Goal: Task Accomplishment & Management: Manage account settings

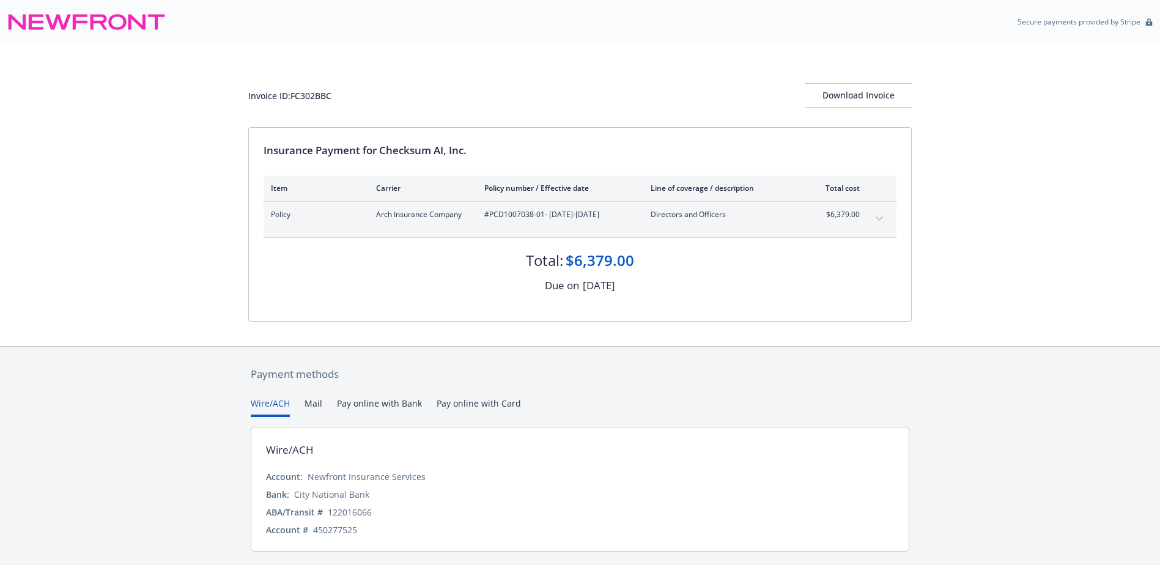
click at [874, 218] on button "expand content" at bounding box center [880, 219] width 20 height 20
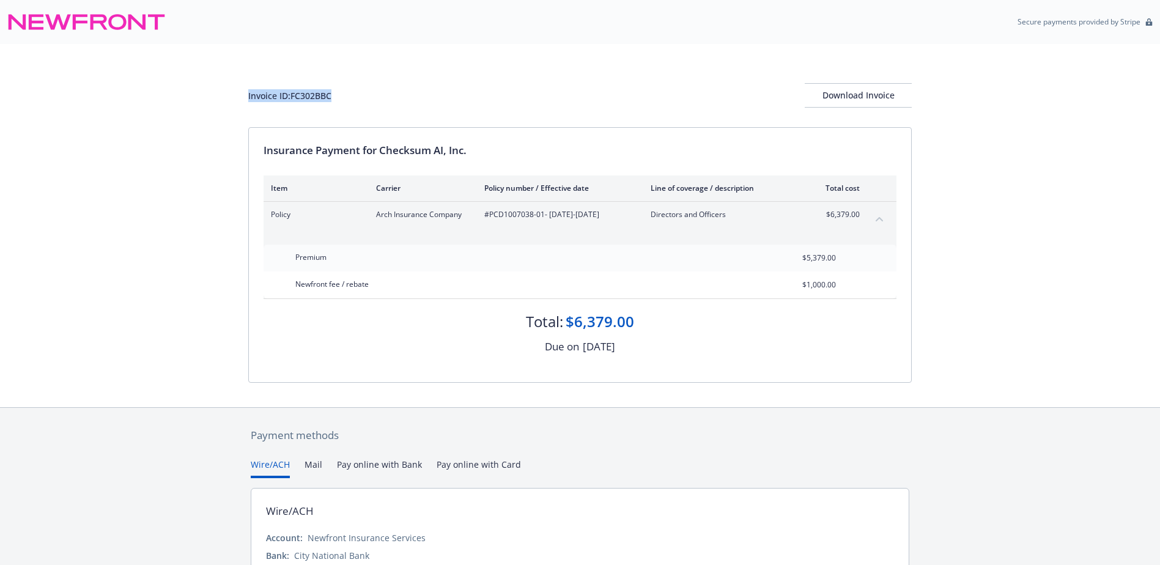
drag, startPoint x: 347, startPoint y: 95, endPoint x: 213, endPoint y: 78, distance: 135.7
click at [213, 78] on div "Invoice ID: FC302BBC Download Invoice Insurance Payment for Checksum AI, Inc. I…" at bounding box center [580, 225] width 1160 height 363
copy div "Invoice ID: FC302BBC"
click at [892, 98] on div "Download Invoice" at bounding box center [858, 95] width 107 height 23
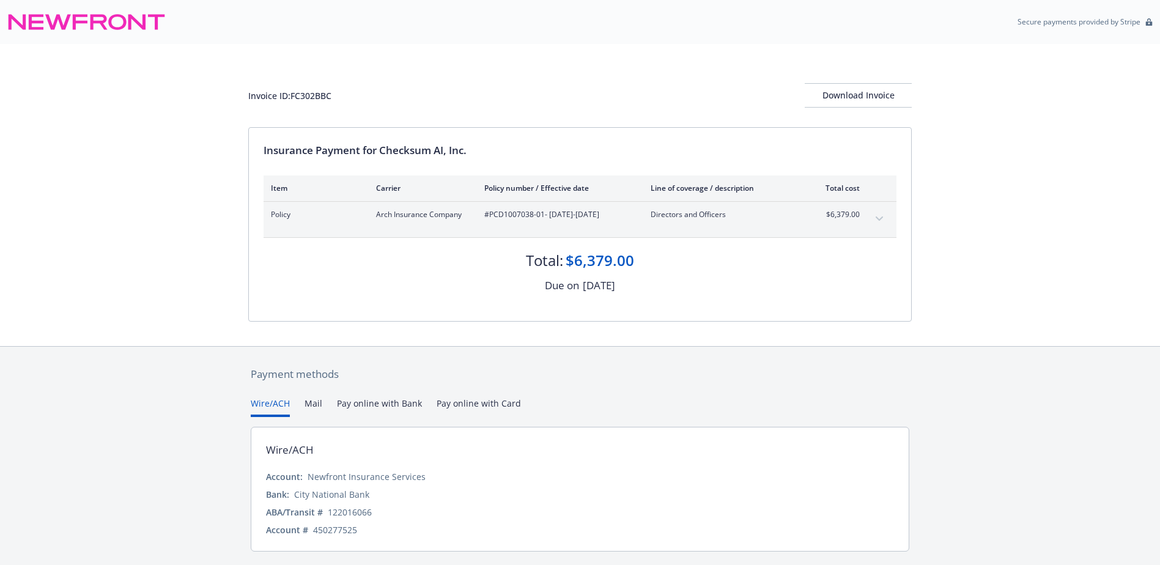
click at [881, 218] on icon "expand content" at bounding box center [879, 218] width 7 height 5
drag, startPoint x: 337, startPoint y: 97, endPoint x: 230, endPoint y: 95, distance: 107.0
click at [230, 95] on div "Invoice ID: F7B81BA6 Download Invoice Insurance Payment for Venice Medical, LP …" at bounding box center [580, 195] width 1160 height 302
copy div "Invoice ID: F7B81BA6"
click at [884, 101] on div "Download Invoice" at bounding box center [858, 95] width 107 height 23
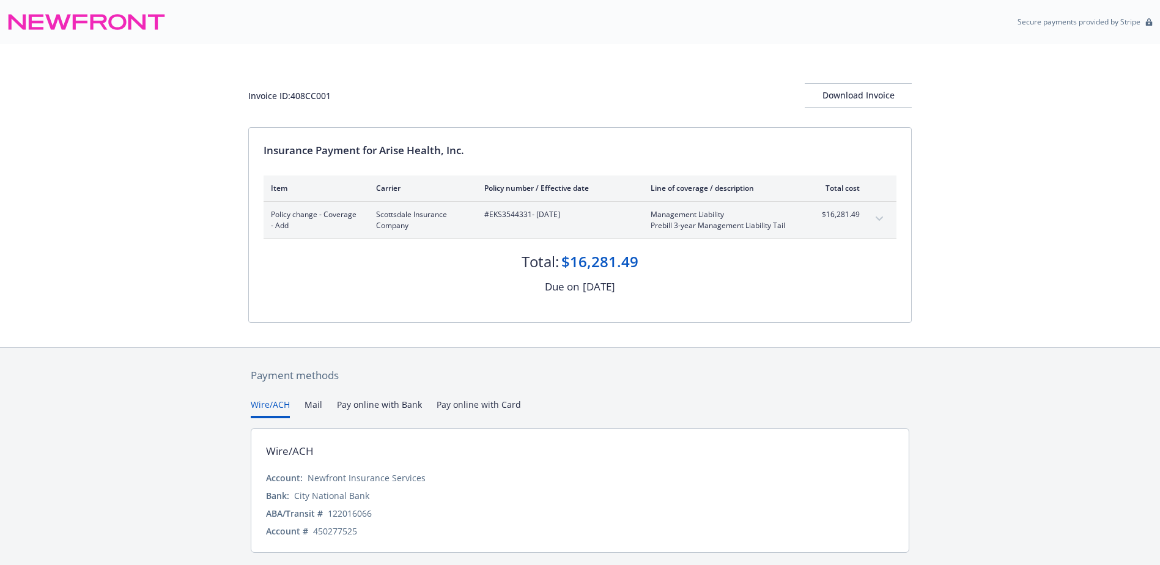
click at [881, 220] on icon "expand content" at bounding box center [879, 218] width 7 height 5
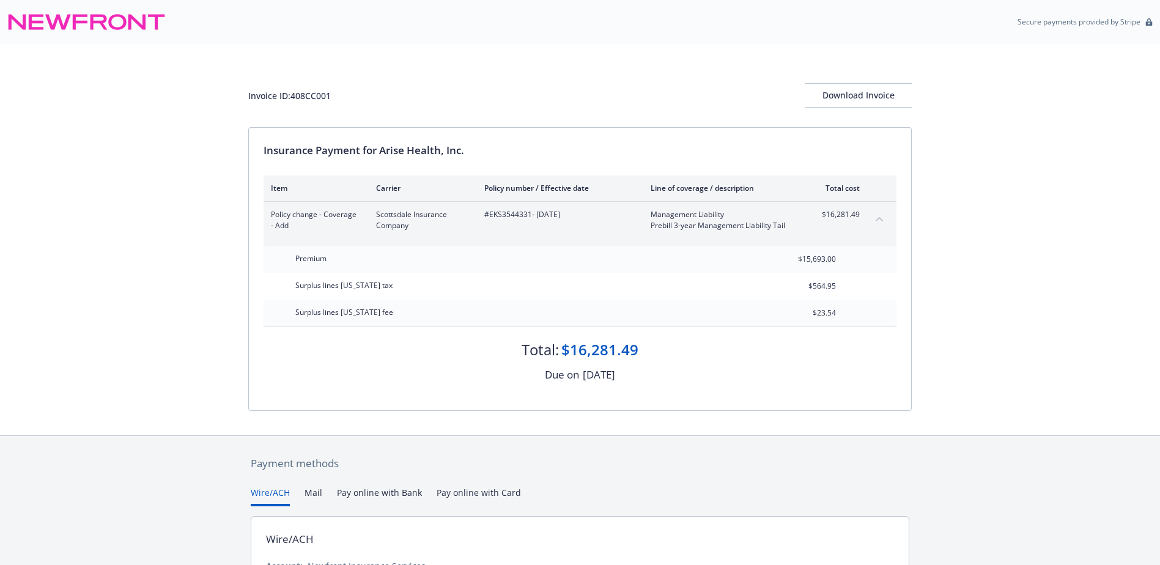
click at [878, 220] on icon "collapse content" at bounding box center [879, 218] width 7 height 5
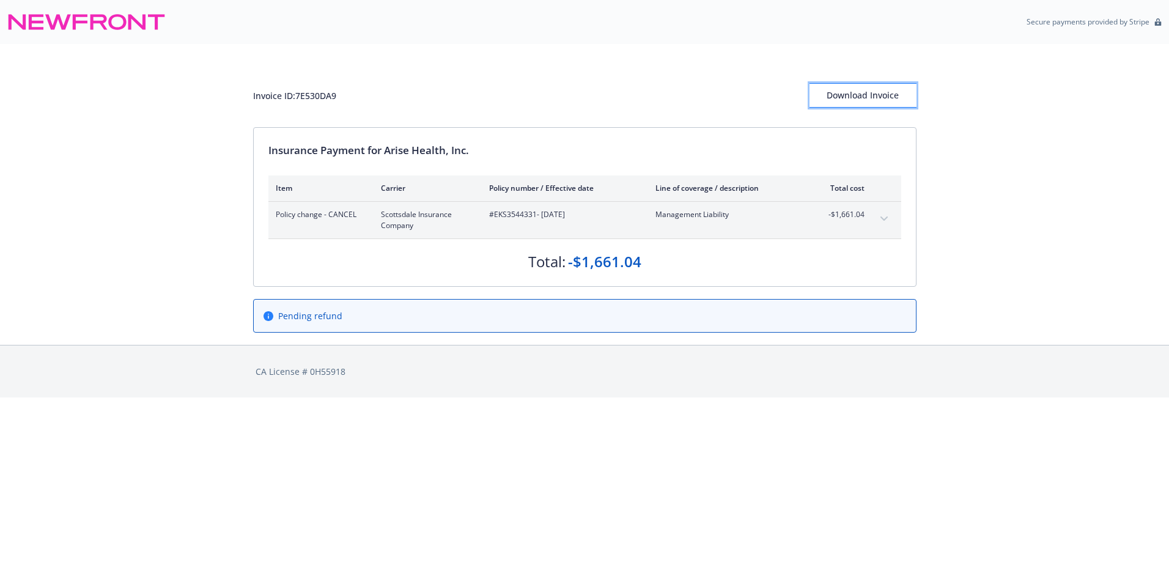
click at [849, 90] on div "Download Invoice" at bounding box center [863, 95] width 107 height 23
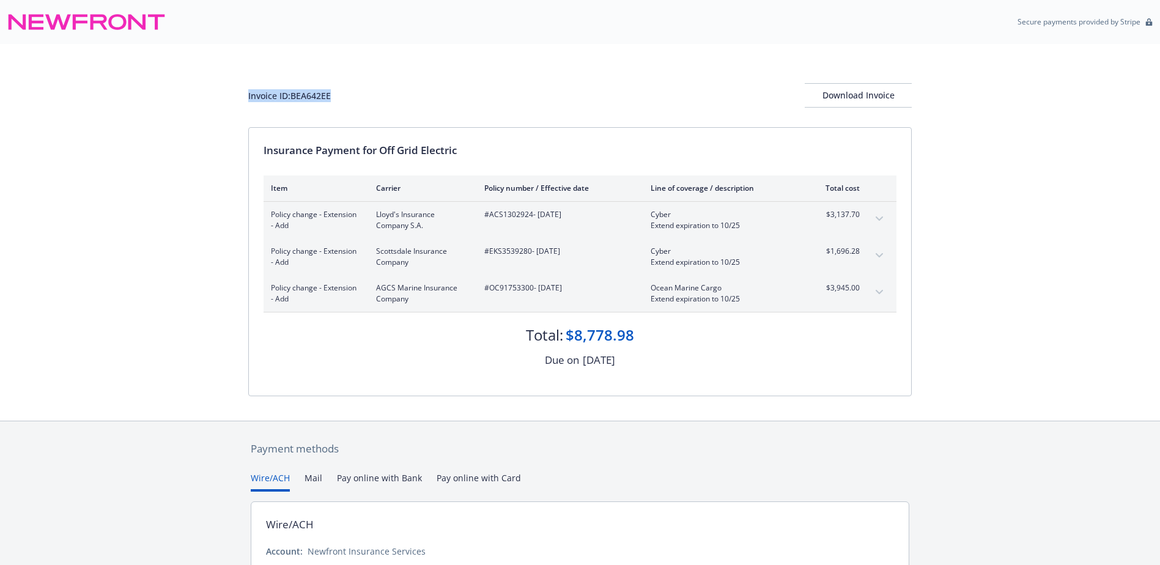
drag, startPoint x: 0, startPoint y: 0, endPoint x: 229, endPoint y: 95, distance: 248.4
click at [229, 95] on div "Invoice ID: BEA642EE Download Invoice Insurance Payment for Off Grid Electric I…" at bounding box center [580, 232] width 1160 height 377
copy div "Invoice ID: BEA642EE"
click at [860, 91] on div "Download Invoice" at bounding box center [858, 95] width 107 height 23
drag, startPoint x: 410, startPoint y: 301, endPoint x: 374, endPoint y: 288, distance: 37.7
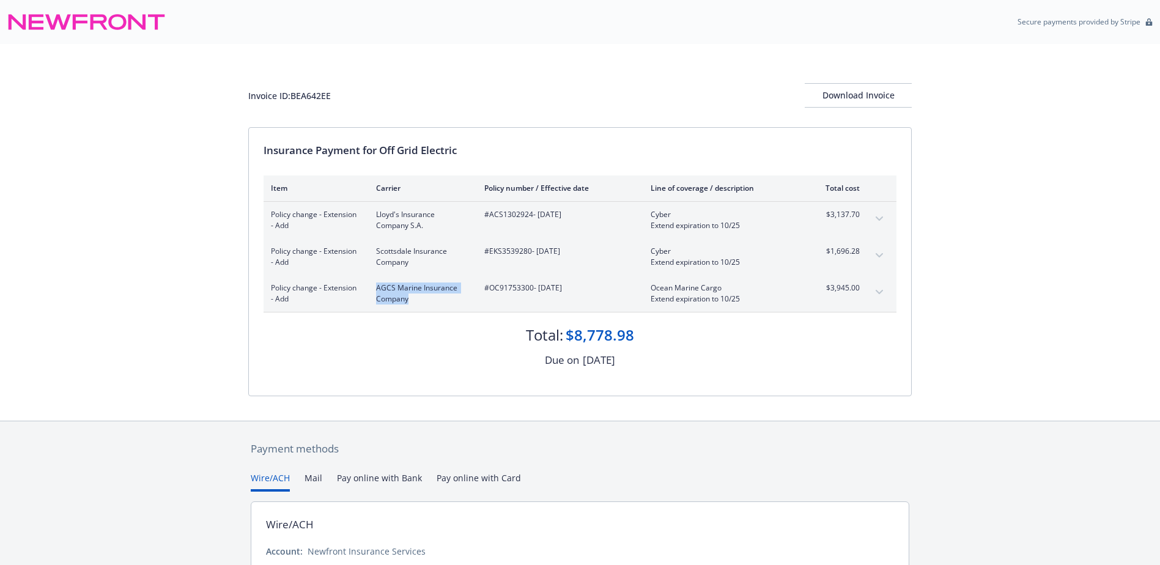
click at [374, 288] on div "Policy change - Extension - Add AGCS Marine Insurance Company #OC91753300 - [DA…" at bounding box center [565, 294] width 589 height 22
copy span "AGCS Marine Insurance Company"
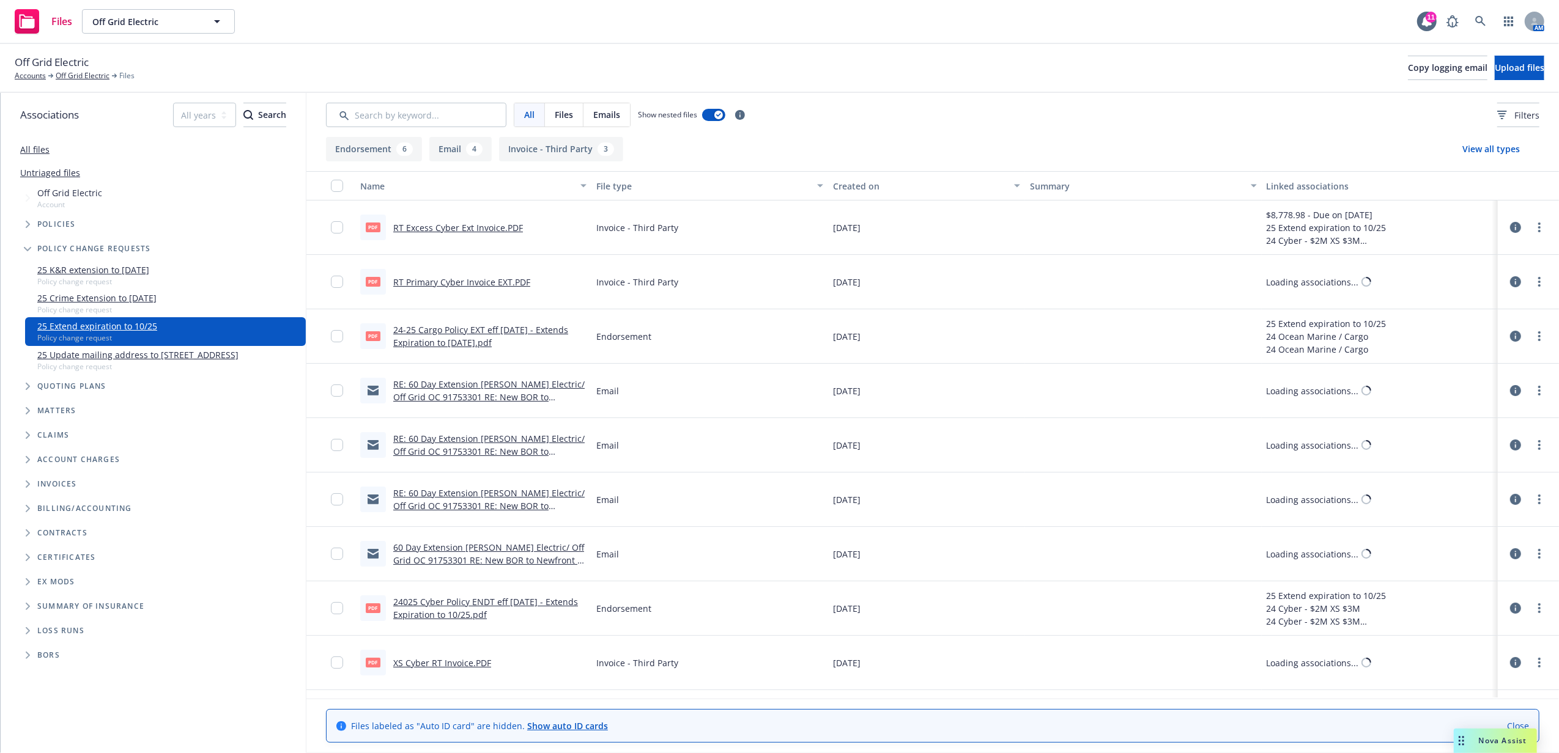
scroll to position [211, 0]
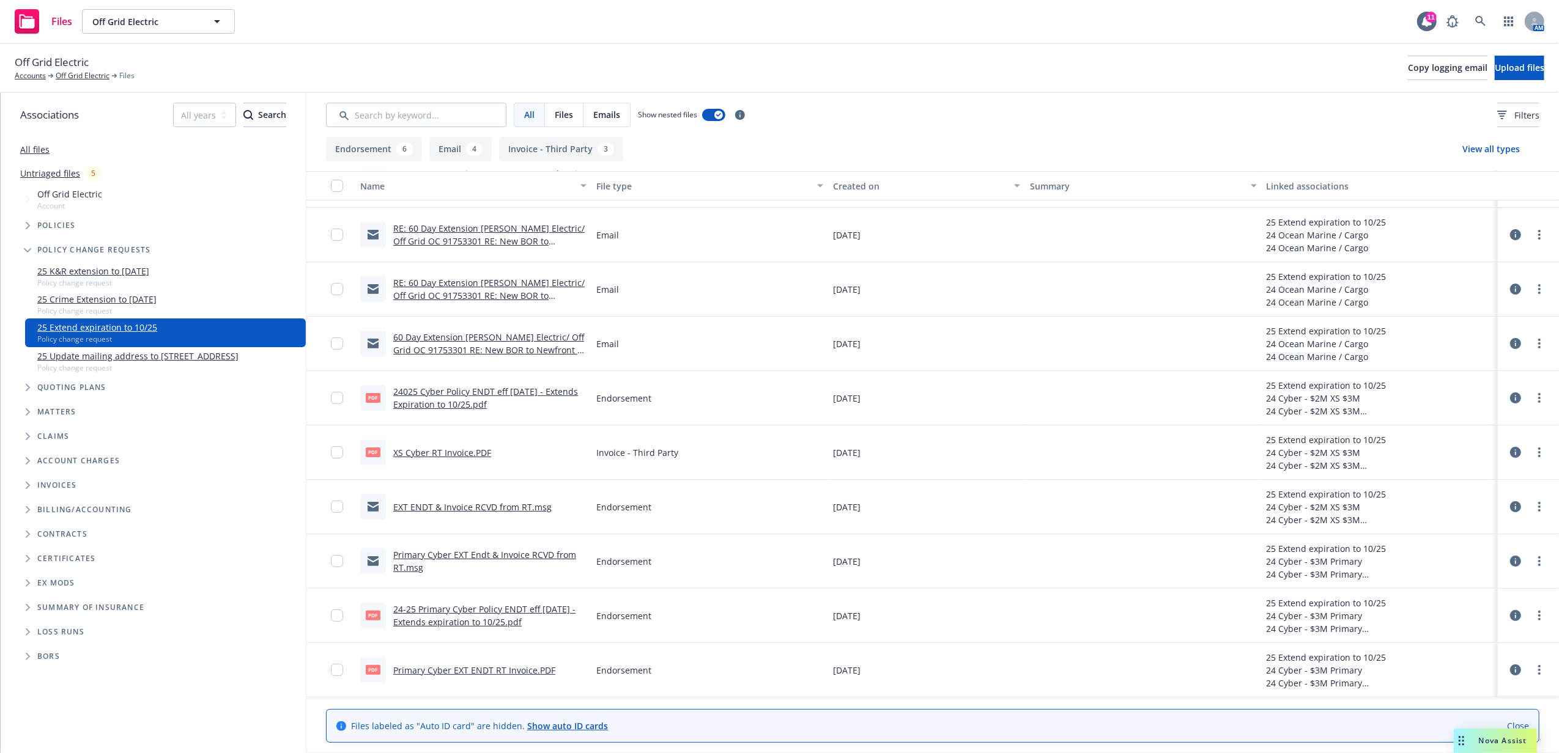
click at [1510, 617] on icon at bounding box center [1515, 615] width 11 height 11
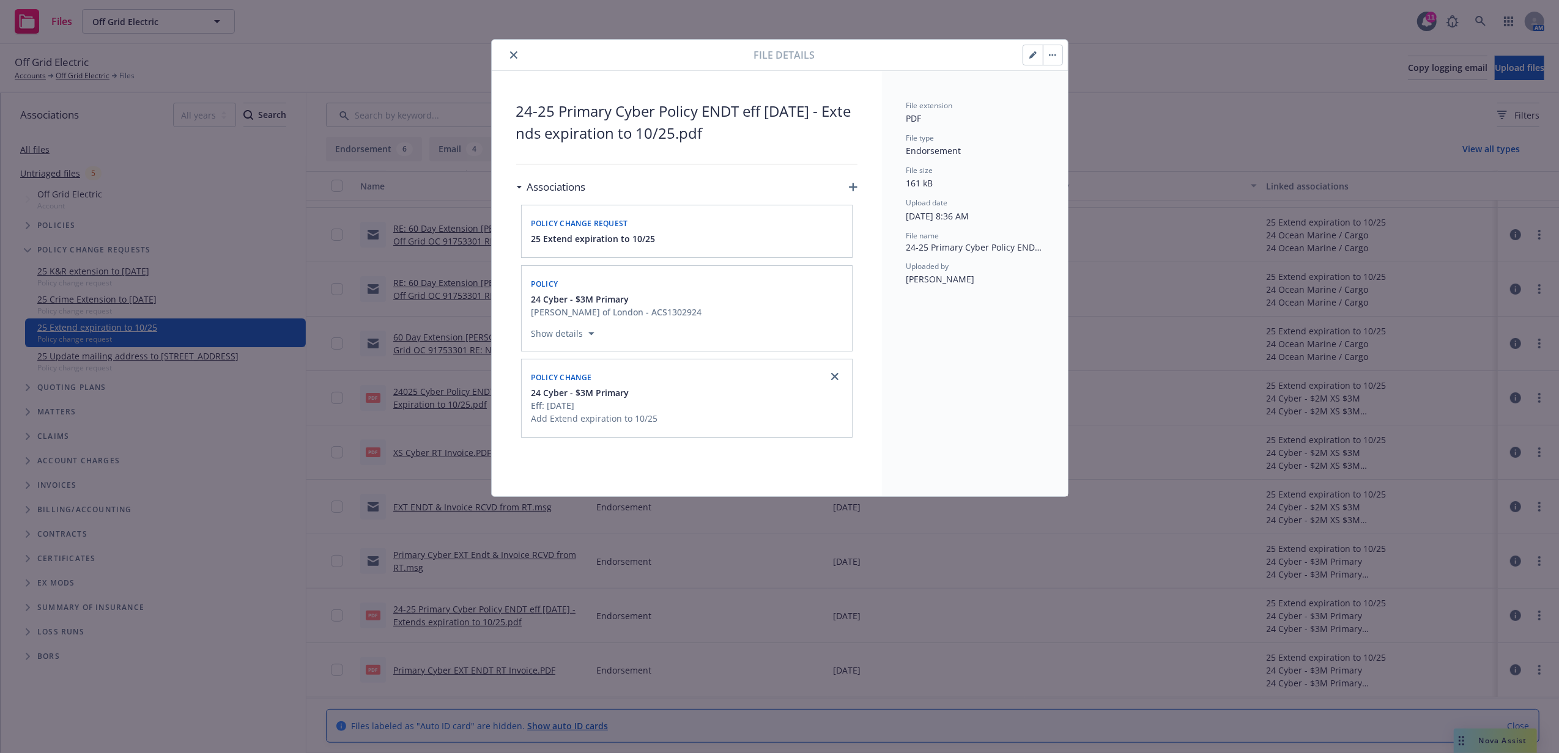
click at [1053, 54] on icon "button" at bounding box center [1052, 55] width 7 height 2
click at [1095, 111] on link "Download" at bounding box center [1104, 114] width 122 height 24
click at [514, 55] on icon "close" at bounding box center [513, 54] width 7 height 7
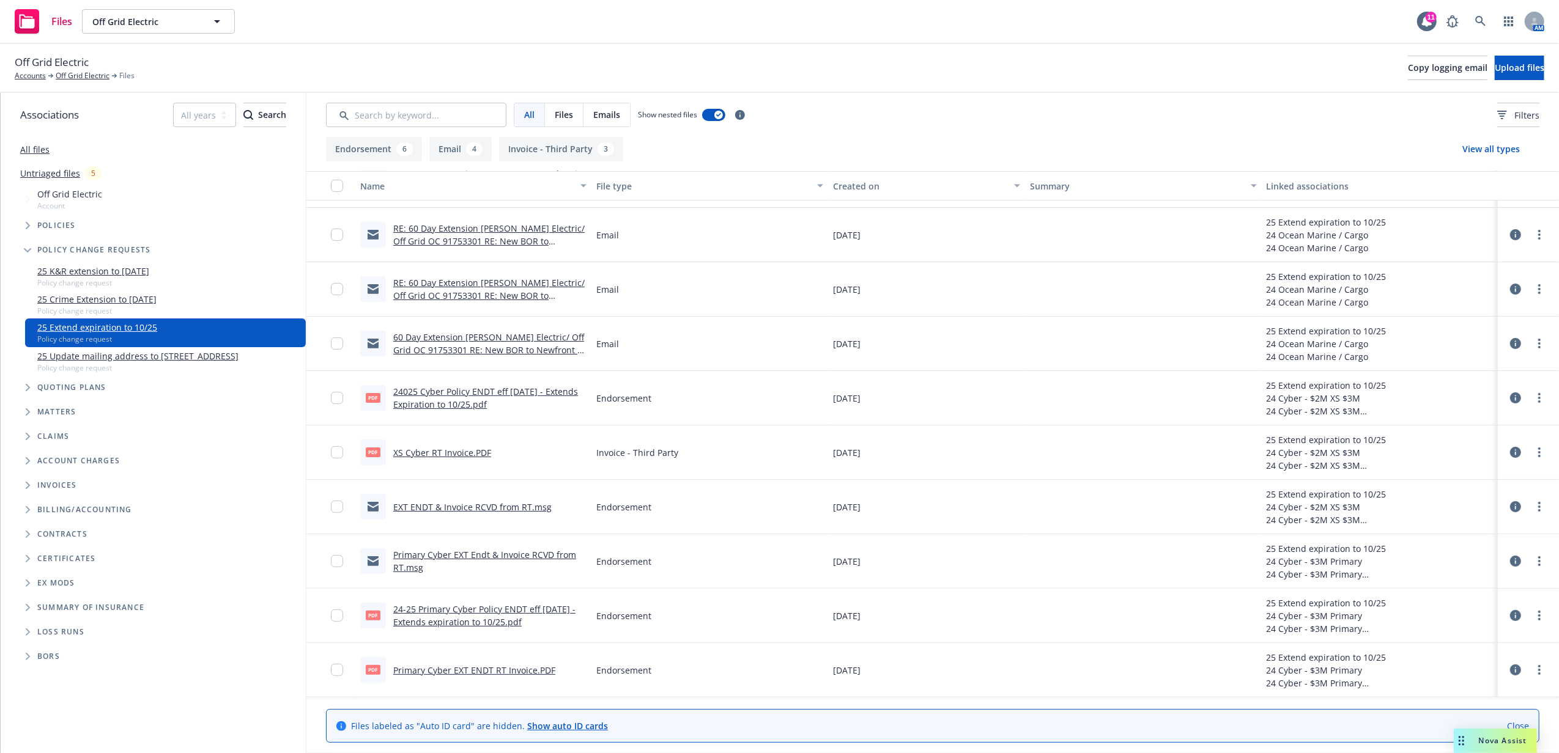
click at [1510, 394] on icon at bounding box center [1515, 398] width 11 height 11
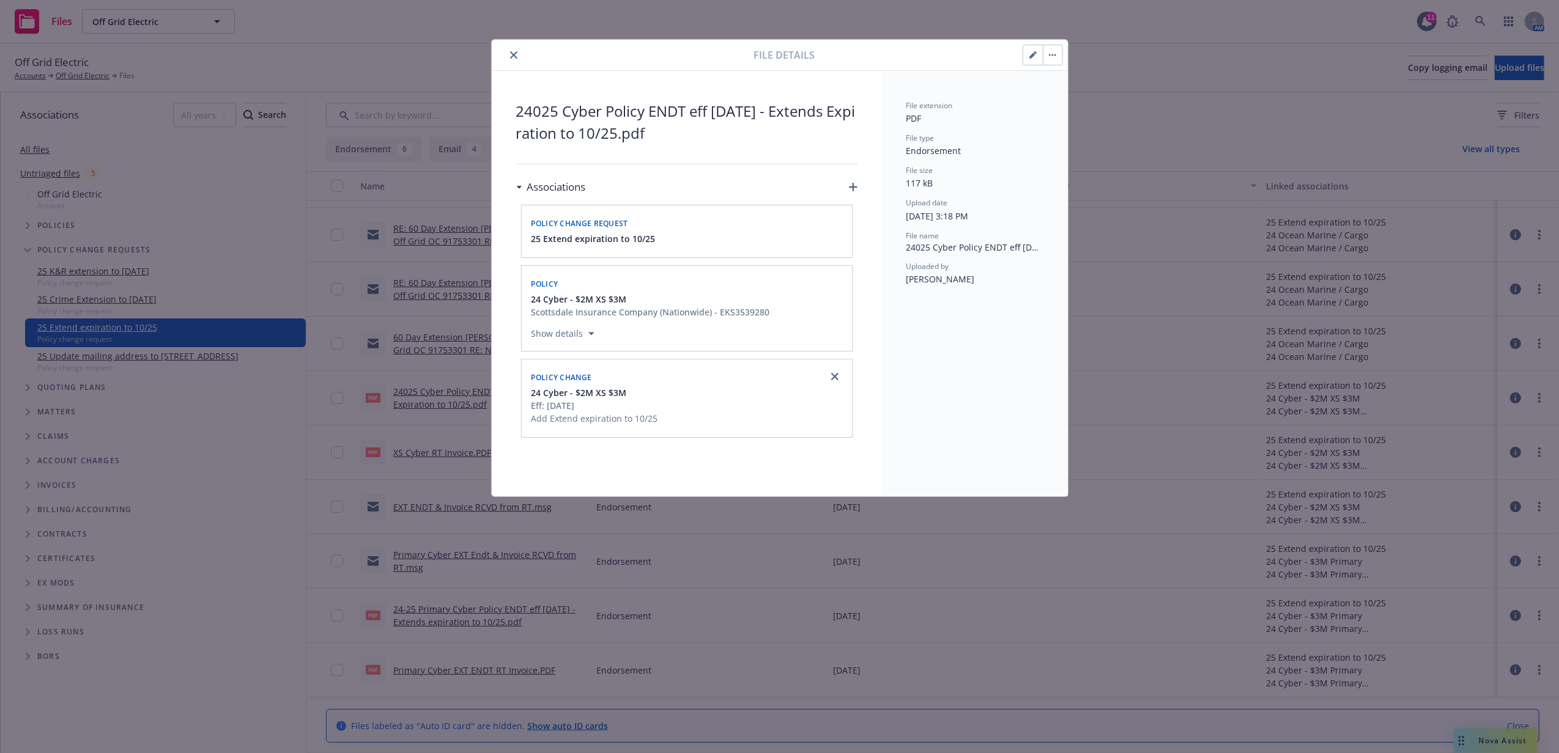
click at [1046, 60] on button "button" at bounding box center [1053, 55] width 20 height 20
click at [1031, 54] on icon "button" at bounding box center [1032, 54] width 7 height 7
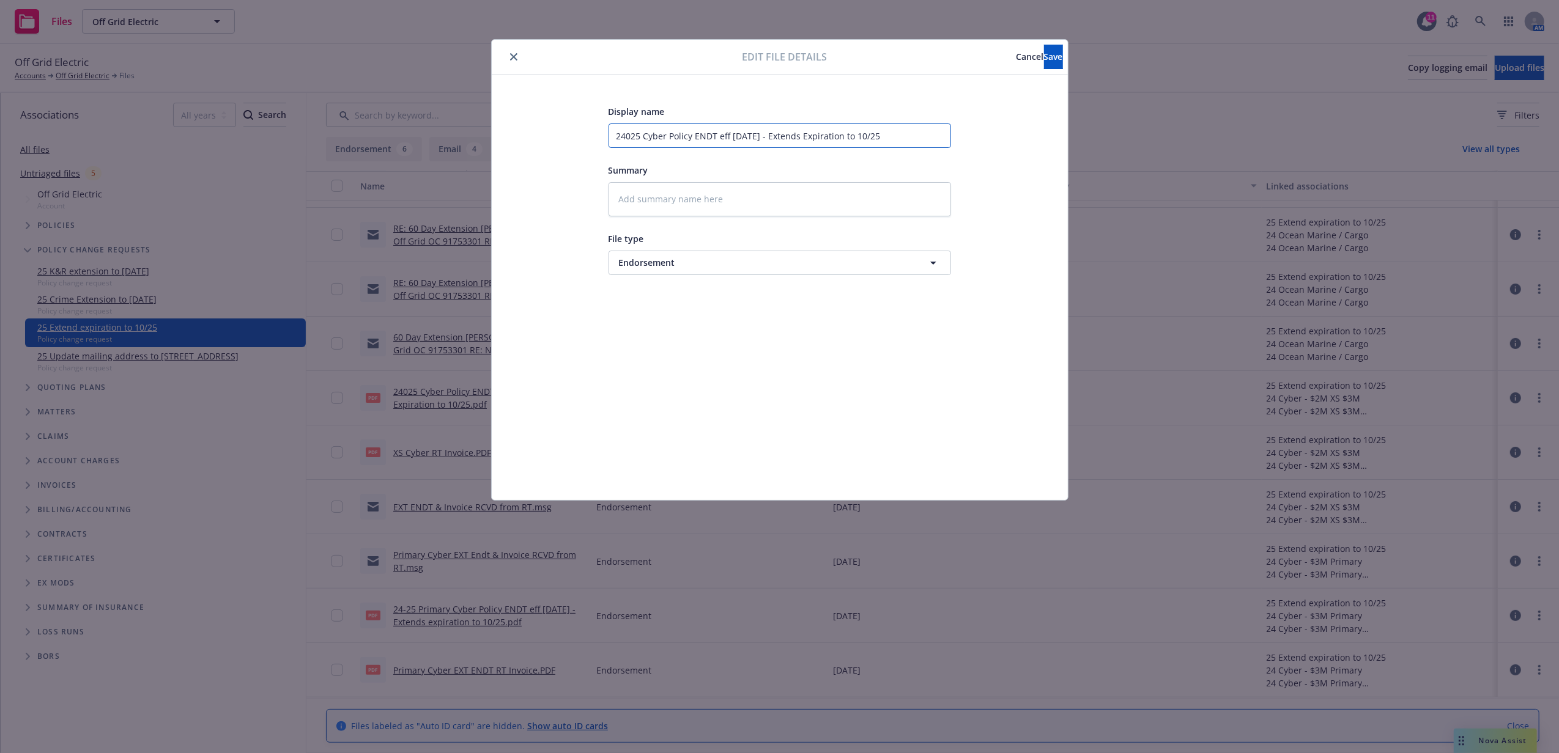
click at [632, 137] on input "24025 Cyber Policy ENDT eff 8/26/25 - Extends Expiration to 10/25" at bounding box center [779, 136] width 342 height 24
type textarea "x"
type input "2425 Cyber Policy ENDT eff 8/26/25 - Extends Expiration to 10/25"
type textarea "x"
type input "24-25 Cyber Policy ENDT eff 8/26/25 - Extends Expiration to 10/25"
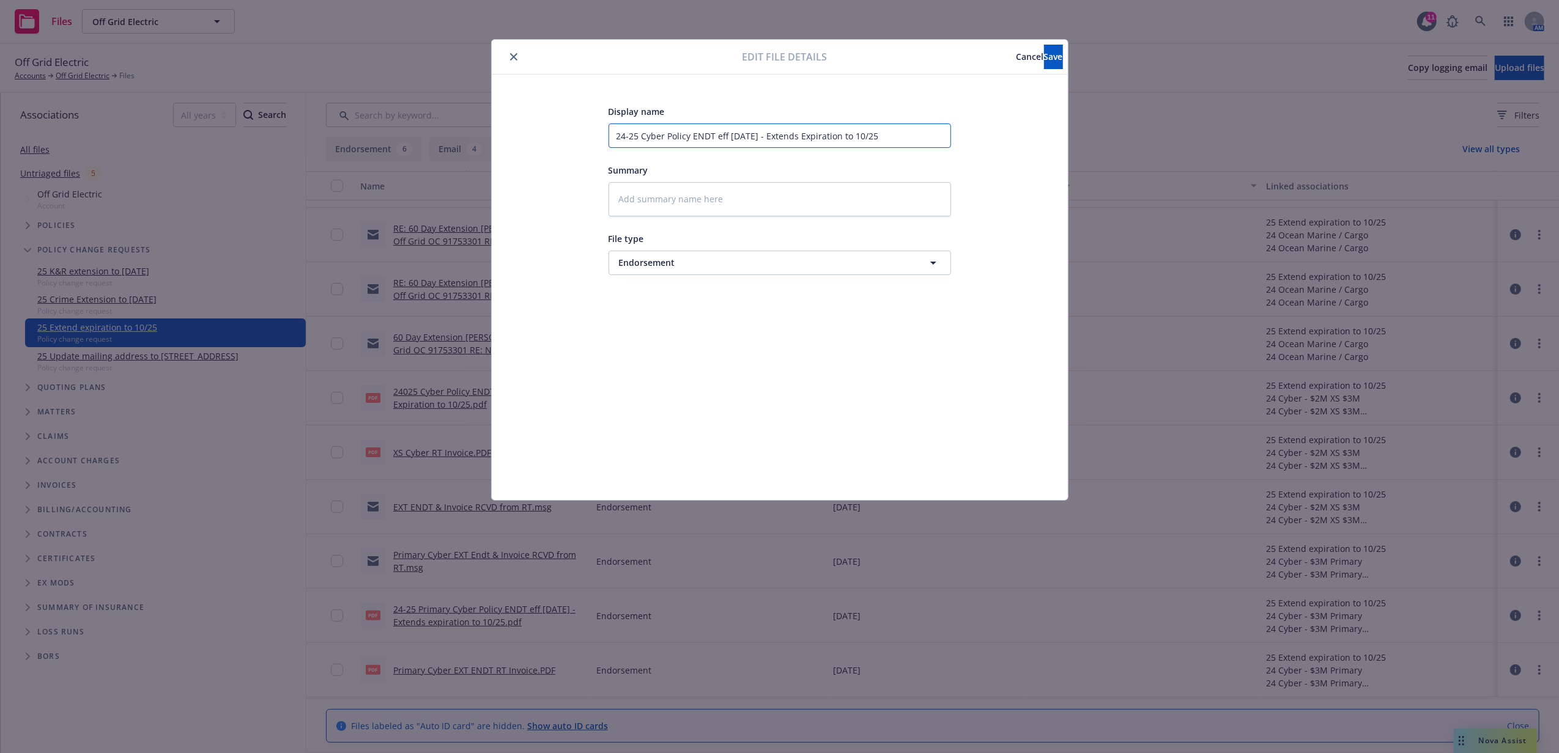
drag, startPoint x: 639, startPoint y: 135, endPoint x: 664, endPoint y: 133, distance: 25.1
click at [644, 135] on input "24-25 Cyber Policy ENDT eff 8/26/25 - Extends Expiration to 10/25" at bounding box center [779, 136] width 342 height 24
type textarea "x"
type input "24-25 yber Policy ENDT eff 8/26/25 - Extends Expiration to 10/25"
type textarea "x"
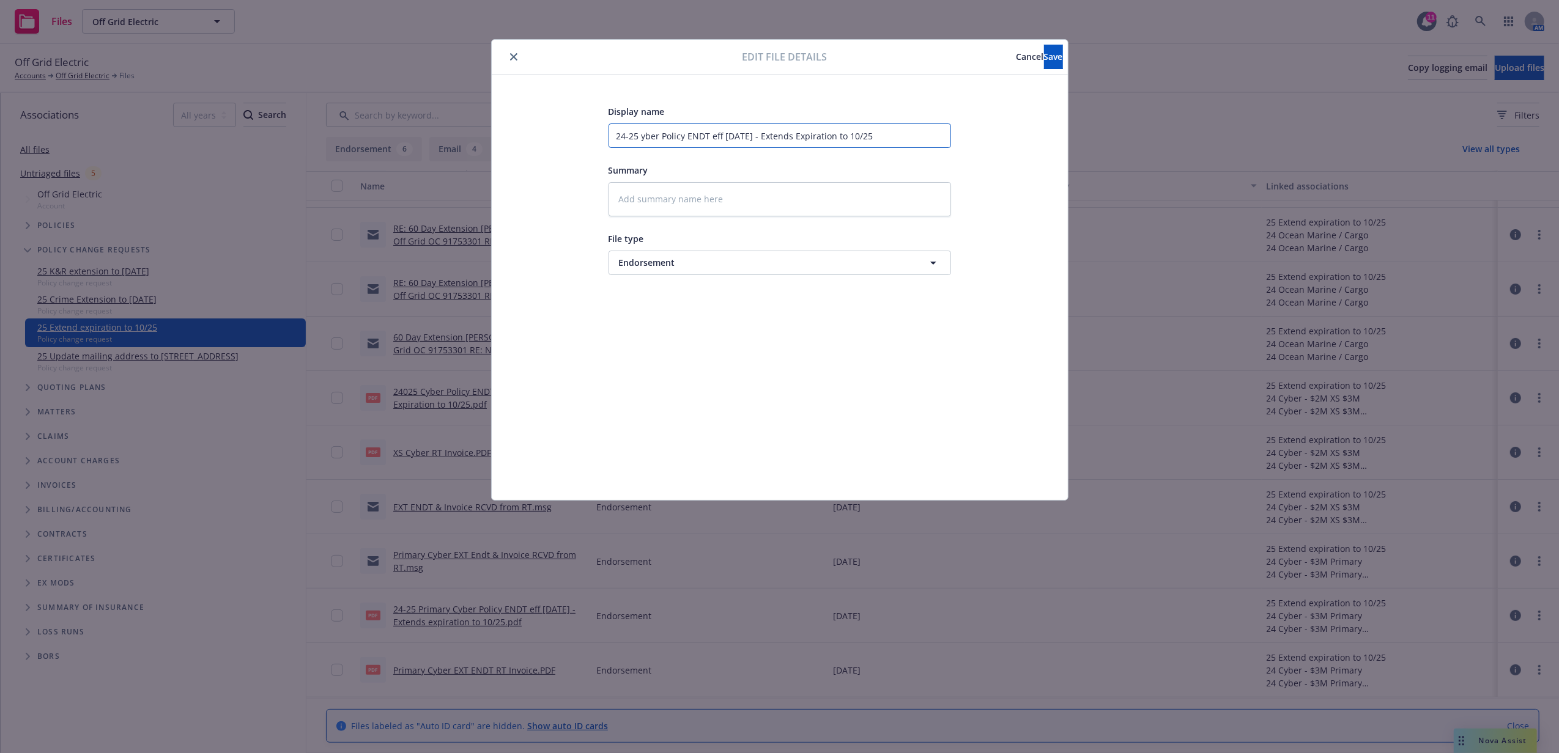
type input "24-25 Eyber Policy ENDT eff 8/26/25 - Extends Expiration to 10/25"
type textarea "x"
type input "24-25 Exyber Policy ENDT eff 8/26/25 - Extends Expiration to 10/25"
type textarea "x"
type input "24-25 Excyber Policy ENDT eff 8/26/25 - Extends Expiration to 10/25"
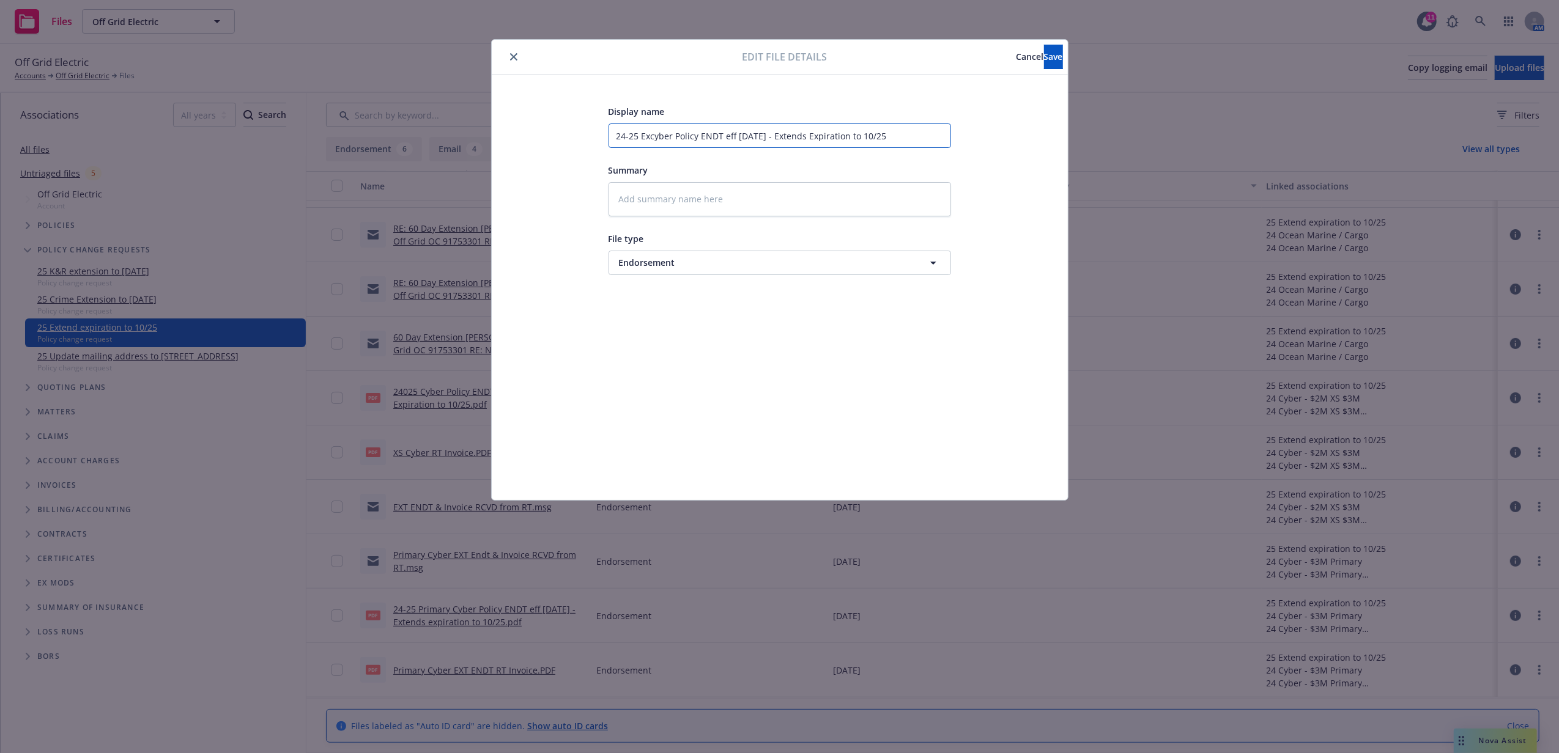
type textarea "x"
type input "24-25 Exceyber Policy ENDT eff 8/26/25 - Extends Expiration to 10/25"
type textarea "x"
type input "24-25 Excesyber Policy ENDT eff 8/26/25 - Extends Expiration to 10/25"
type textarea "x"
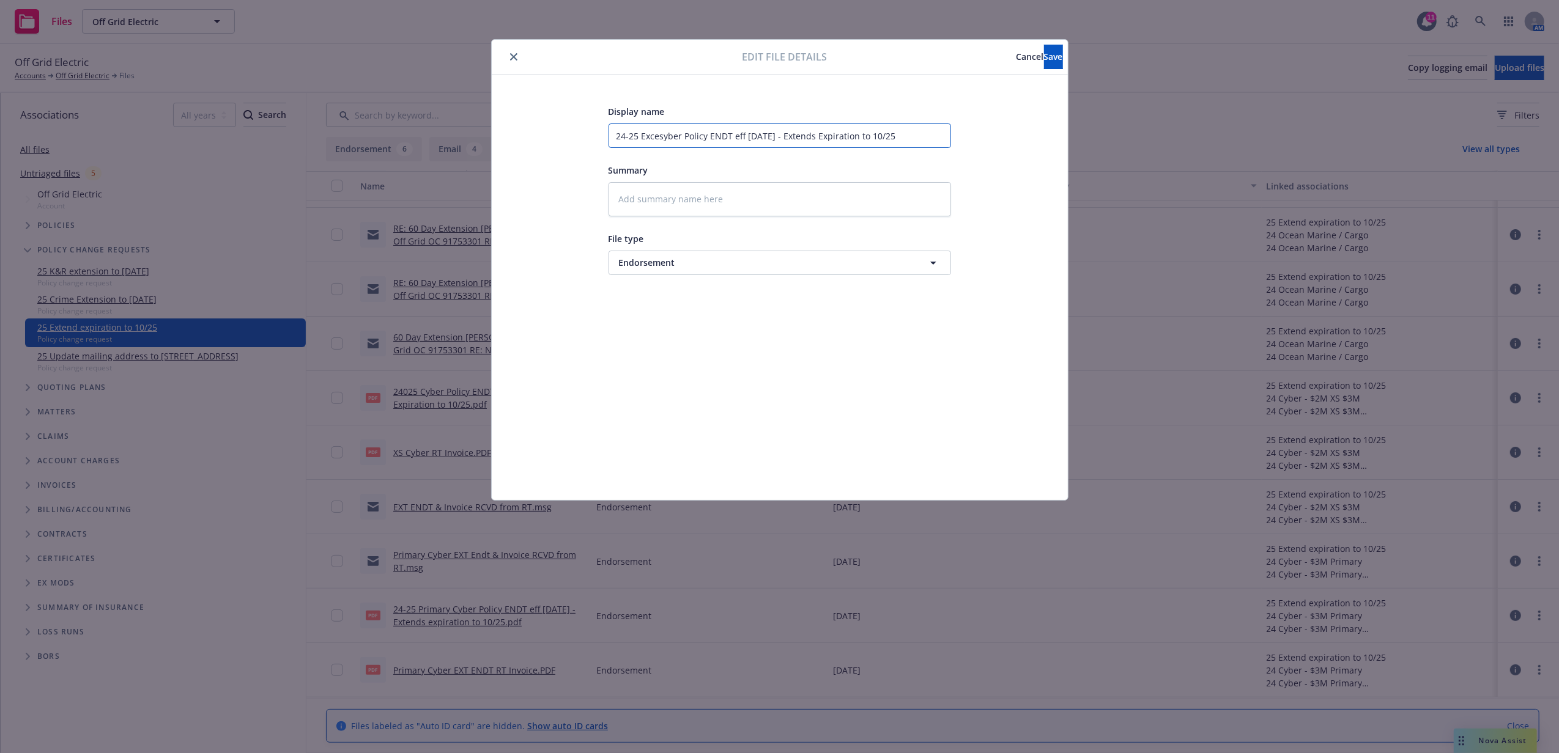
type input "24-25 Excessyber Policy ENDT eff 8/26/25 - Extends Expiration to 10/25"
type textarea "x"
type input "24-25 Excess yber Policy ENDT eff 8/26/25 - Extends Expiration to 10/25"
type textarea "x"
type input "24-25 Excess Cyber Policy ENDT eff 8/26/25 - Extends Expiration to 10/25"
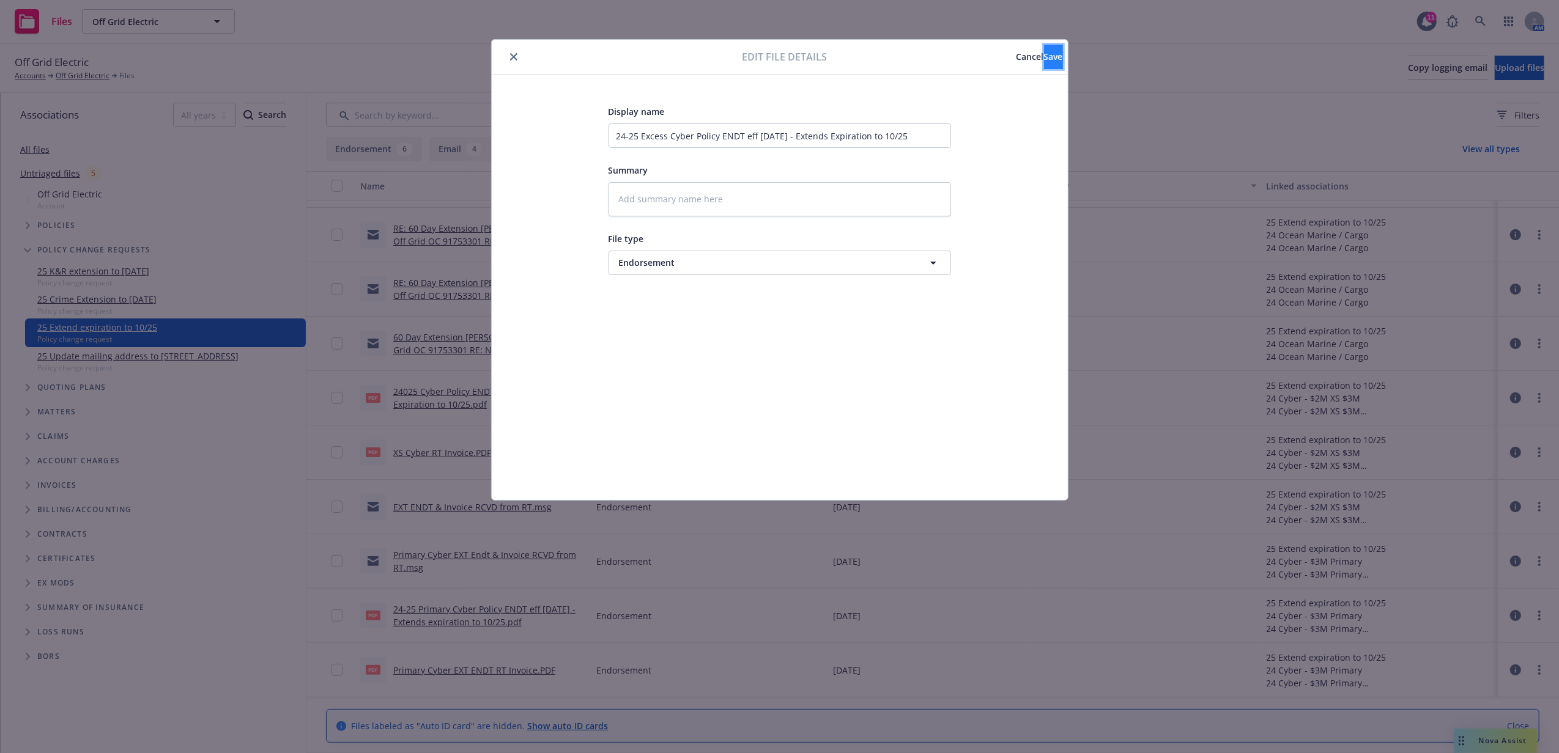
click at [1044, 45] on button "Save" at bounding box center [1053, 57] width 19 height 24
type textarea "x"
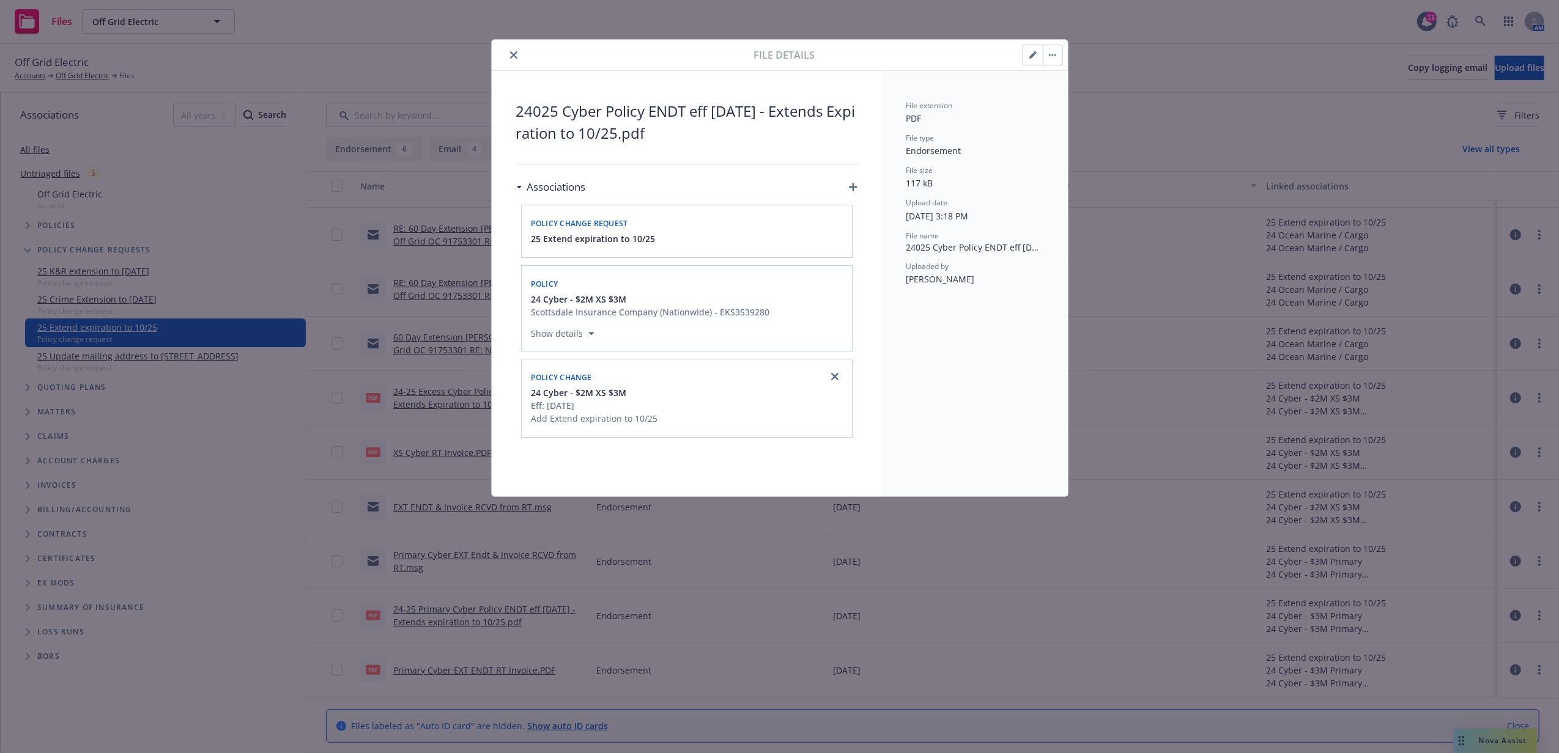
click at [1055, 64] on button "button" at bounding box center [1053, 55] width 20 height 20
click at [1104, 113] on link "Download" at bounding box center [1104, 114] width 122 height 24
click at [514, 51] on icon "close" at bounding box center [513, 54] width 7 height 7
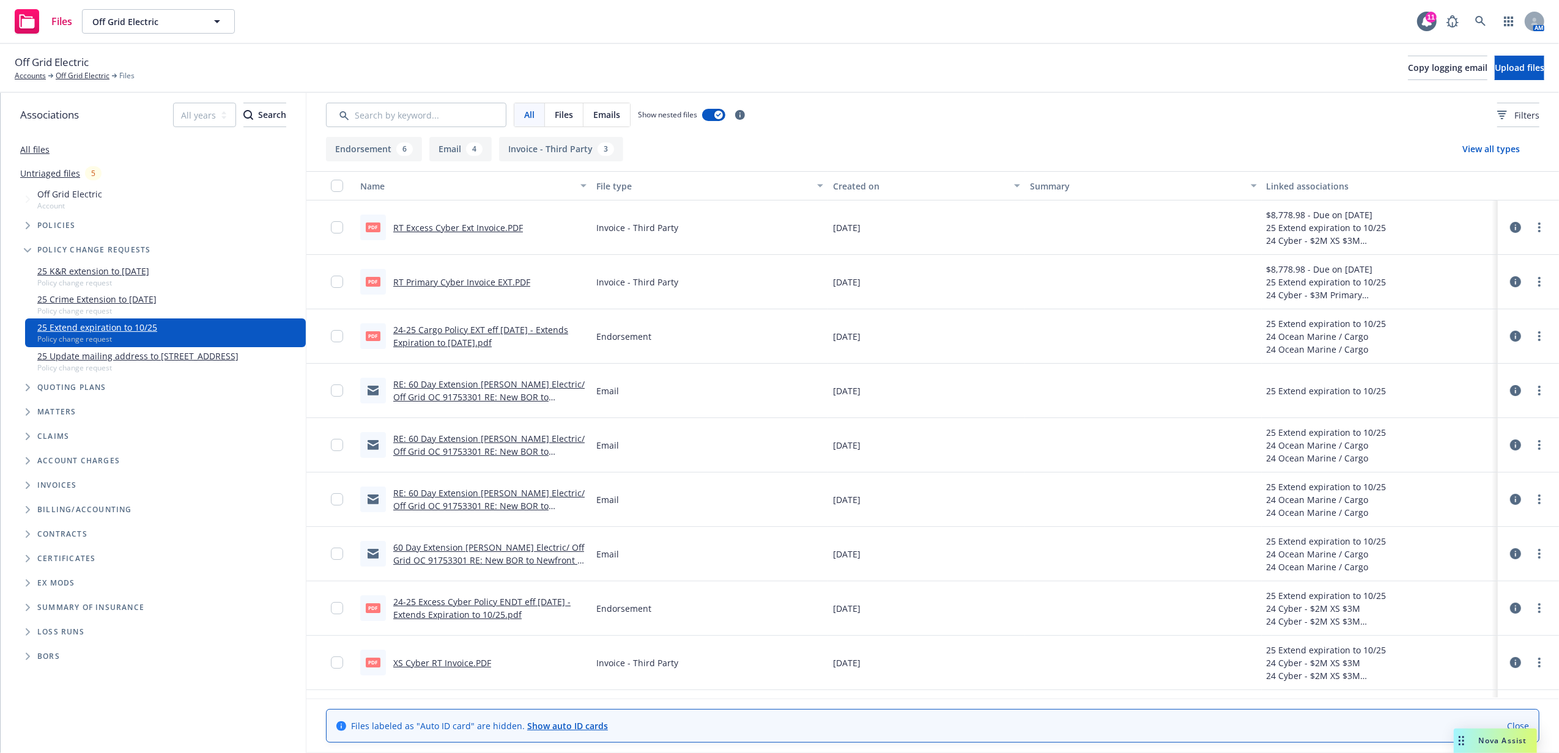
click at [1510, 340] on icon at bounding box center [1515, 336] width 11 height 11
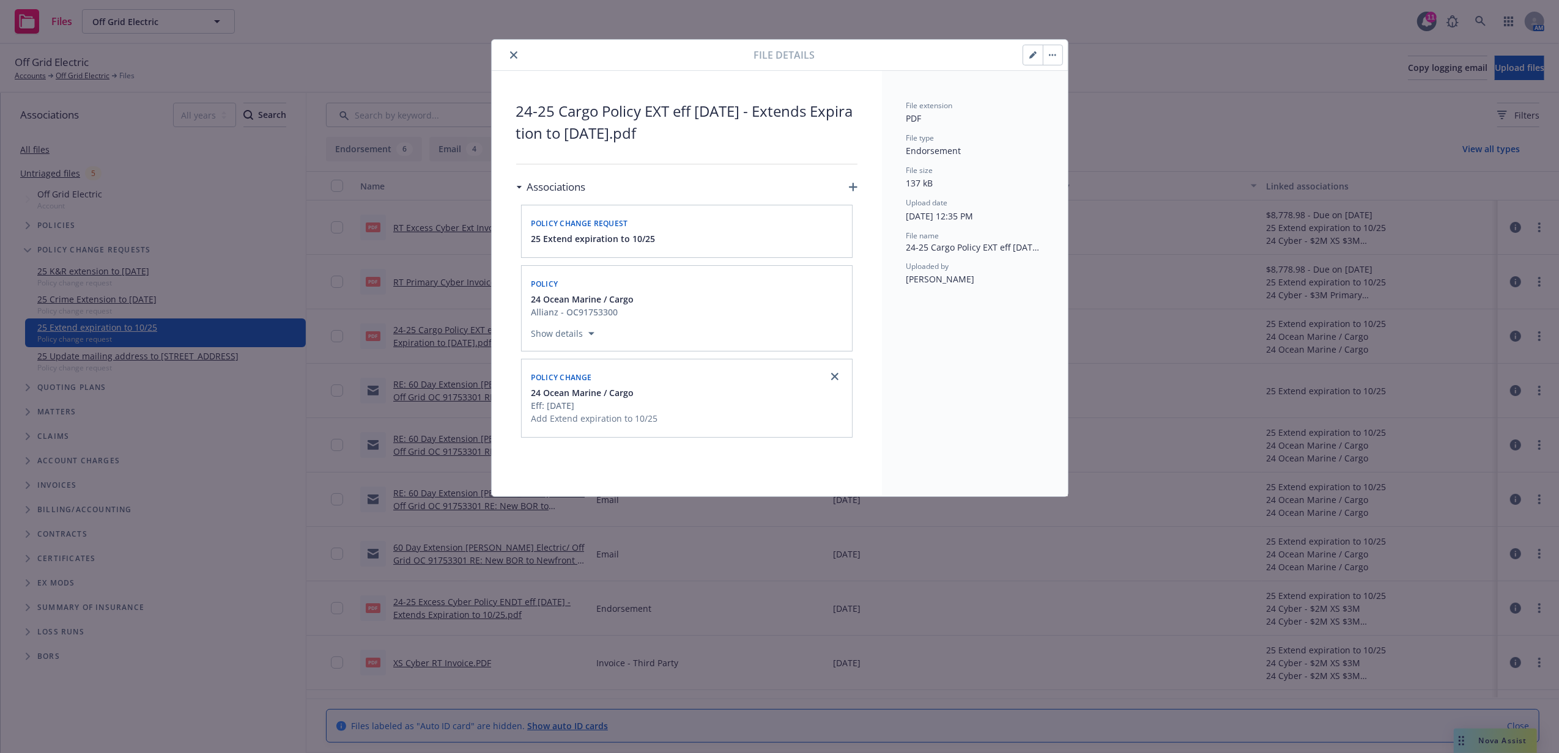
click at [1053, 62] on button "button" at bounding box center [1053, 55] width 20 height 20
click at [1098, 111] on link "Download" at bounding box center [1104, 114] width 122 height 24
click at [512, 54] on icon "close" at bounding box center [513, 54] width 7 height 7
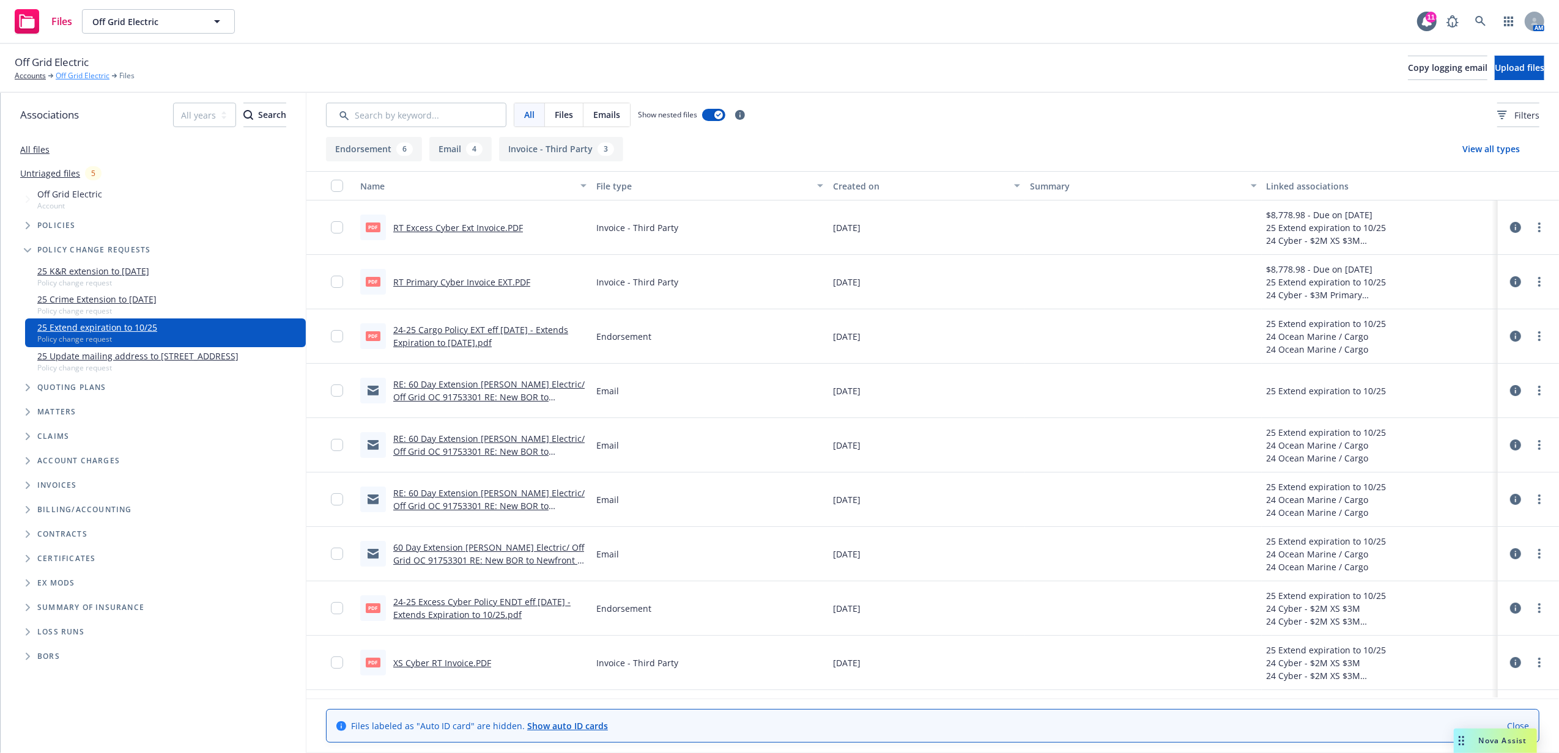
click at [87, 73] on link "Off Grid Electric" at bounding box center [83, 75] width 54 height 11
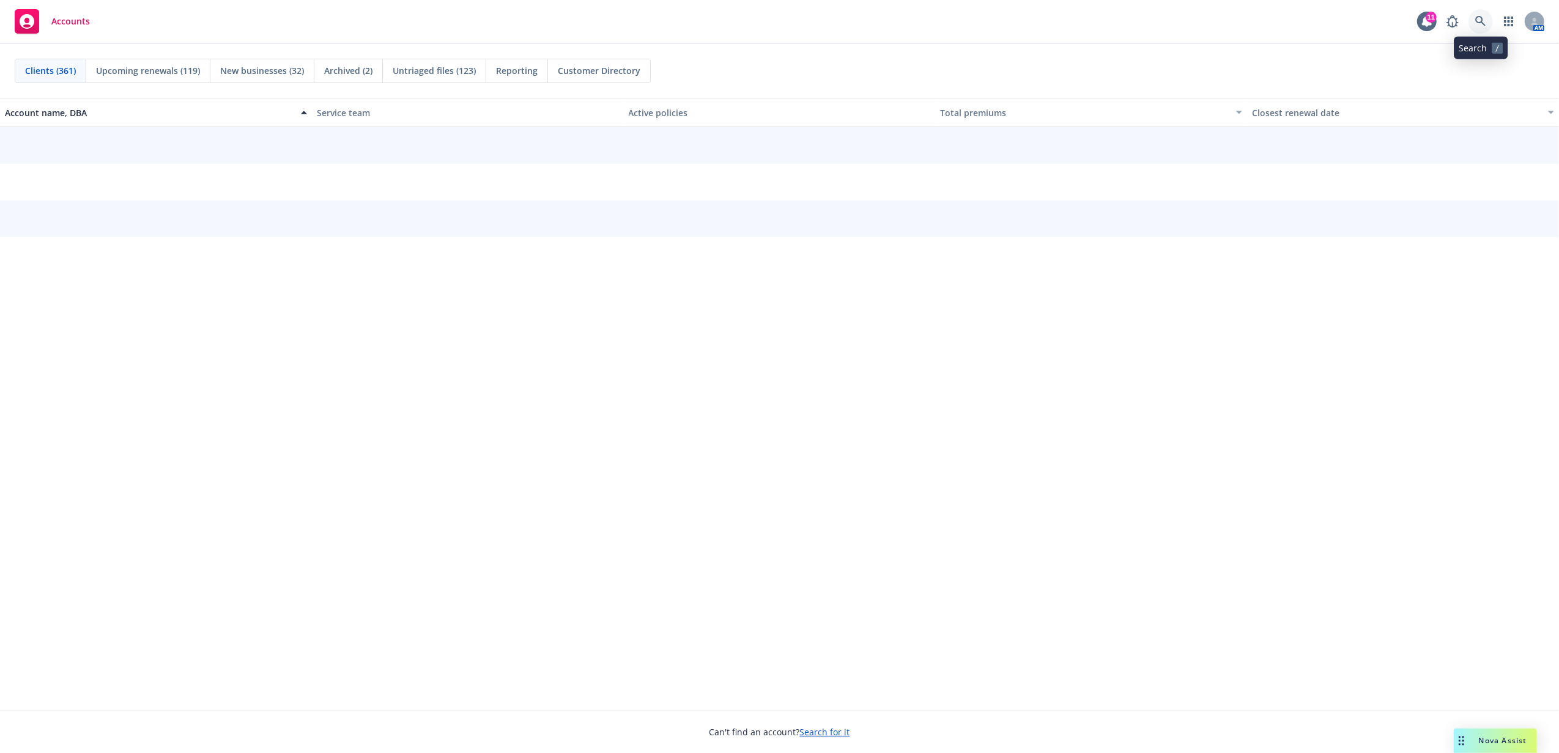
click at [1479, 22] on icon at bounding box center [1480, 21] width 11 height 11
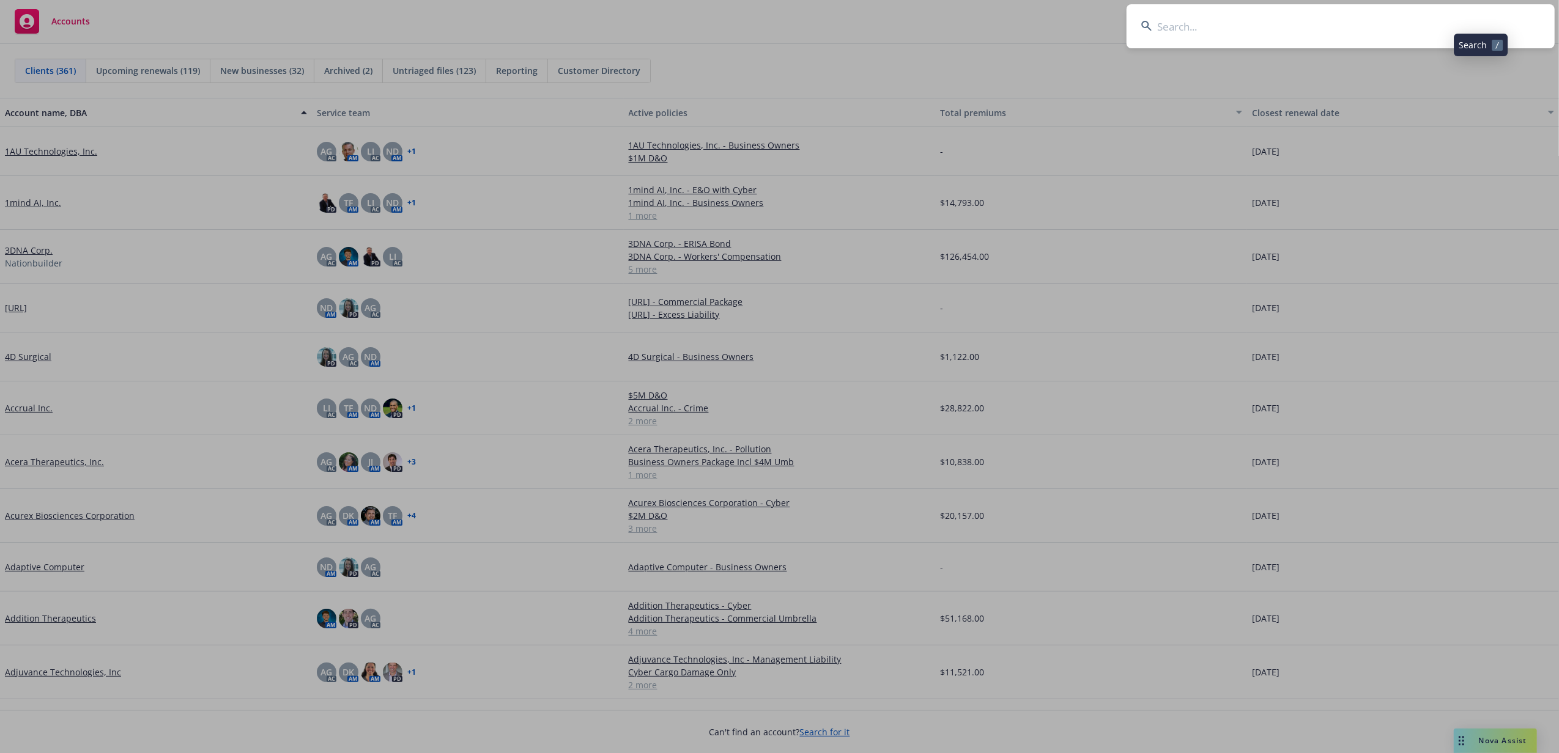
click at [1479, 22] on input at bounding box center [1340, 26] width 428 height 44
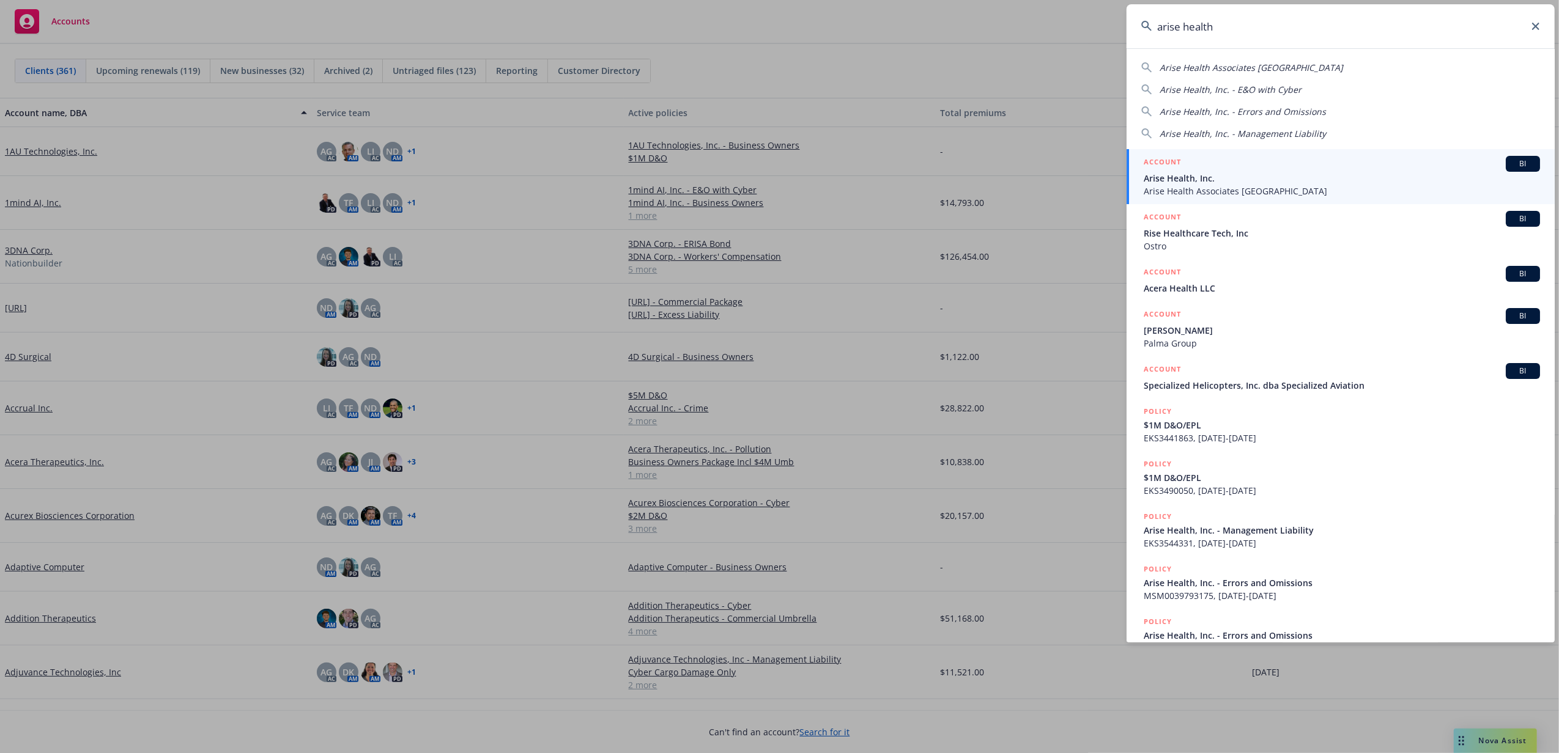
type input "arise health"
click at [1295, 176] on span "Arise Health, Inc." at bounding box center [1341, 178] width 396 height 13
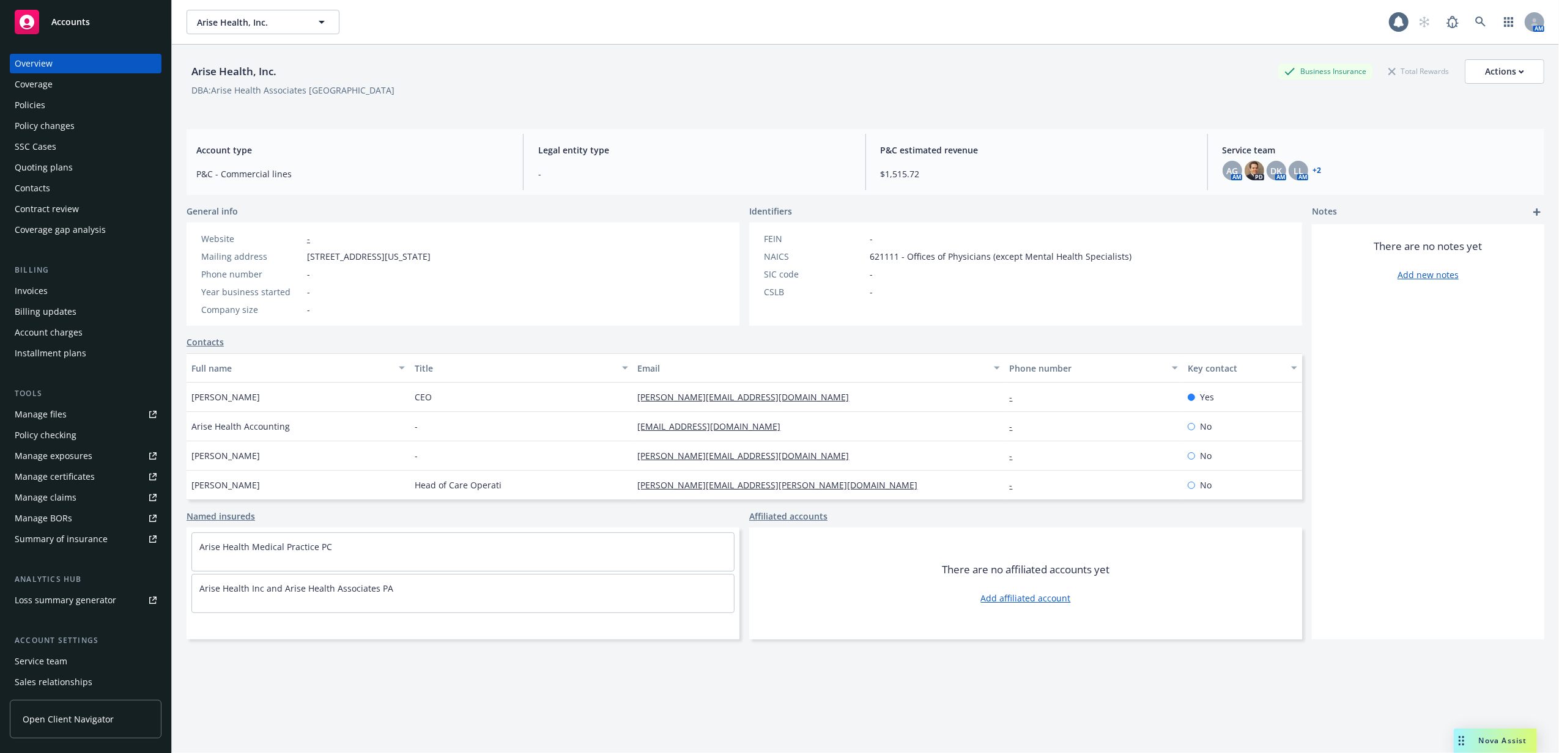
click at [75, 108] on div "Policies" at bounding box center [86, 105] width 142 height 20
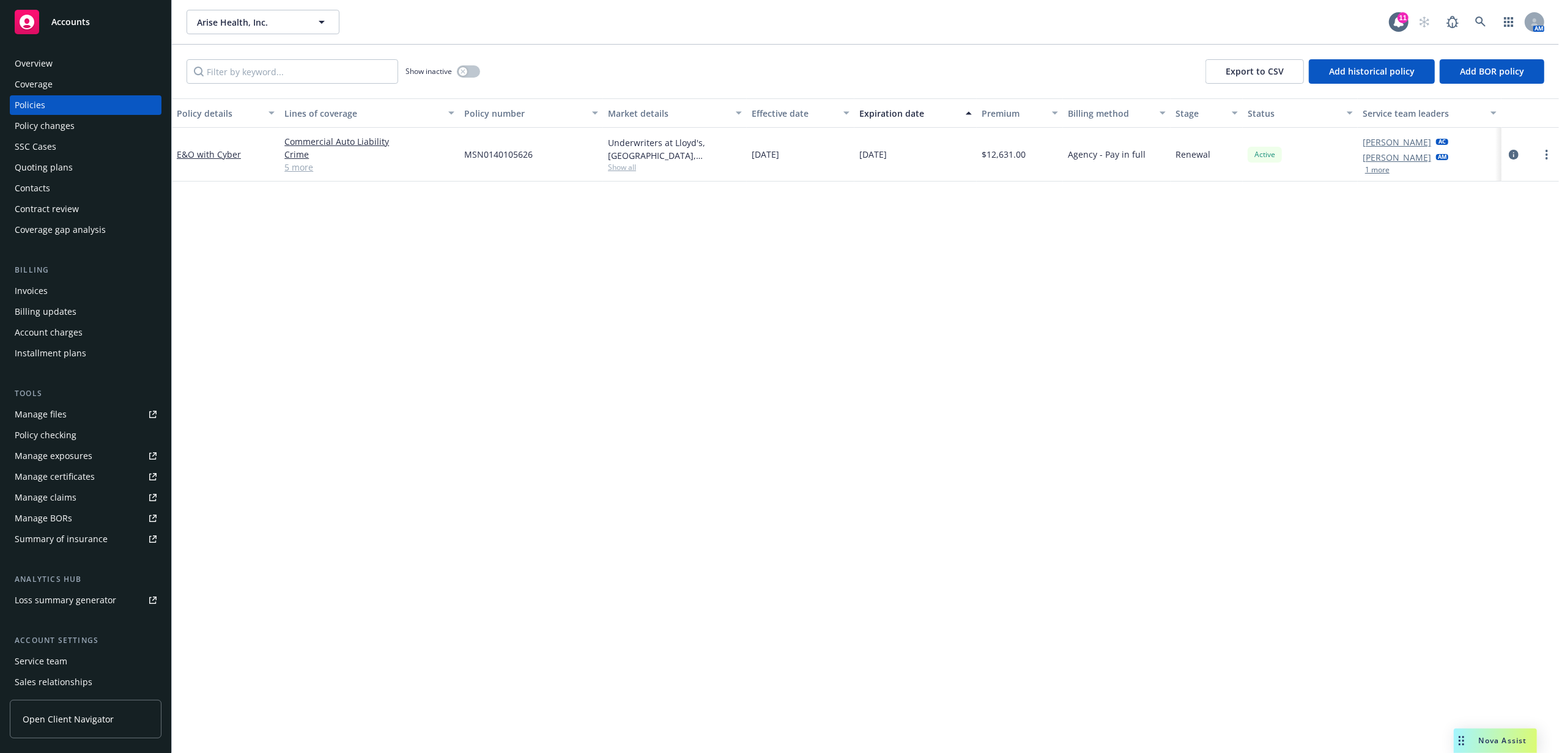
click at [59, 287] on div "Invoices" at bounding box center [86, 291] width 142 height 20
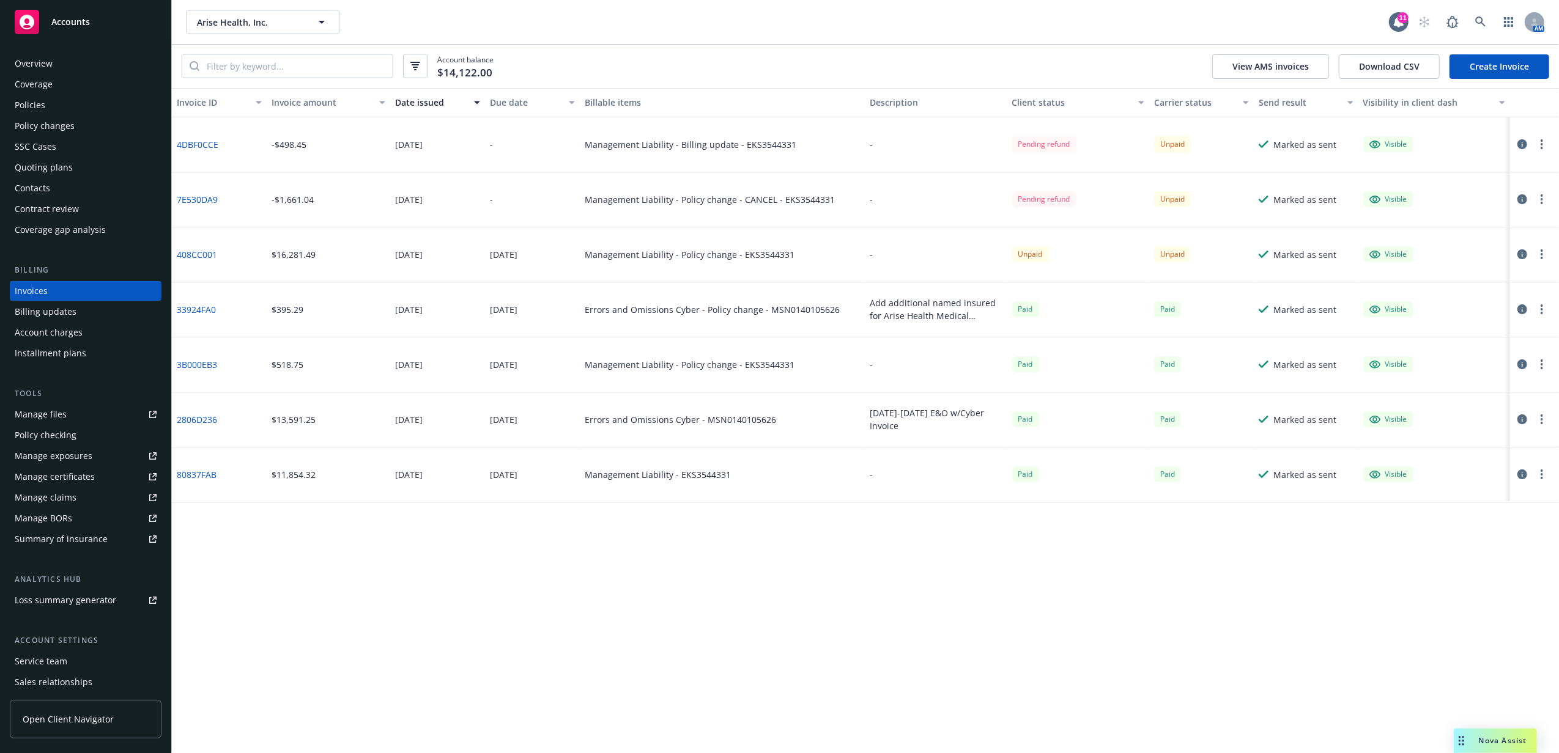
click at [1545, 150] on button "button" at bounding box center [1541, 144] width 15 height 15
click at [1436, 335] on link "Void" at bounding box center [1470, 340] width 156 height 24
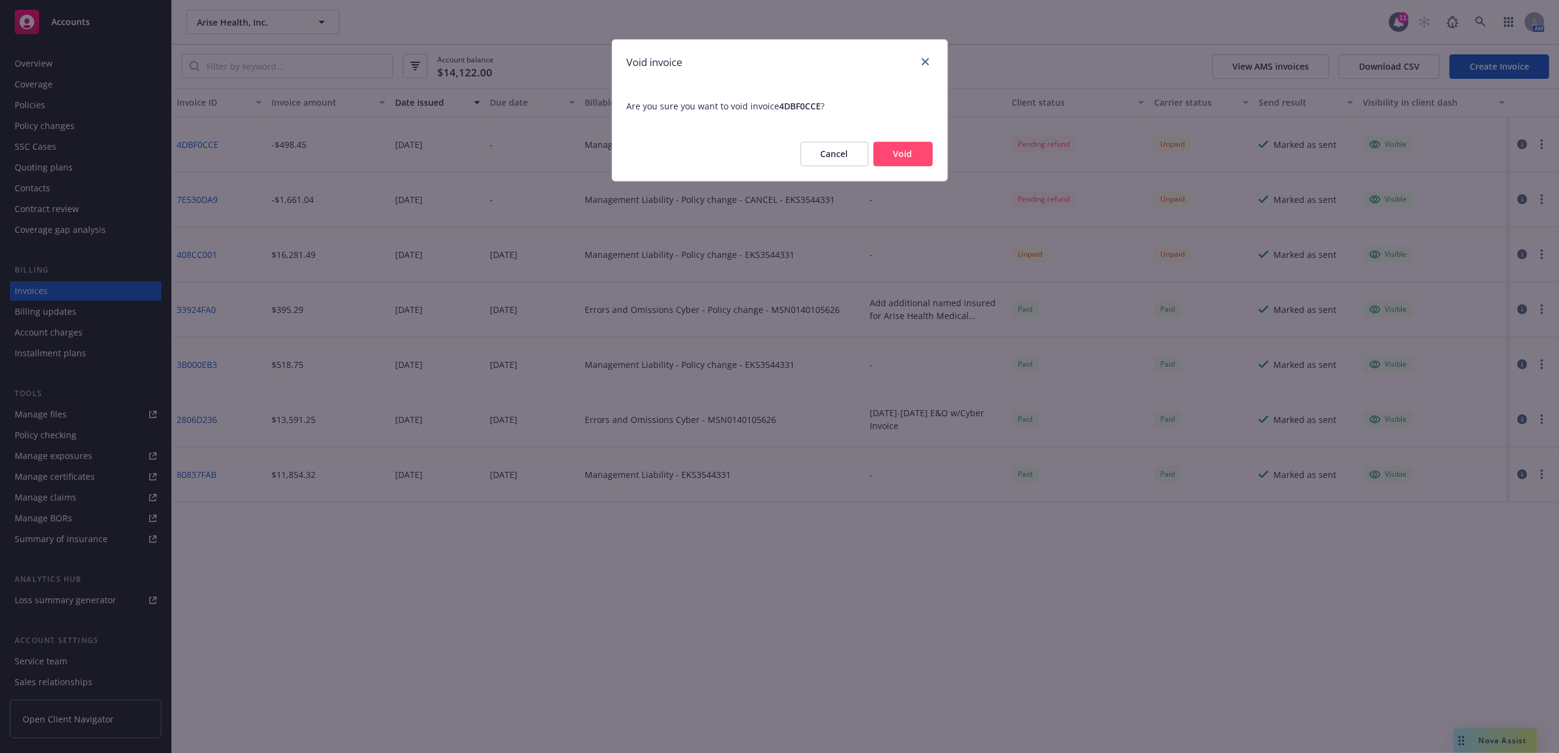
click at [896, 153] on button "Void" at bounding box center [902, 154] width 59 height 24
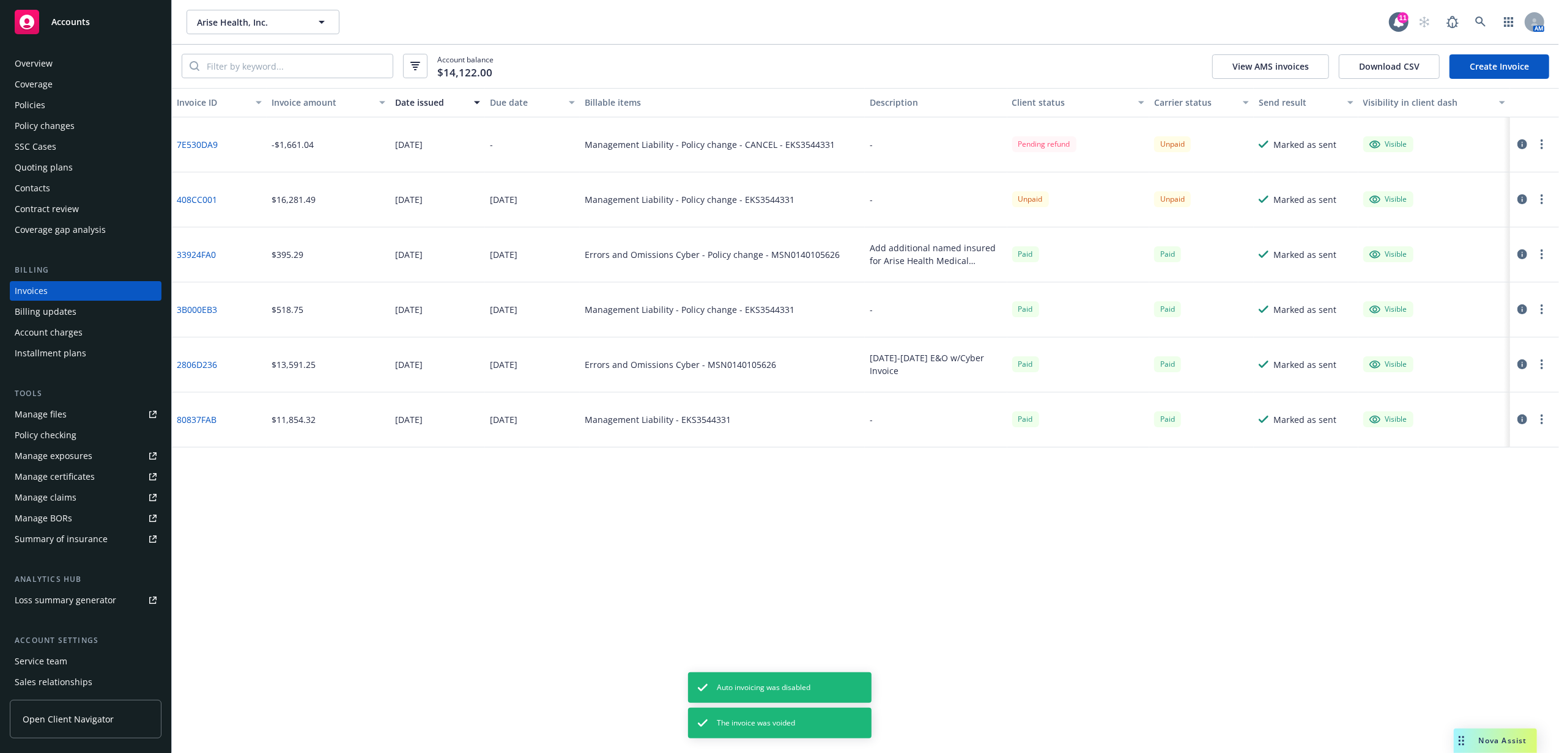
click at [1546, 199] on button "button" at bounding box center [1541, 199] width 15 height 15
click at [1455, 391] on link "Void" at bounding box center [1470, 396] width 156 height 24
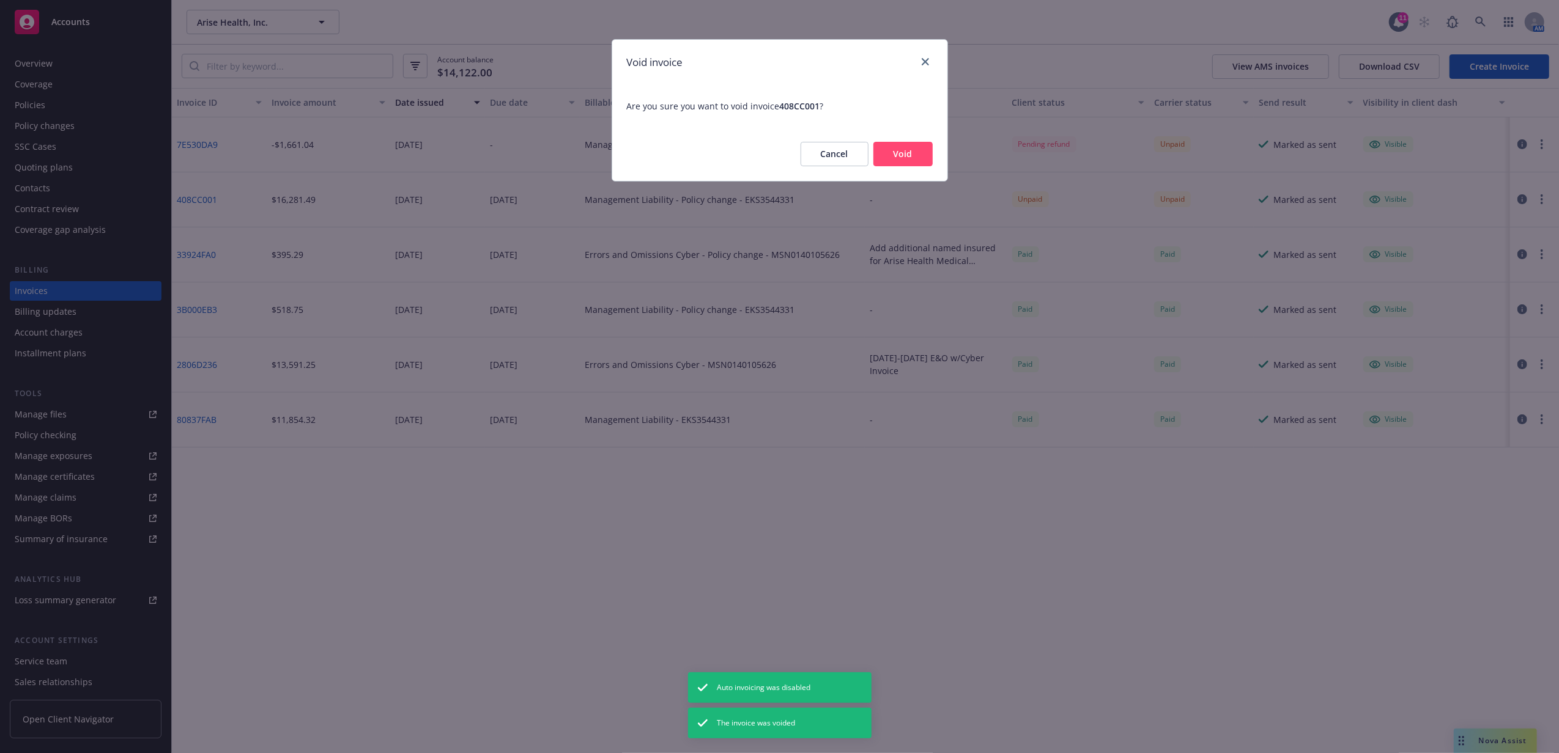
click at [909, 150] on button "Void" at bounding box center [902, 154] width 59 height 24
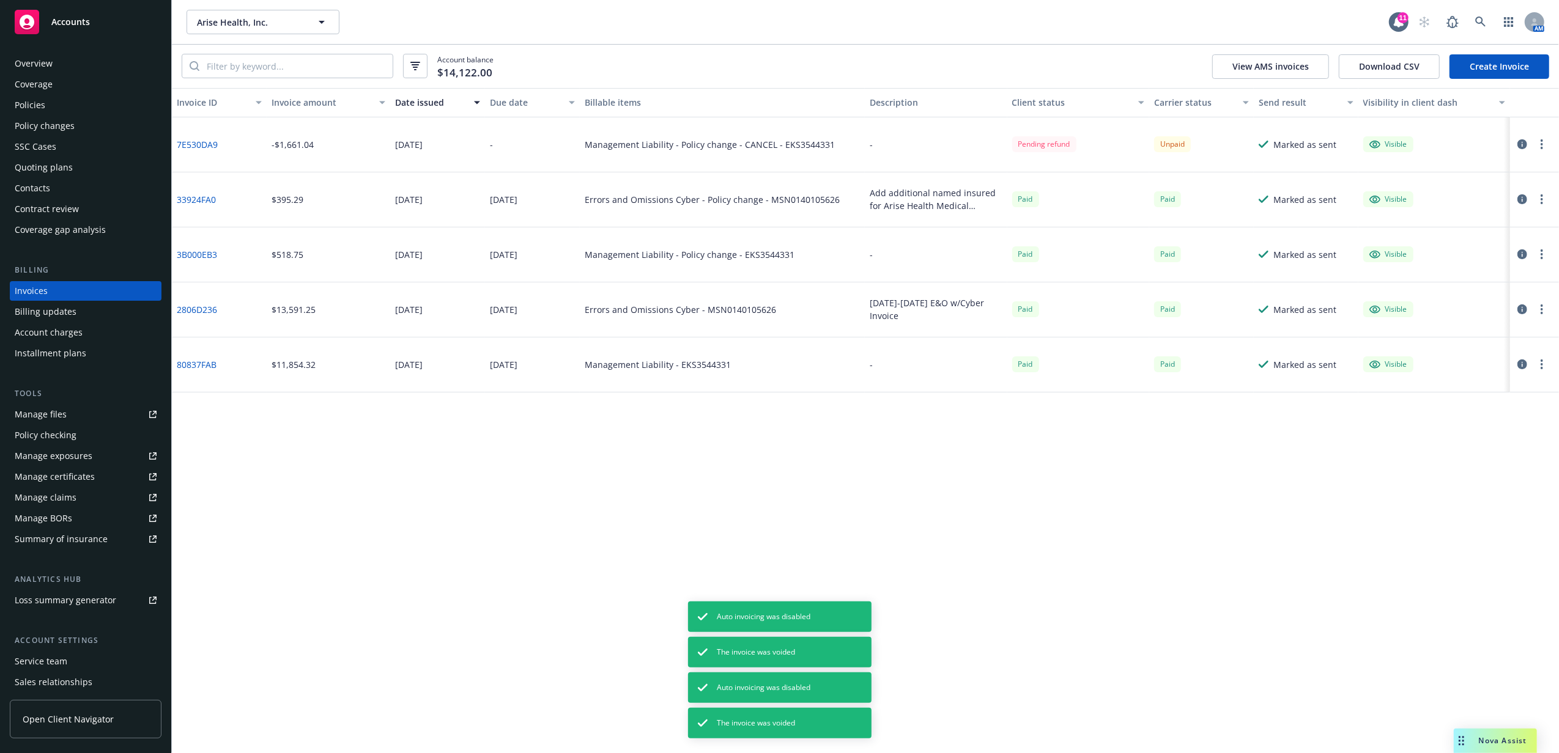
click at [1522, 62] on link "Create Invoice" at bounding box center [1499, 66] width 100 height 24
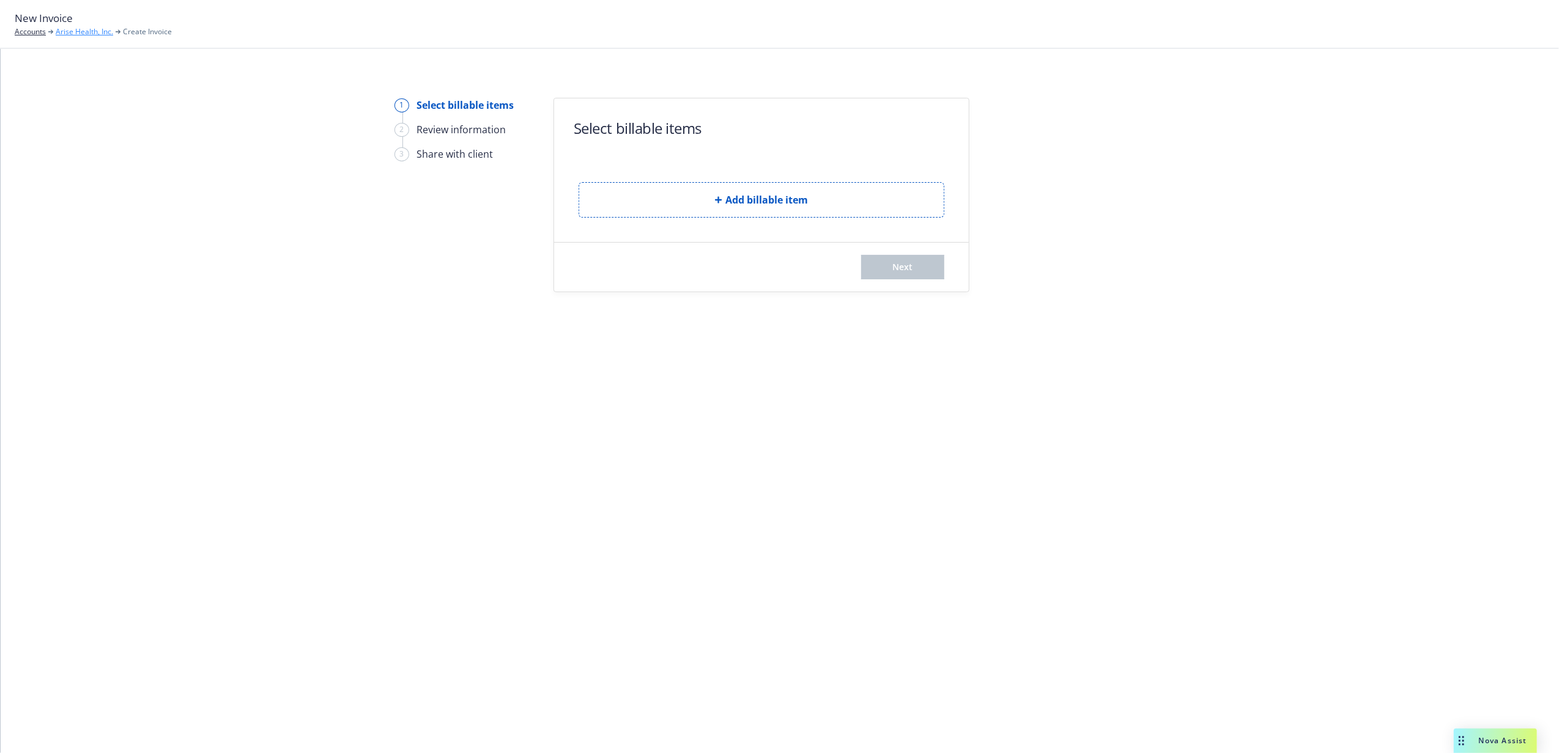
click at [86, 30] on link "Arise Health, Inc." at bounding box center [84, 31] width 57 height 11
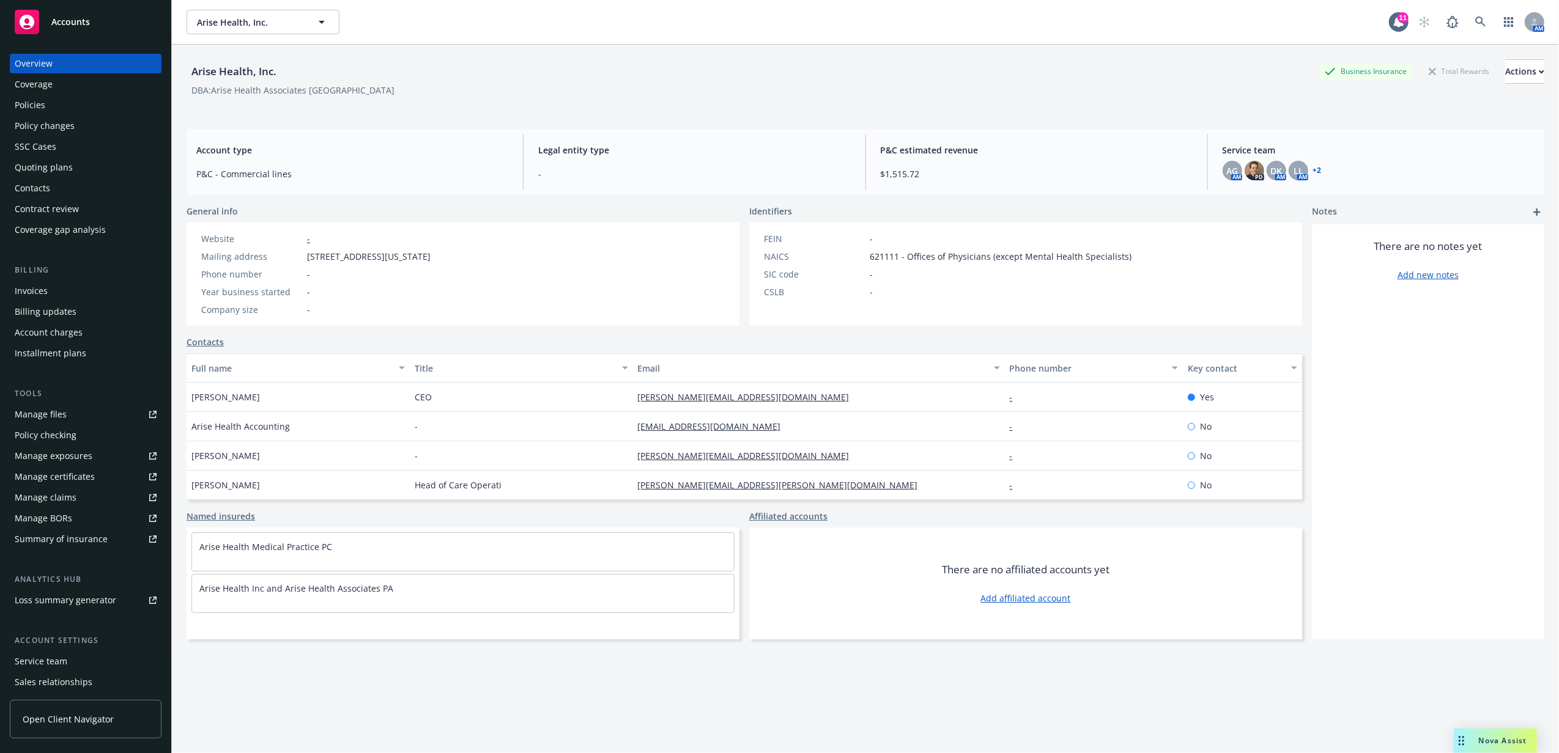
click at [68, 108] on div "Policies" at bounding box center [86, 105] width 142 height 20
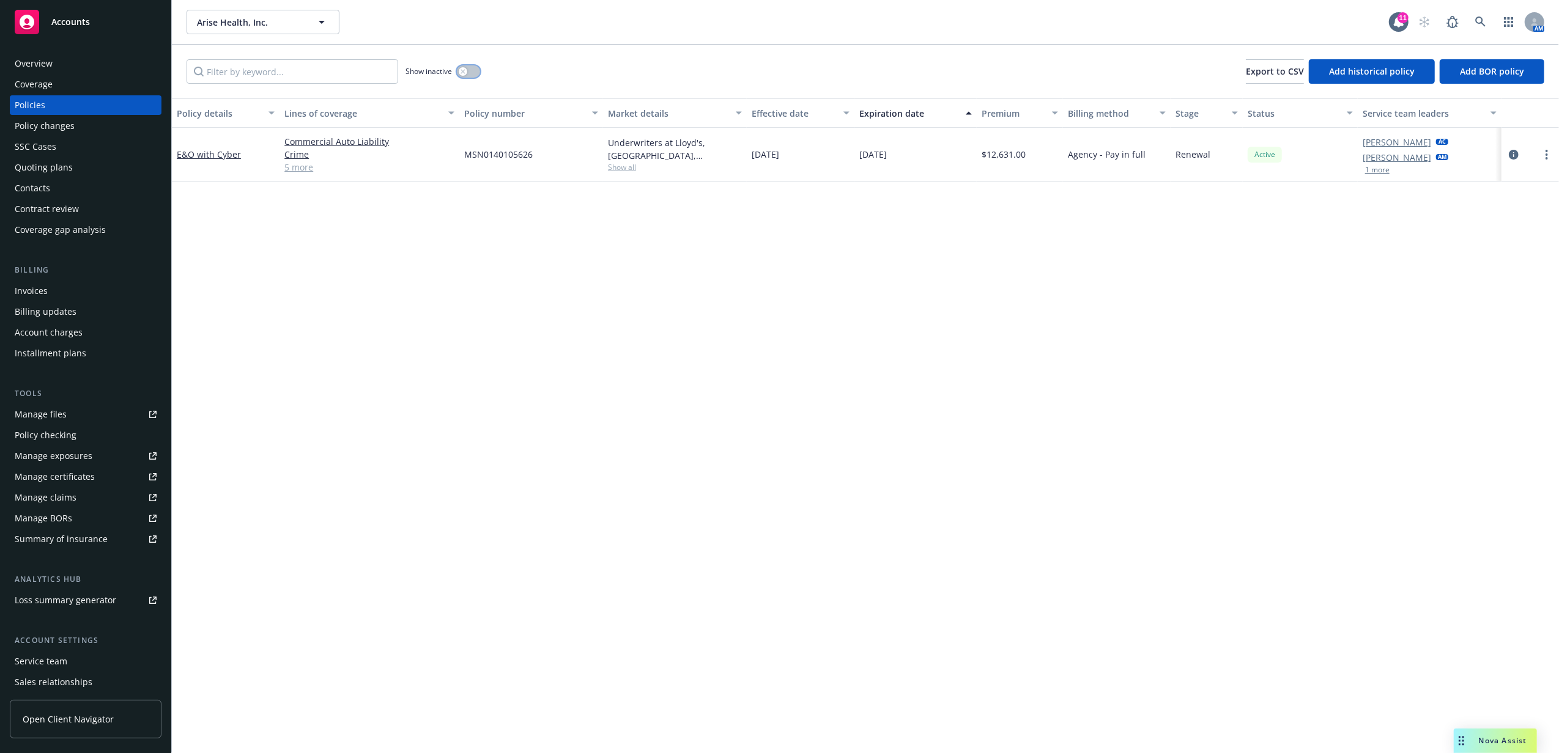
click at [473, 73] on button "button" at bounding box center [468, 71] width 23 height 12
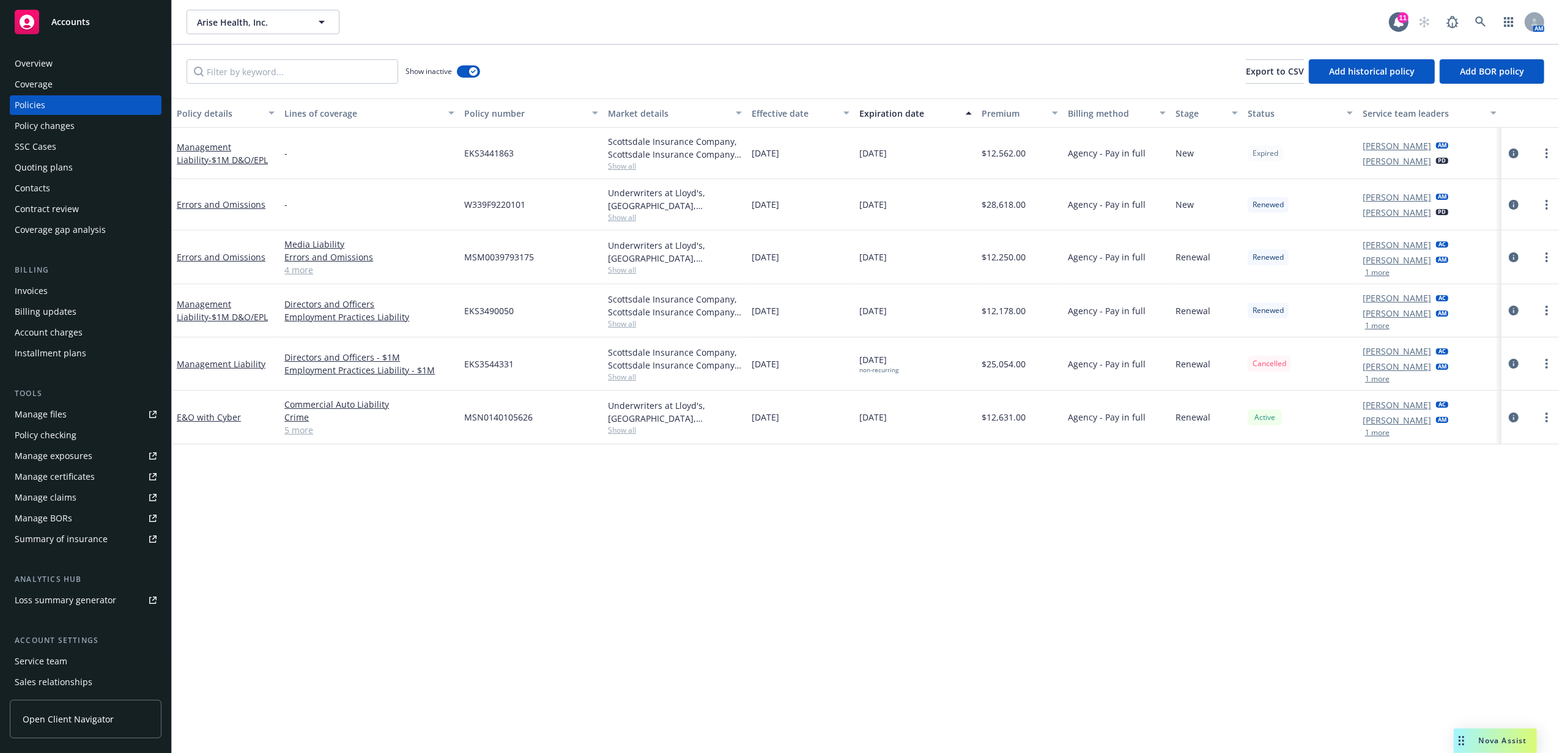
click at [69, 126] on div "Policy changes" at bounding box center [45, 126] width 60 height 20
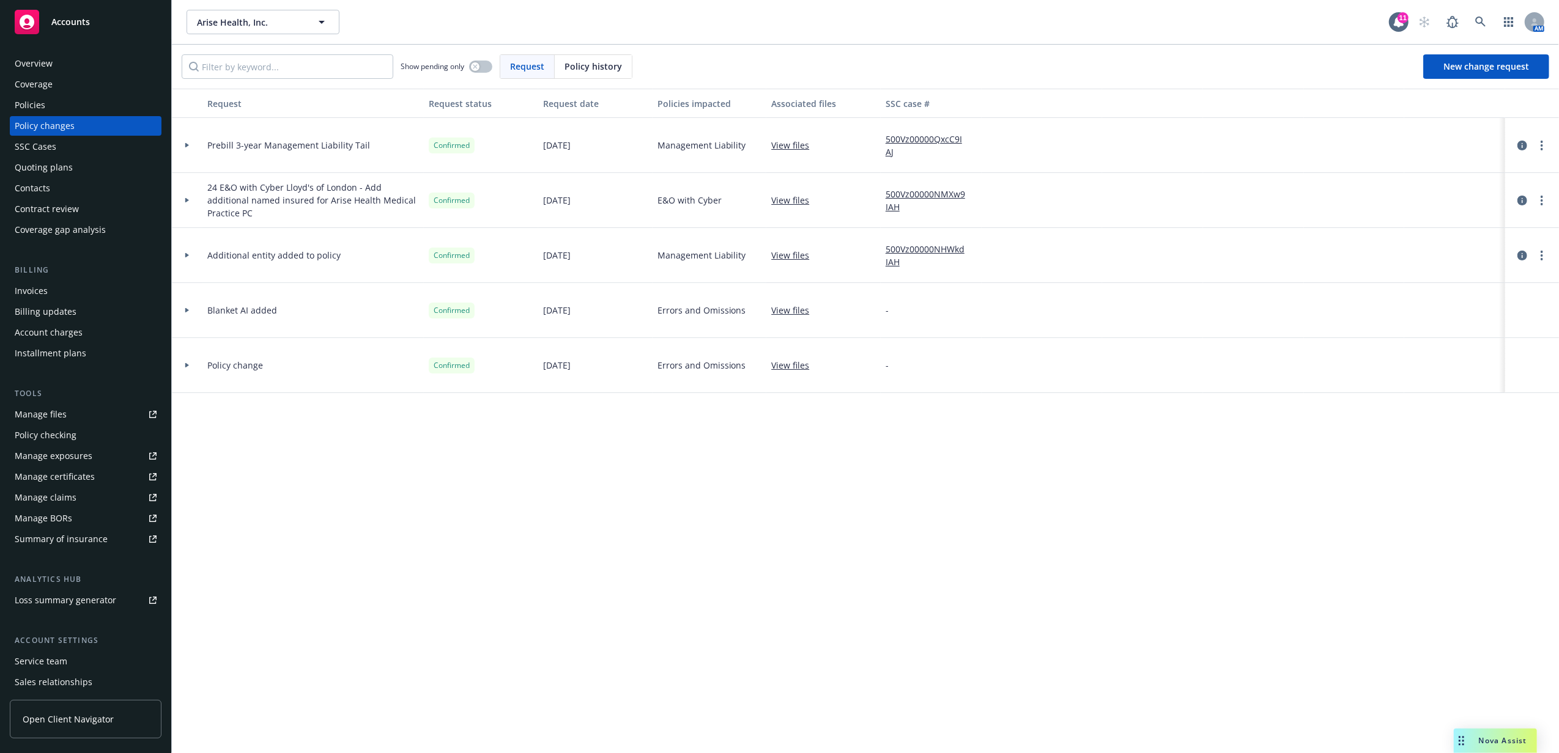
click at [66, 113] on div "Policies" at bounding box center [86, 105] width 142 height 20
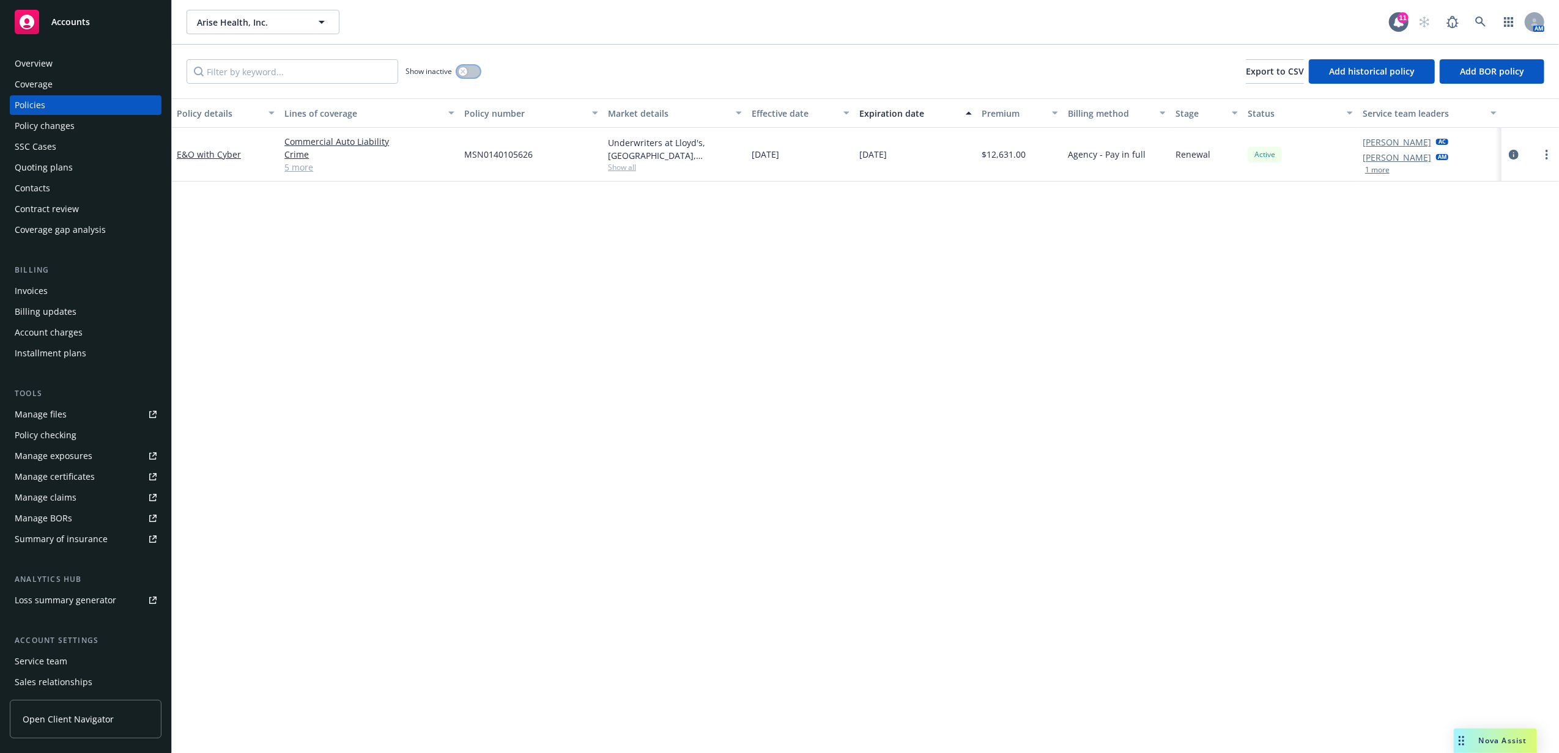
click at [468, 72] on button "button" at bounding box center [468, 71] width 23 height 12
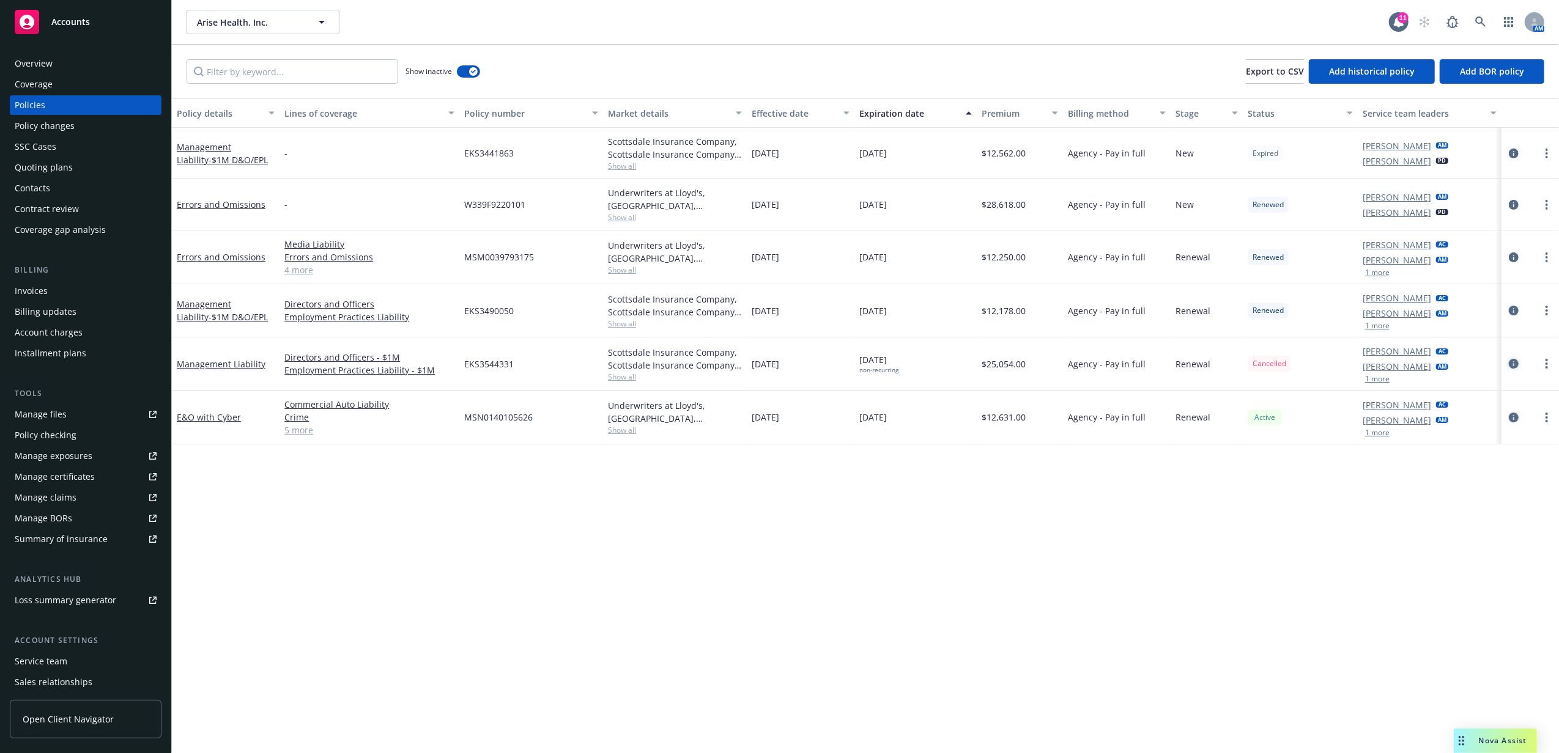
click at [1510, 365] on icon "circleInformation" at bounding box center [1514, 364] width 10 height 10
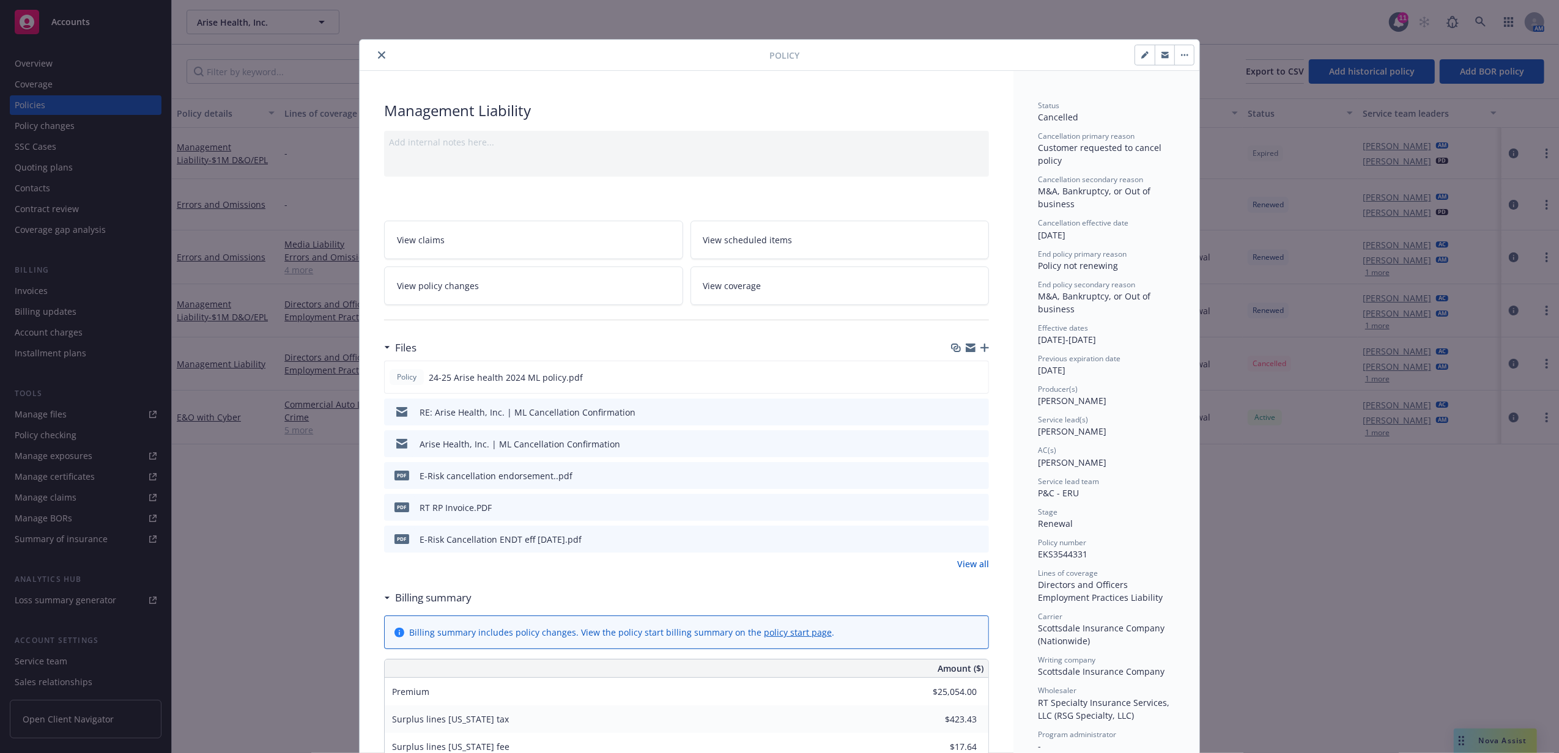
click at [1186, 54] on icon "button" at bounding box center [1187, 55] width 2 height 2
click at [534, 275] on link "View policy changes" at bounding box center [533, 286] width 299 height 39
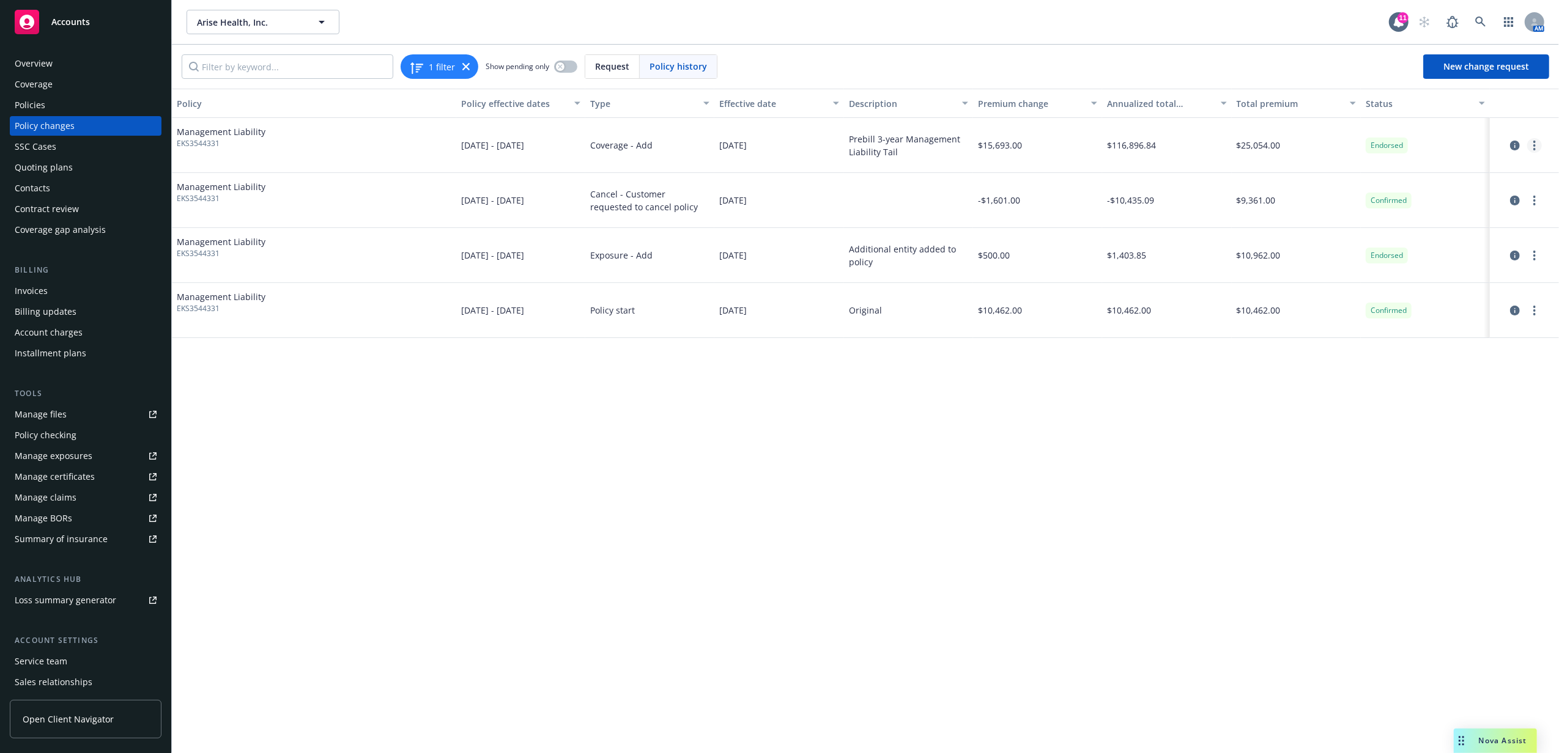
click at [1535, 146] on circle "more" at bounding box center [1534, 145] width 2 height 2
click at [1465, 248] on link "Edit billing info" at bounding box center [1436, 244] width 210 height 24
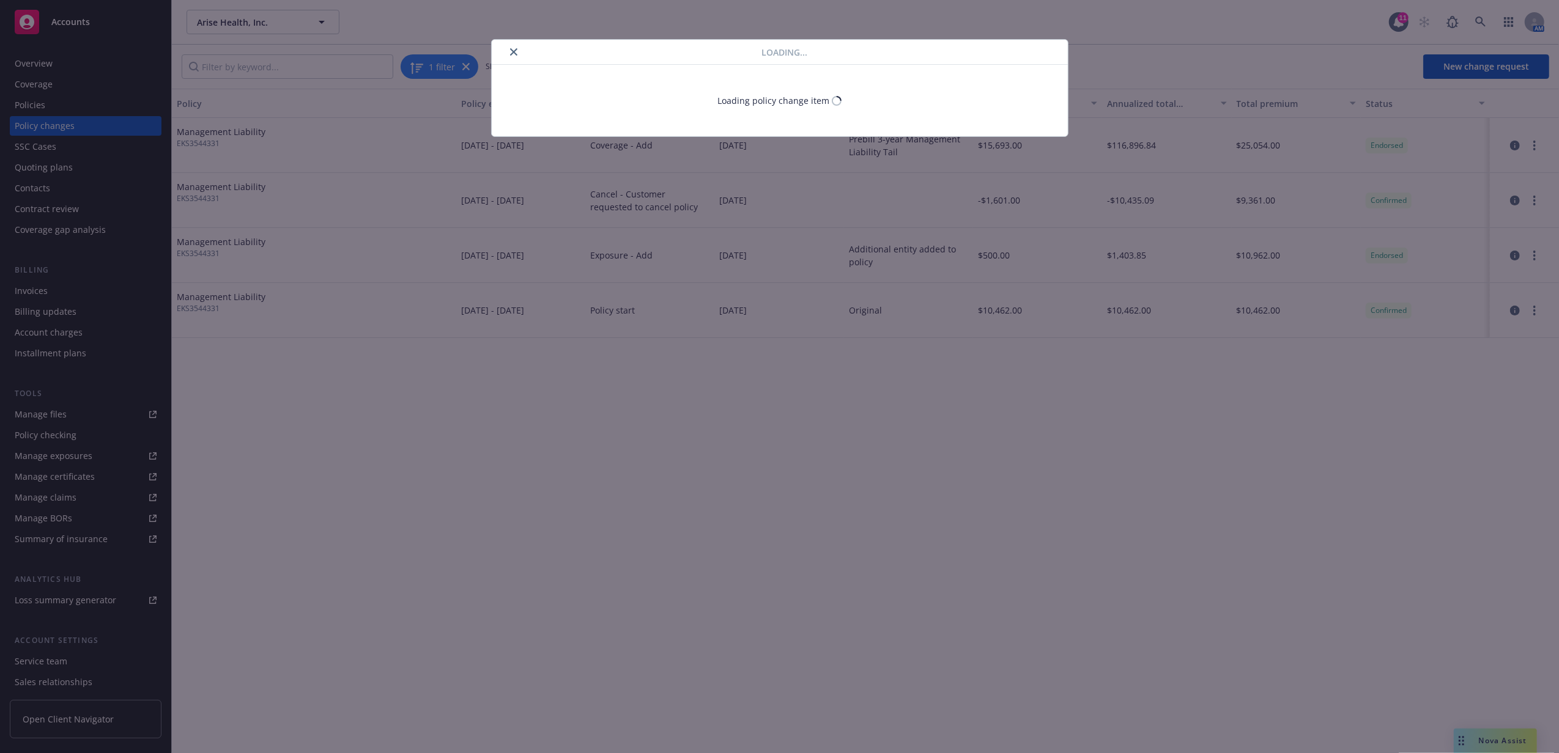
select select "NY"
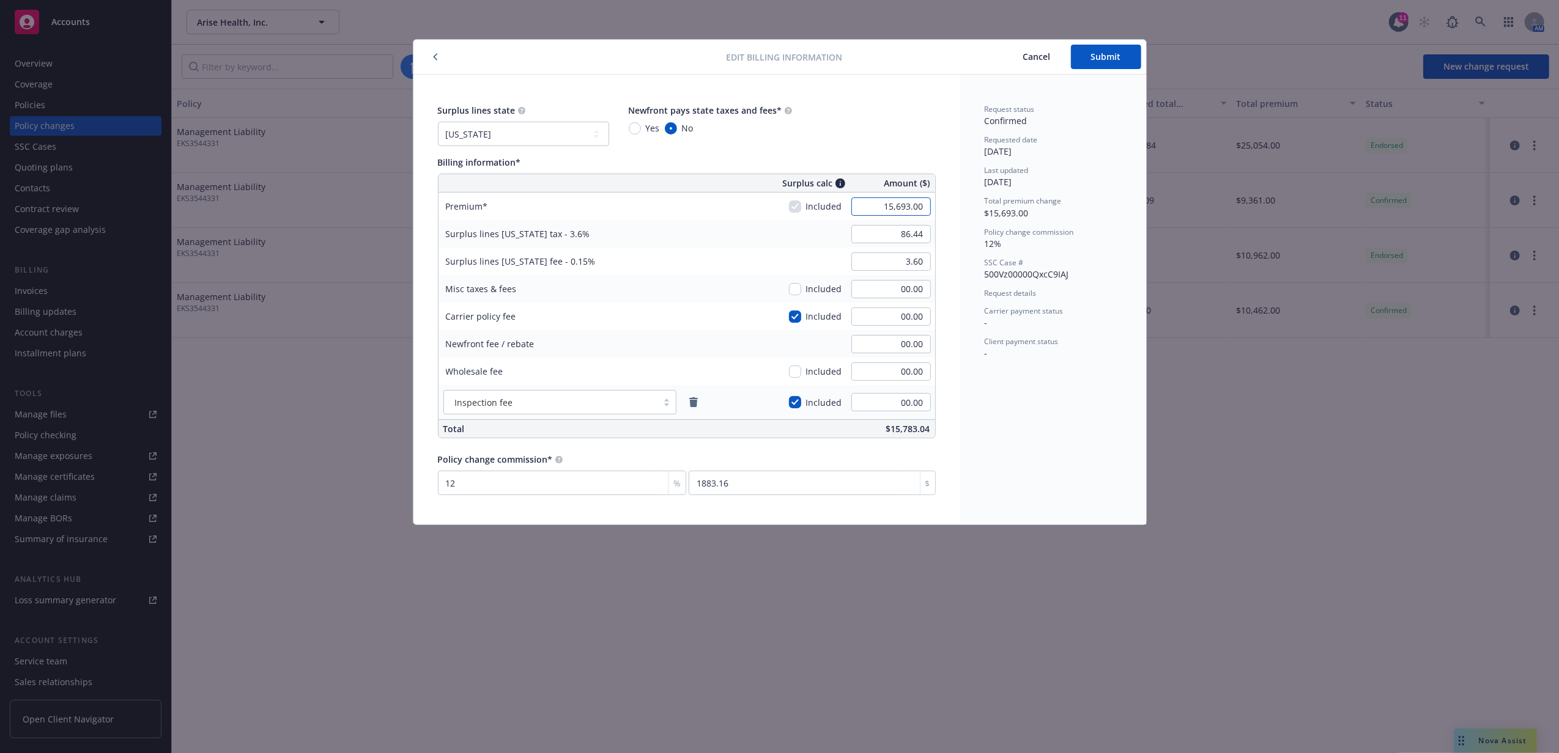
click at [859, 204] on input "15,693.00" at bounding box center [890, 207] width 79 height 18
click at [1047, 459] on div "Request status Confirmed Requested date 08/19/2025 Last updated 08/19/2025 Tota…" at bounding box center [1053, 300] width 186 height 450
click at [435, 51] on button "button" at bounding box center [435, 57] width 15 height 15
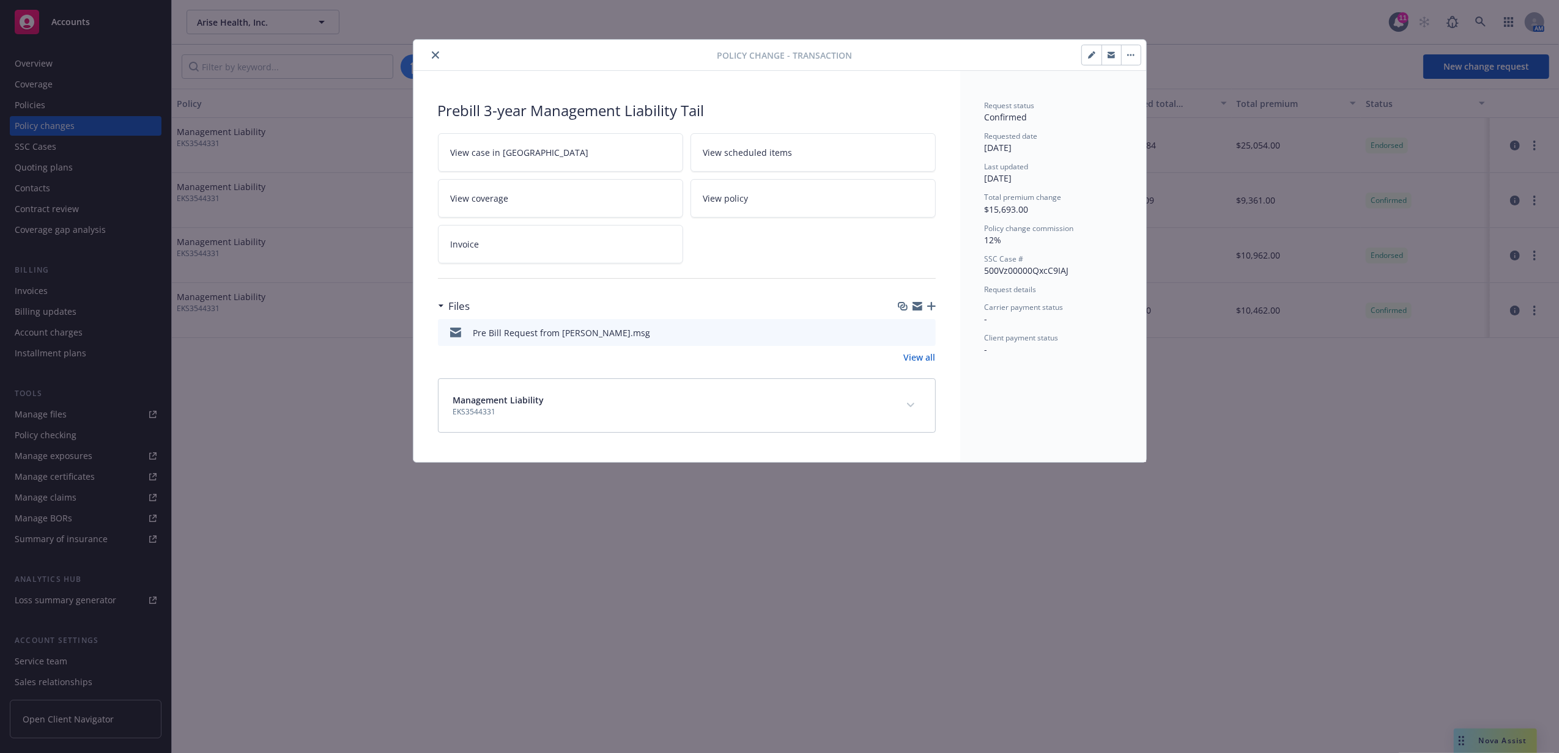
click at [435, 57] on icon "close" at bounding box center [435, 54] width 7 height 7
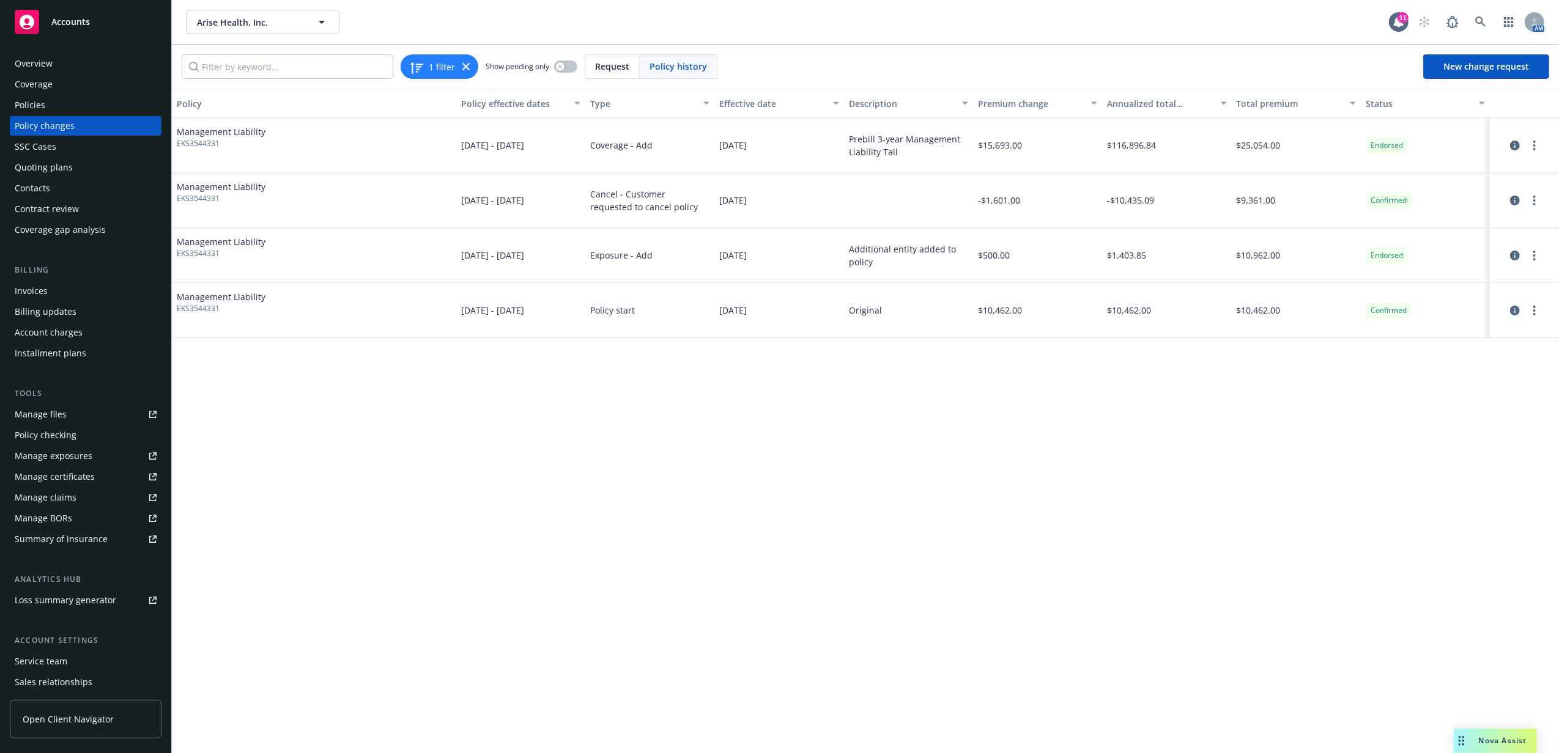
click at [67, 280] on div "Billing Invoices Billing updates Account charges Installment plans" at bounding box center [86, 313] width 152 height 99
click at [70, 294] on div "Invoices" at bounding box center [86, 291] width 142 height 20
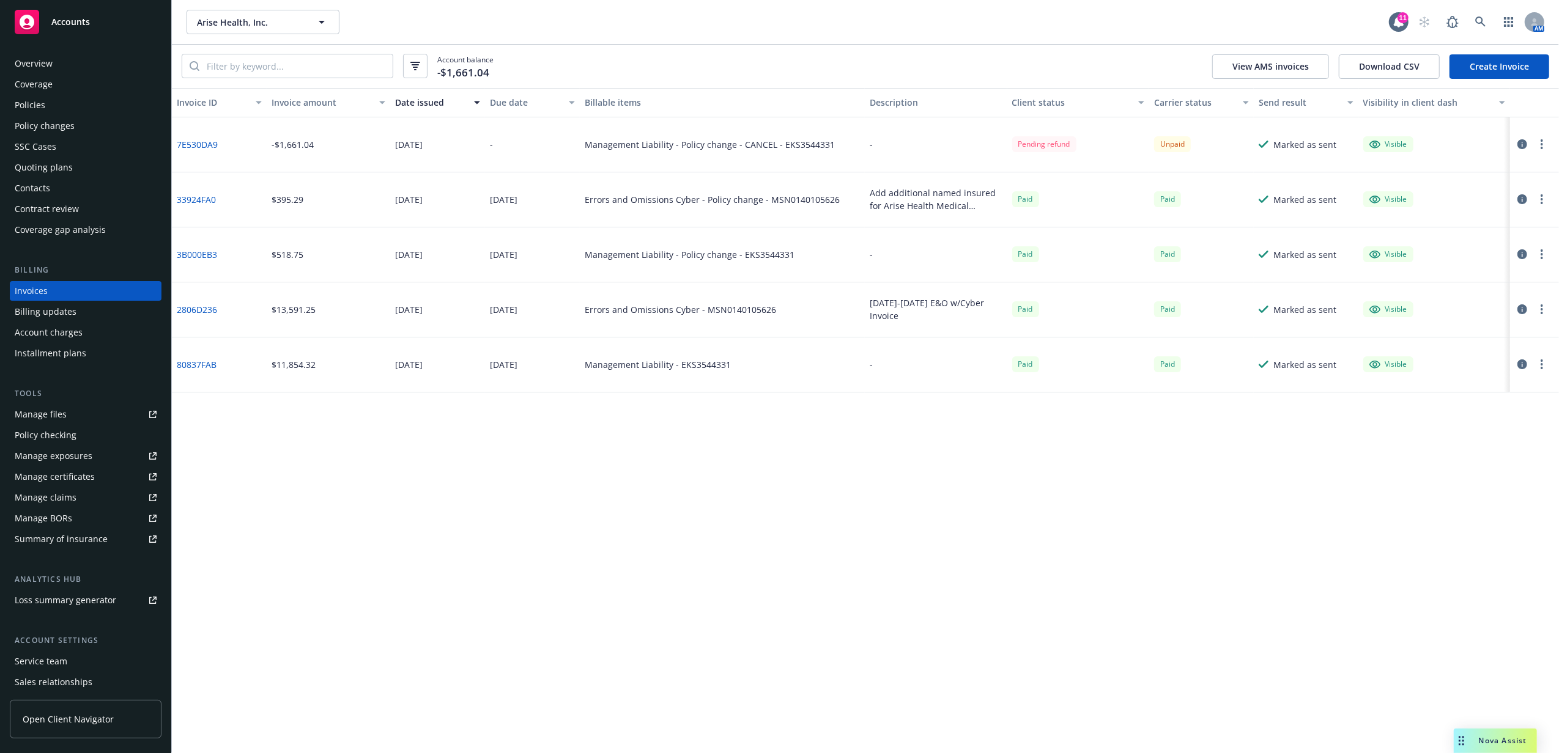
click at [1492, 64] on link "Create Invoice" at bounding box center [1499, 66] width 100 height 24
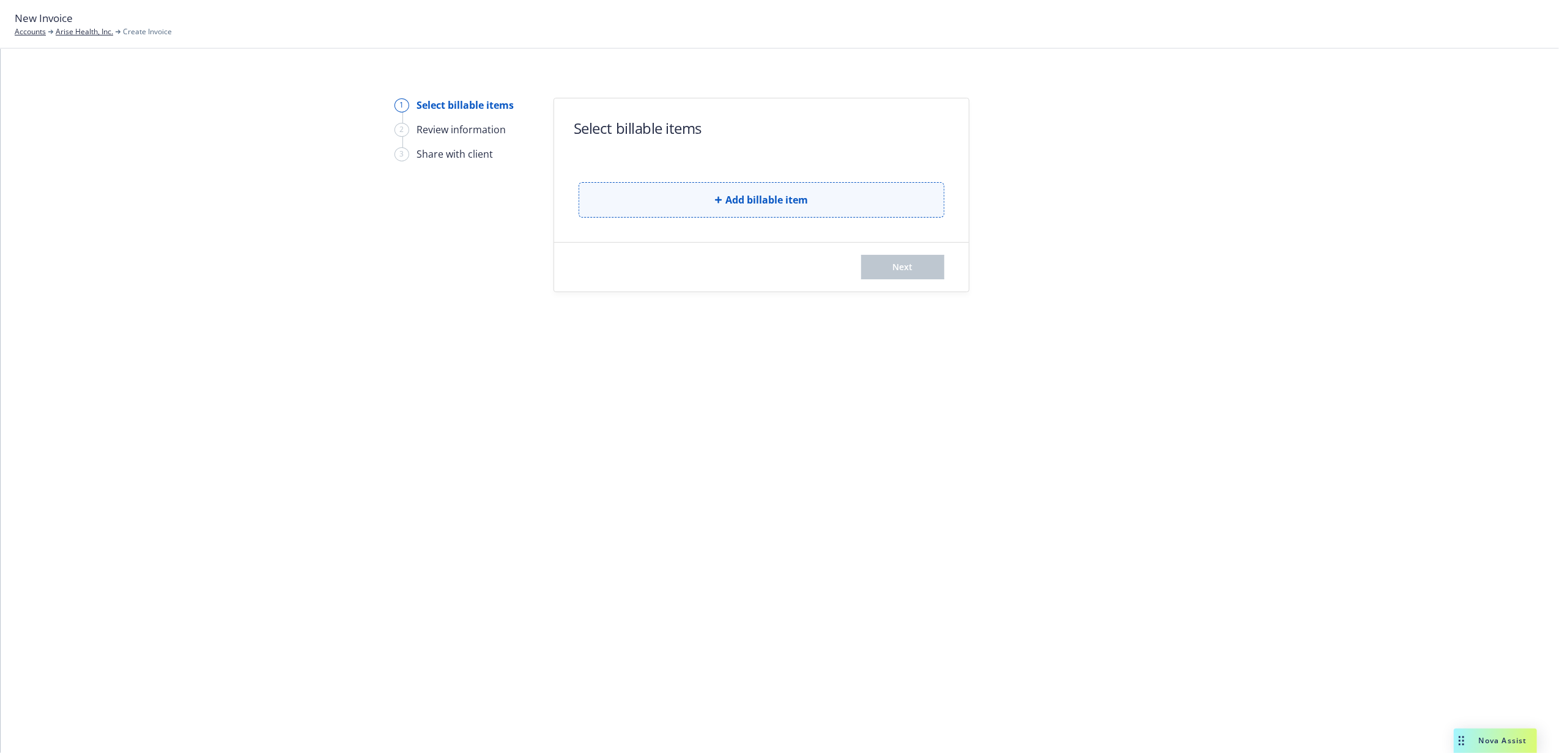
click at [770, 194] on span "Add billable item" at bounding box center [766, 200] width 83 height 15
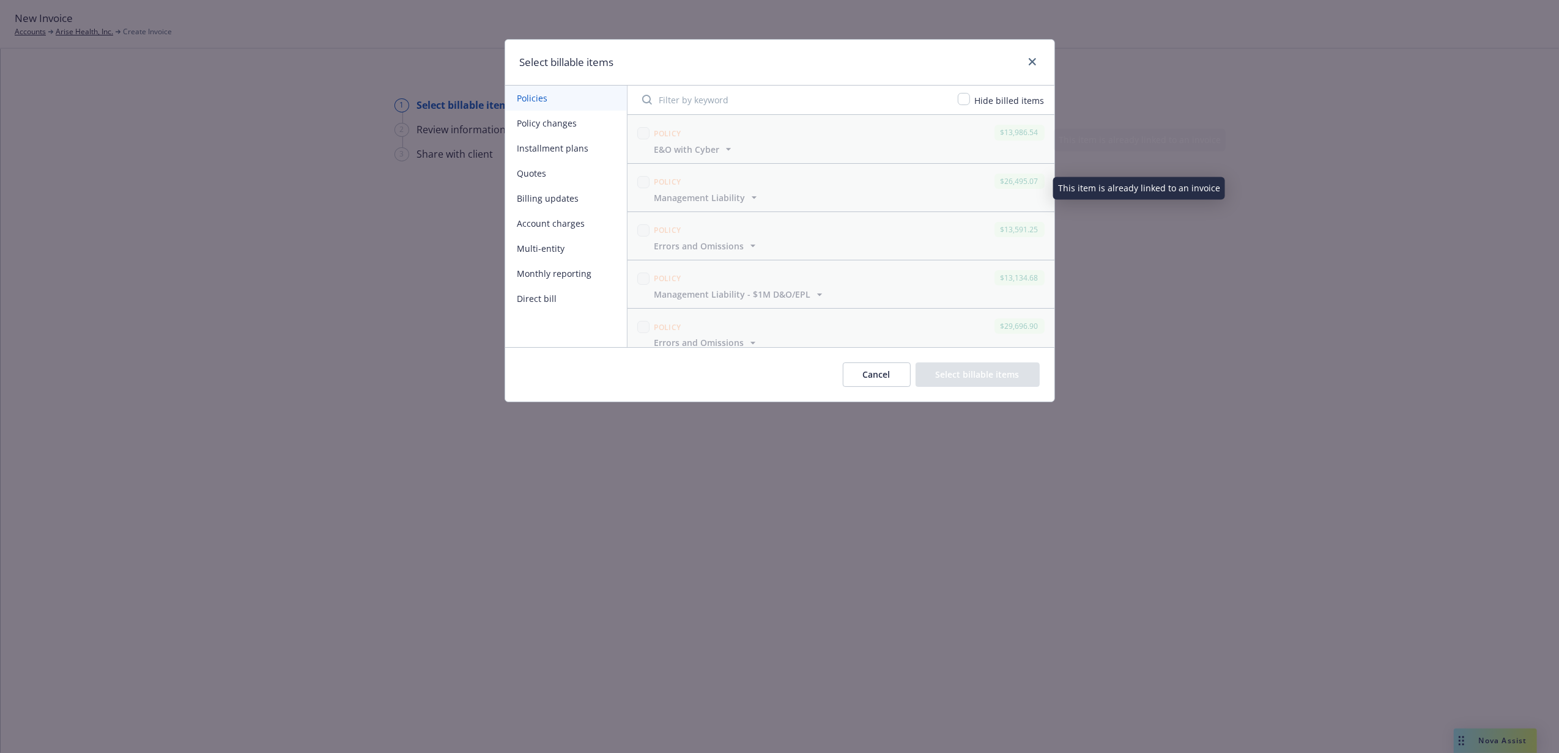
click at [595, 124] on button "Policy changes" at bounding box center [566, 123] width 122 height 25
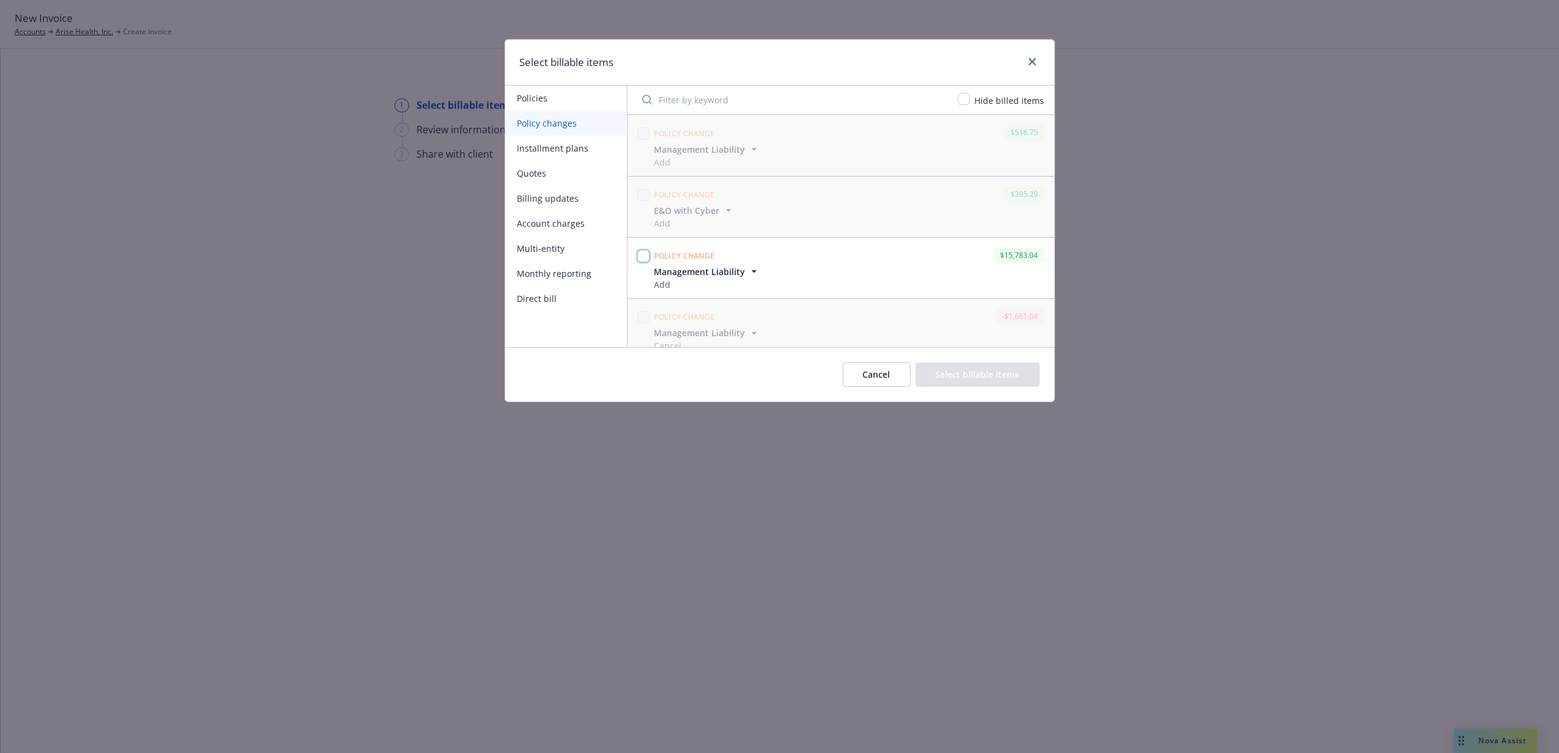
click at [644, 259] on input "checkbox" at bounding box center [643, 256] width 12 height 12
checkbox input "true"
click at [967, 368] on button "Select billable items" at bounding box center [977, 375] width 124 height 24
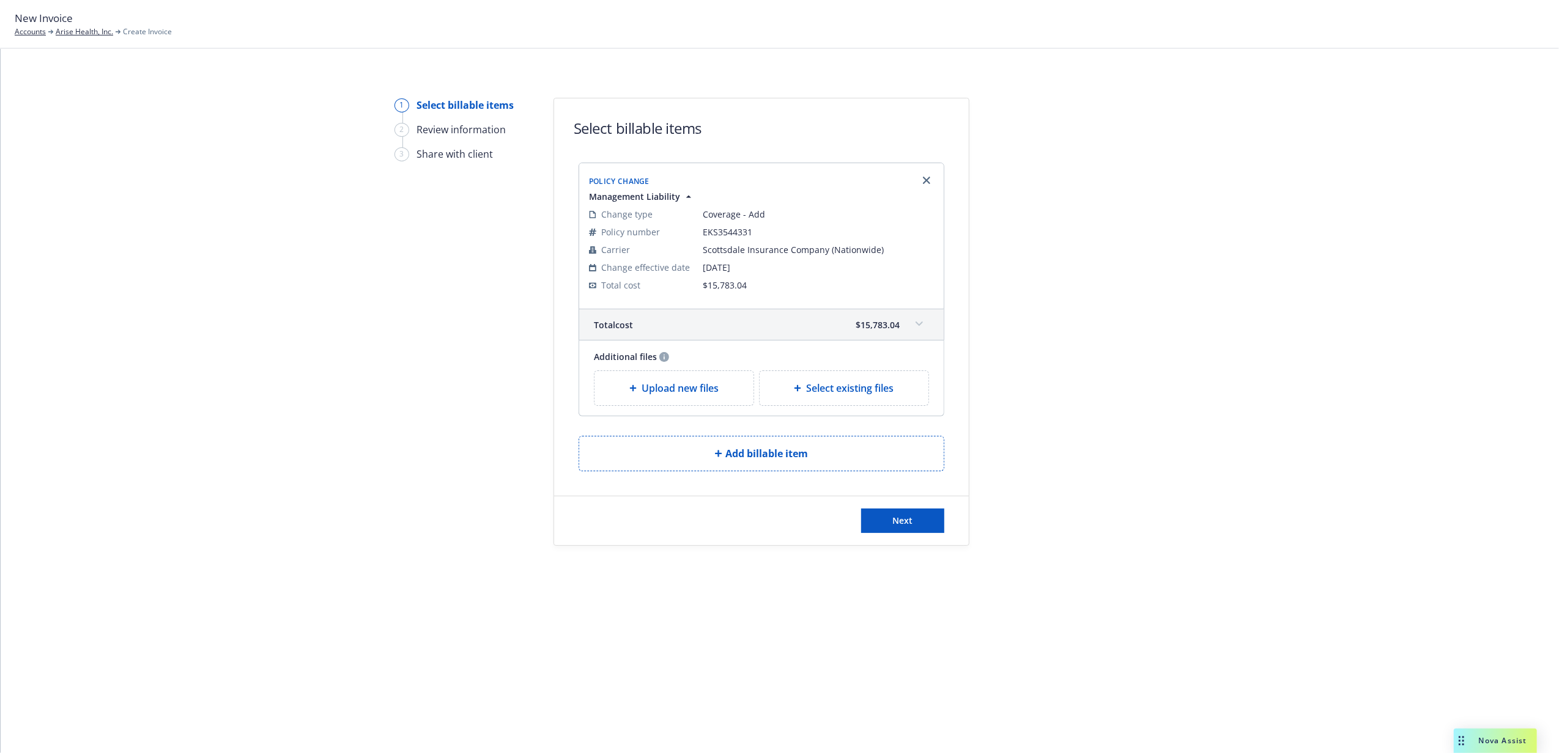
click at [852, 388] on span "Select existing files" at bounding box center [849, 388] width 87 height 15
select select "Invoice - Third Party"
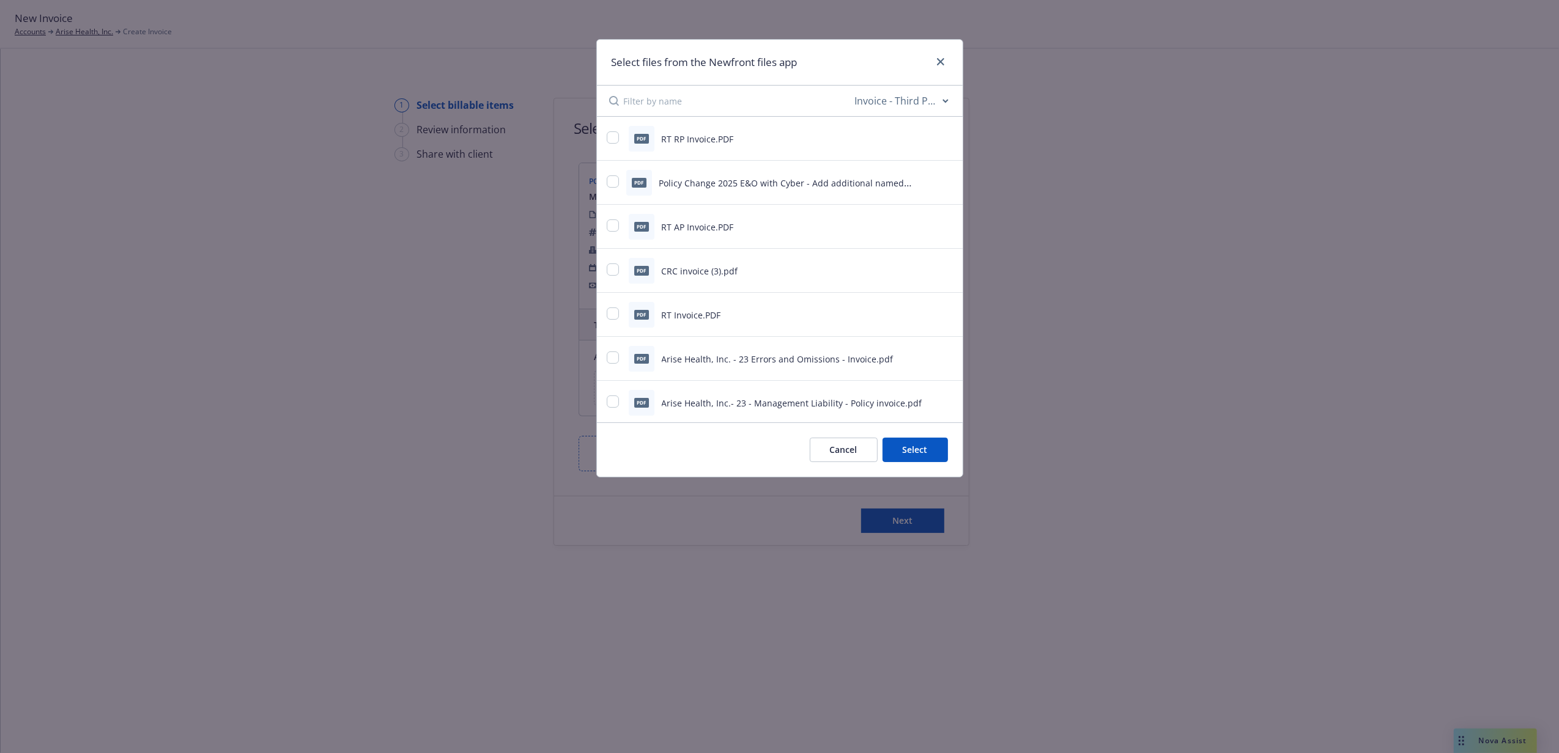
click at [819, 451] on button "Cancel" at bounding box center [844, 450] width 68 height 24
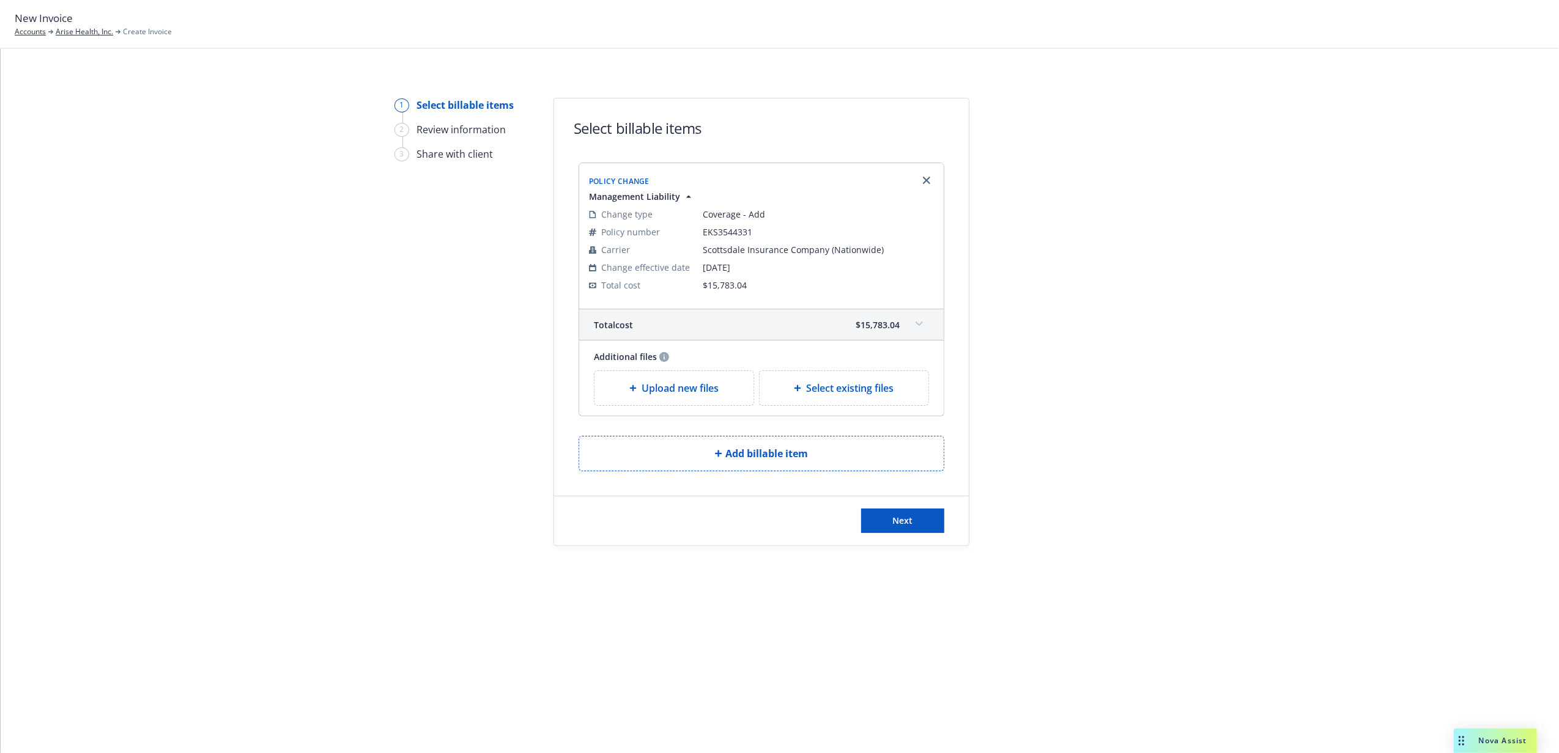
click at [684, 382] on span "Upload new files" at bounding box center [679, 388] width 77 height 15
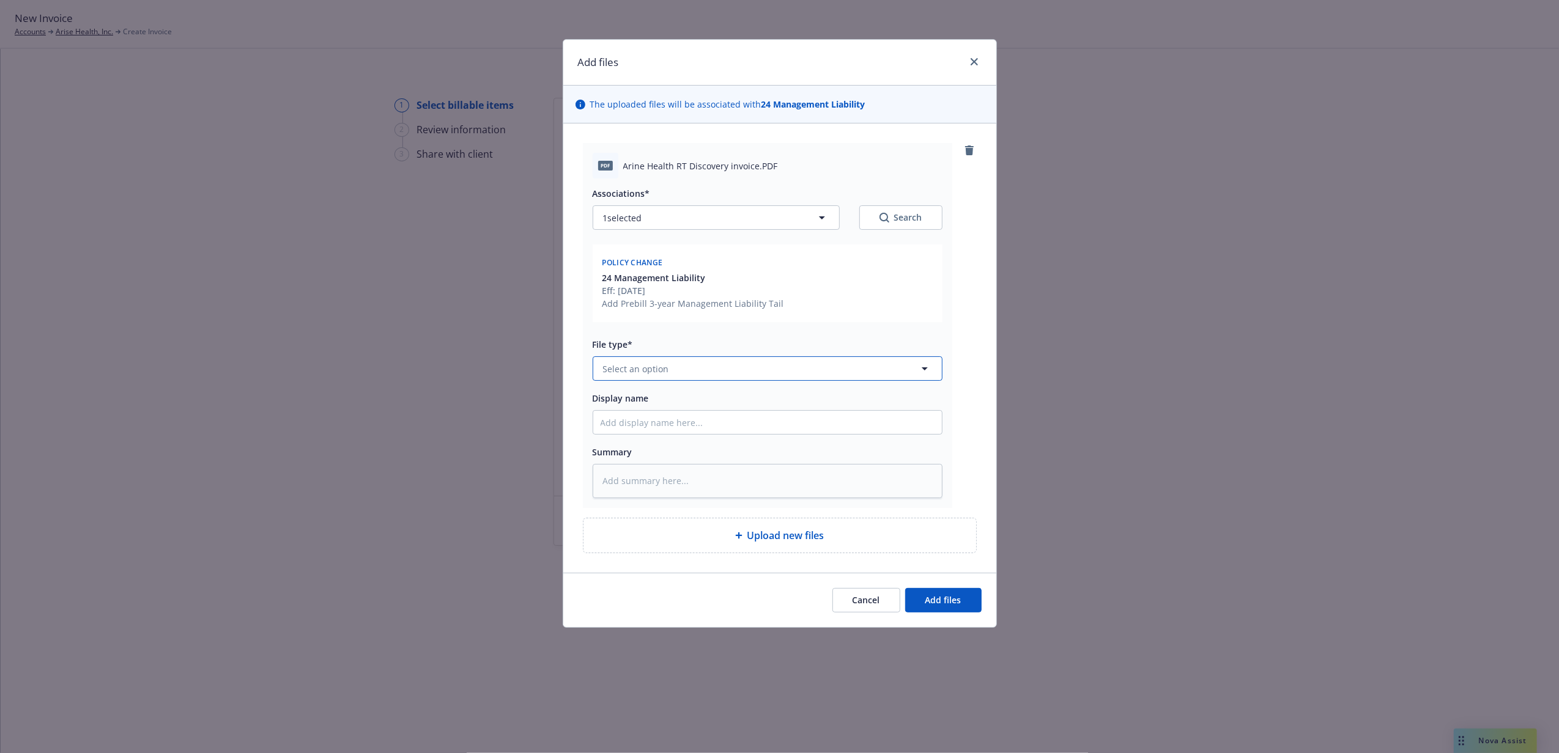
click at [730, 374] on button "Select an option" at bounding box center [768, 368] width 350 height 24
type input "invoic"
click at [687, 440] on span "Invoice - Third Party" at bounding box center [647, 435] width 84 height 13
click at [689, 422] on input "Display name" at bounding box center [767, 422] width 349 height 23
type textarea "x"
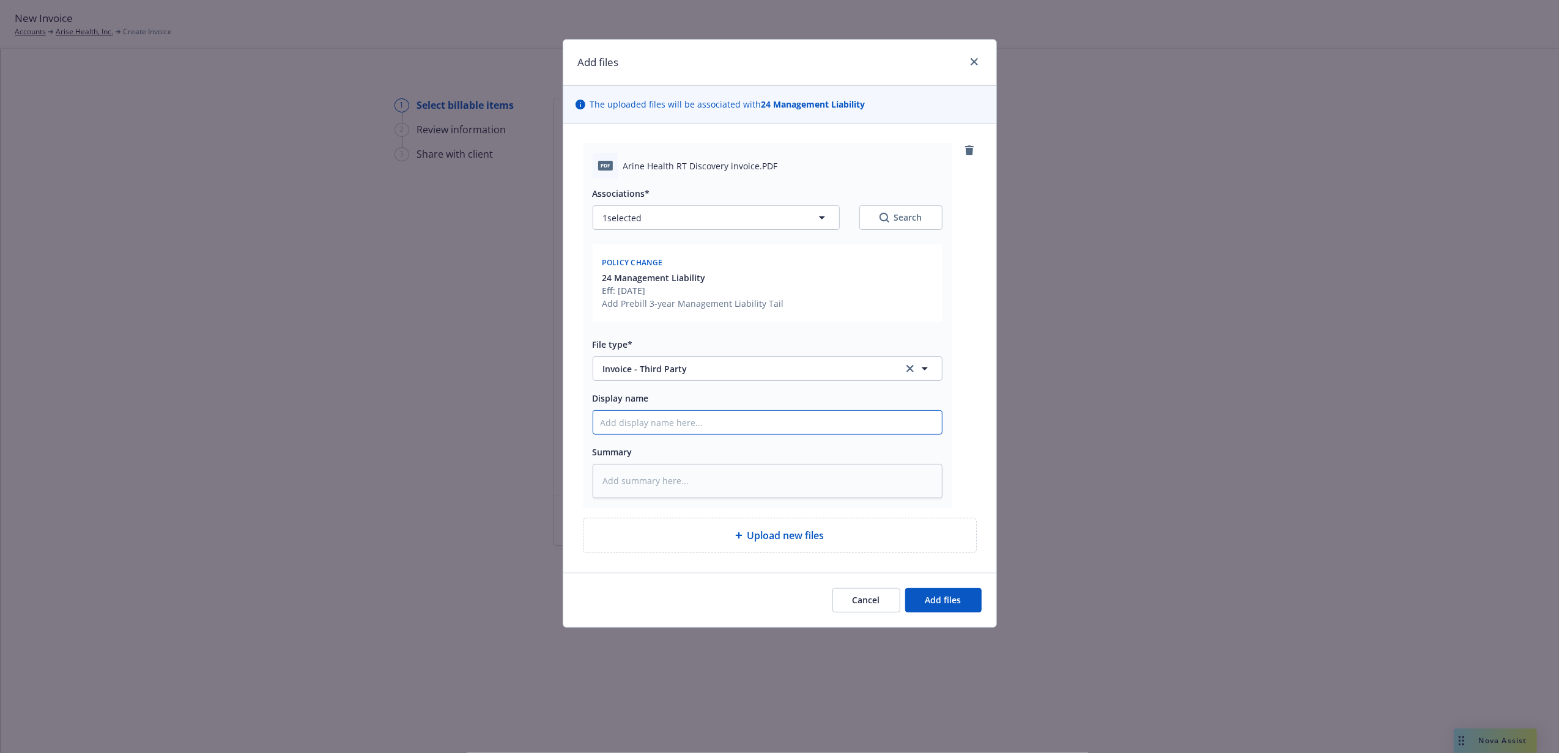
type input "R"
type textarea "x"
type input "RT"
type textarea "x"
type input "RT D"
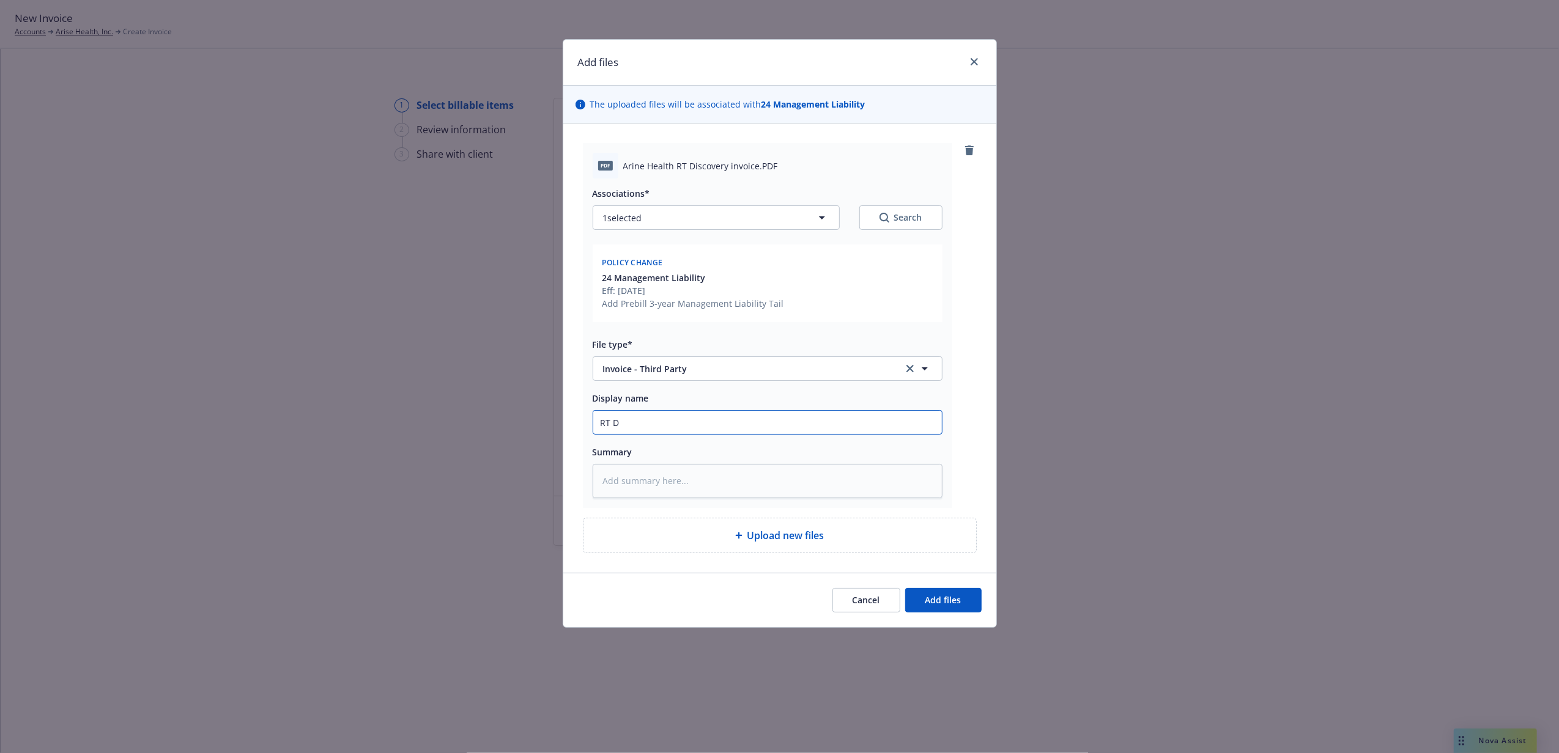
type textarea "x"
type input "RT Di"
type textarea "x"
type input "RT Dis"
type textarea "x"
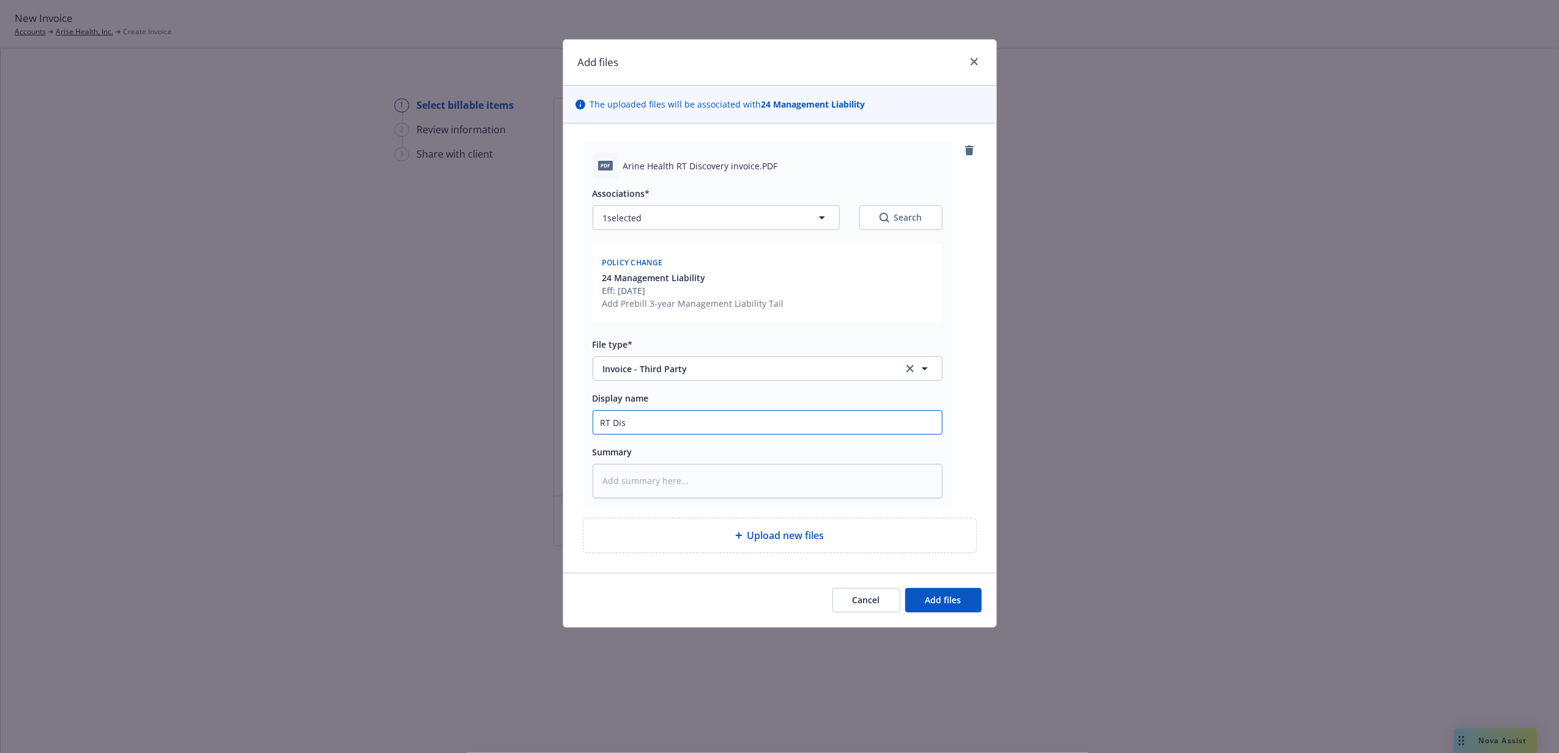
type input "RT Disc"
type textarea "x"
type input "RT Disco"
type textarea "x"
type input "RT Discov"
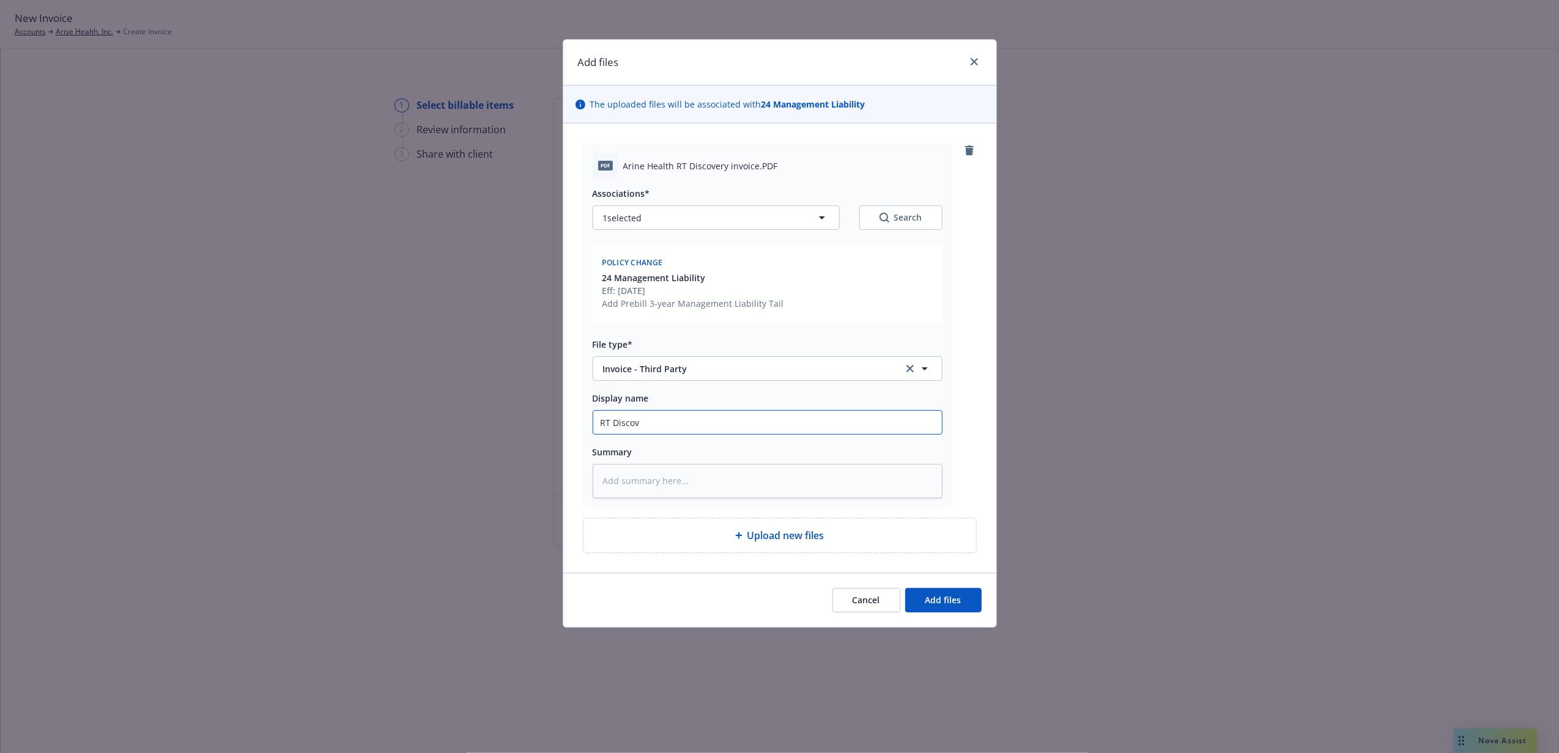
type textarea "x"
type input "RT Discove"
type textarea "x"
type input "RT Discover"
type textarea "x"
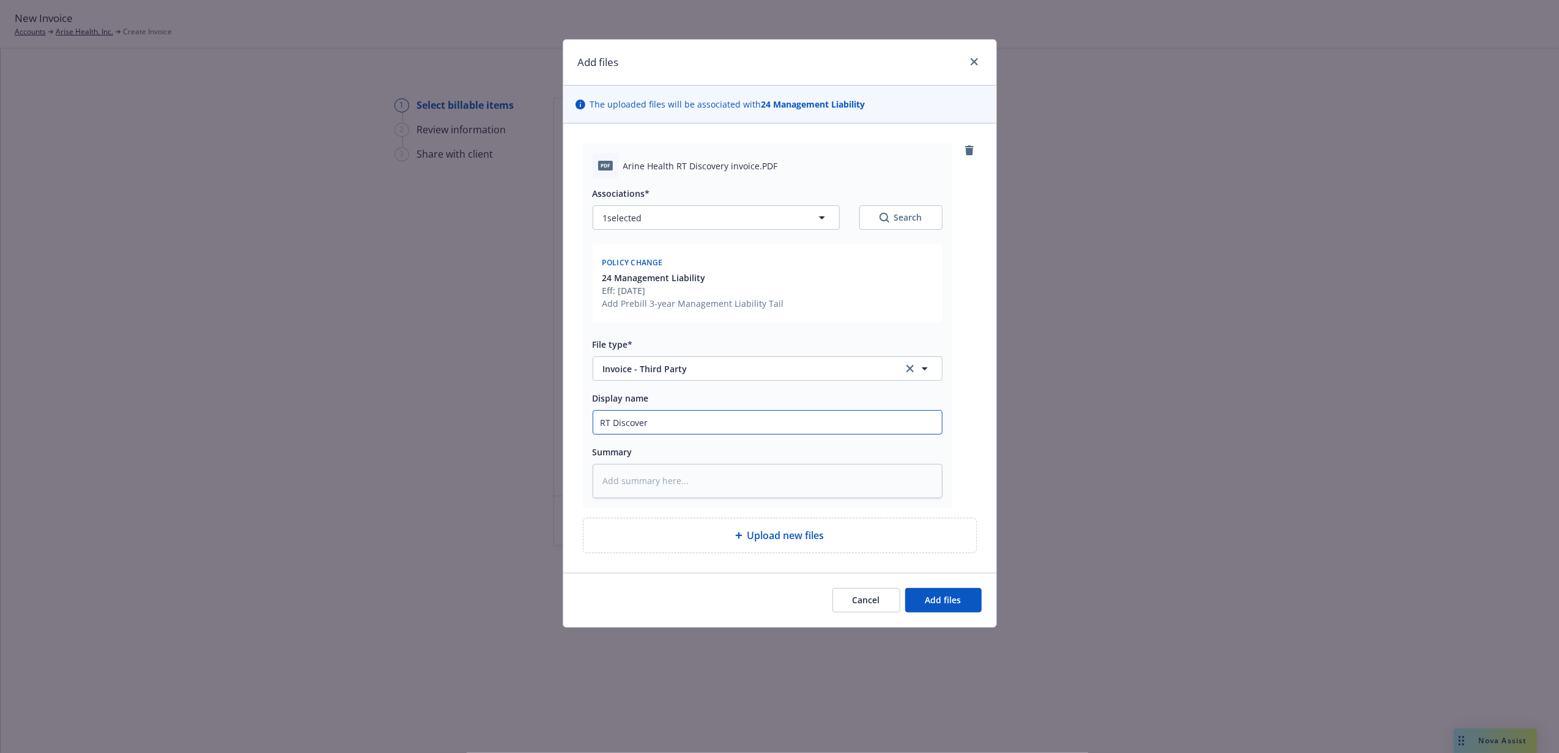
type input "RT Discovery"
type textarea "x"
type input "RT Discovery"
type textarea "x"
type input "RT Discovery n"
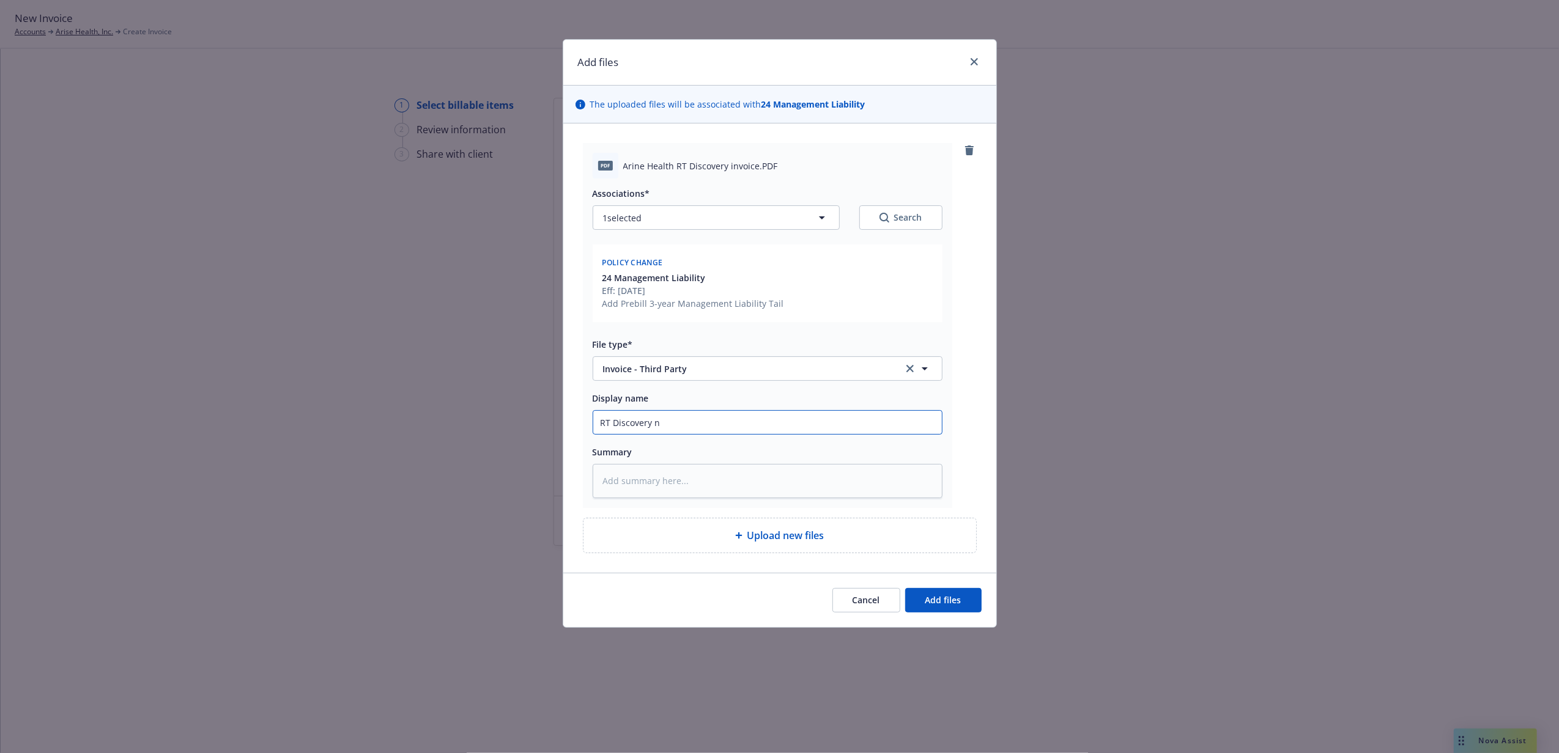
type textarea "x"
type input "RT Discovery"
type textarea "x"
type input "RT Discovery I"
type textarea "x"
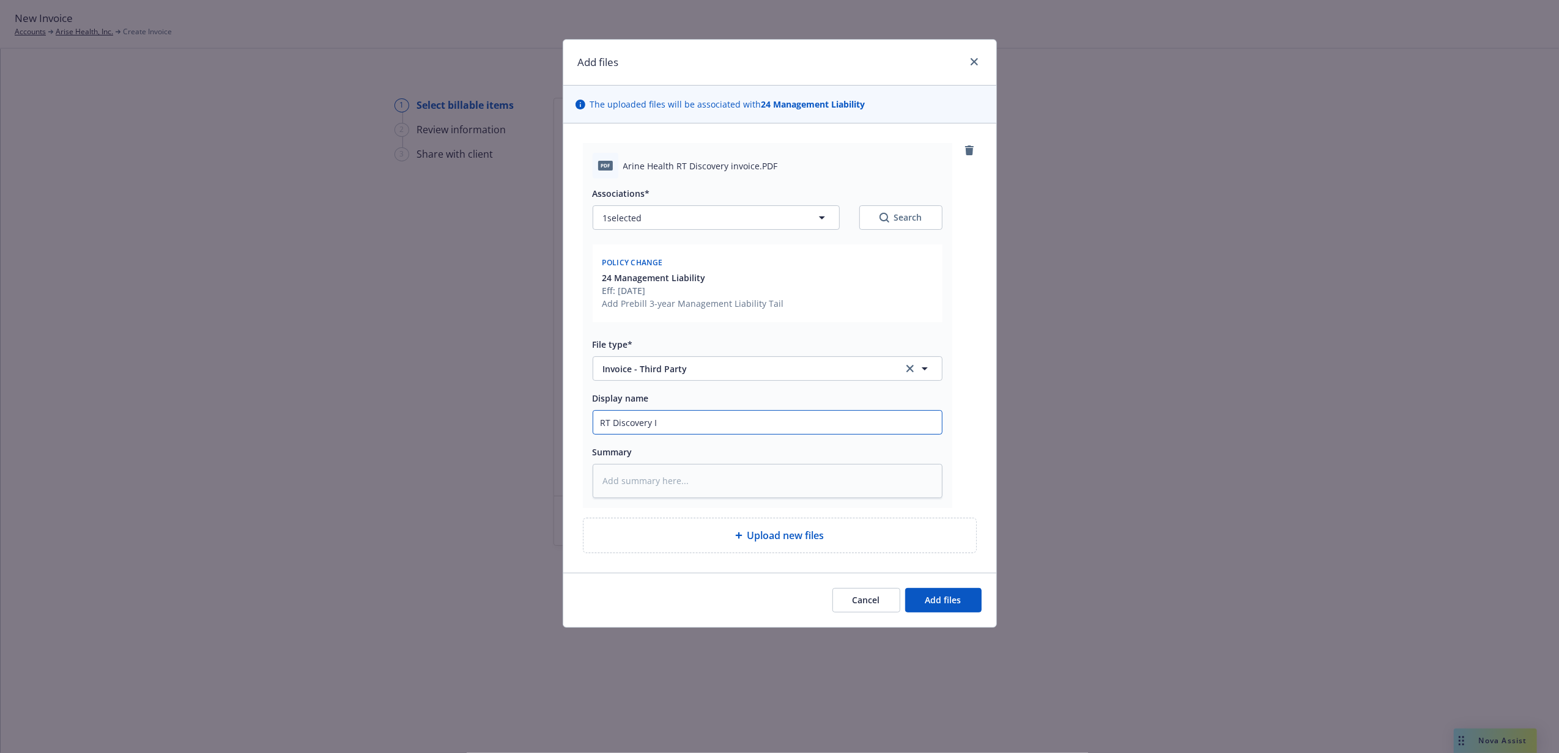
type input "RT Discovery In"
type textarea "x"
type input "RT Discovery Inv"
type textarea "x"
type input "RT Discovery Invo"
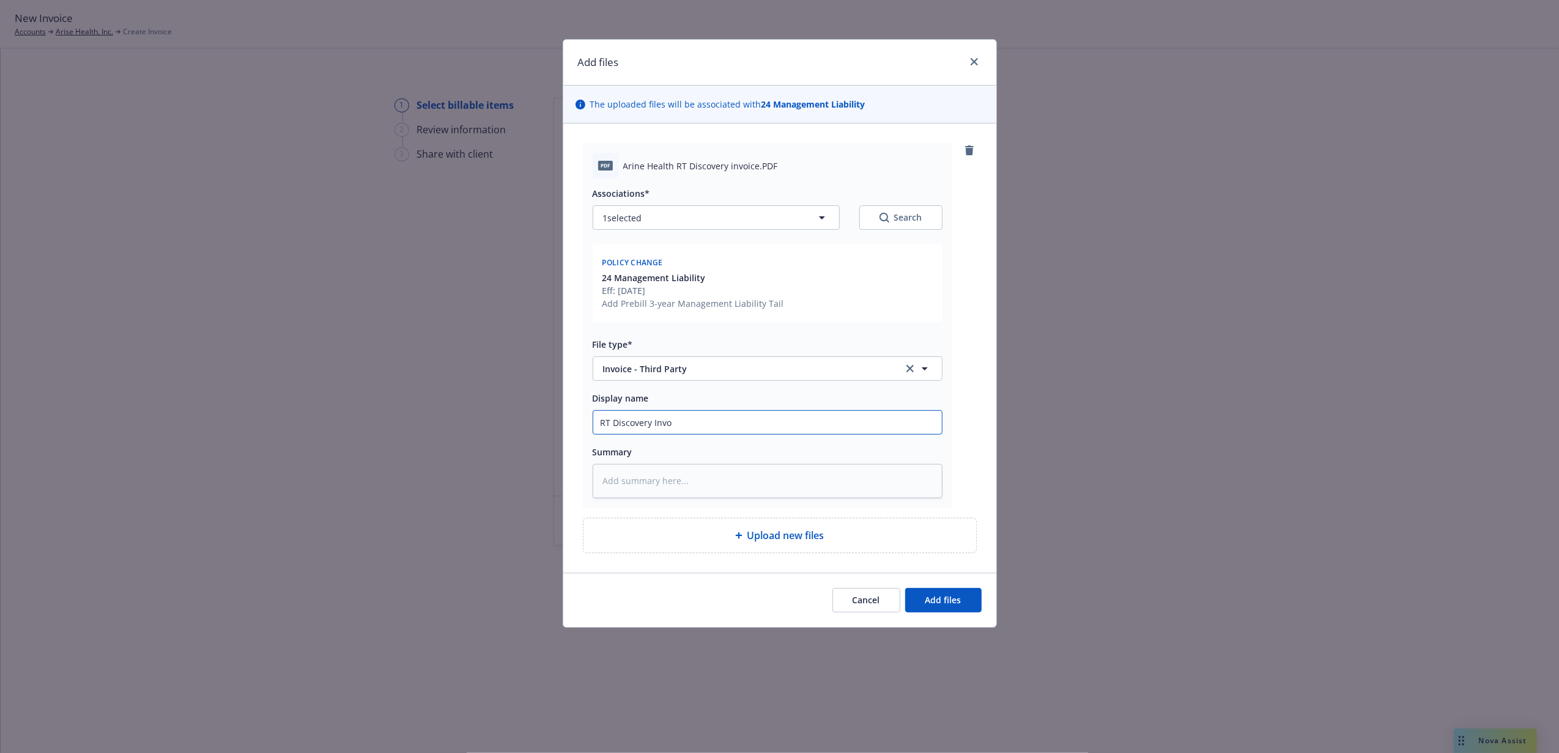
type textarea "x"
type input "RT Discovery Invoi"
type textarea "x"
type input "RT Discovery Invoic"
type textarea "x"
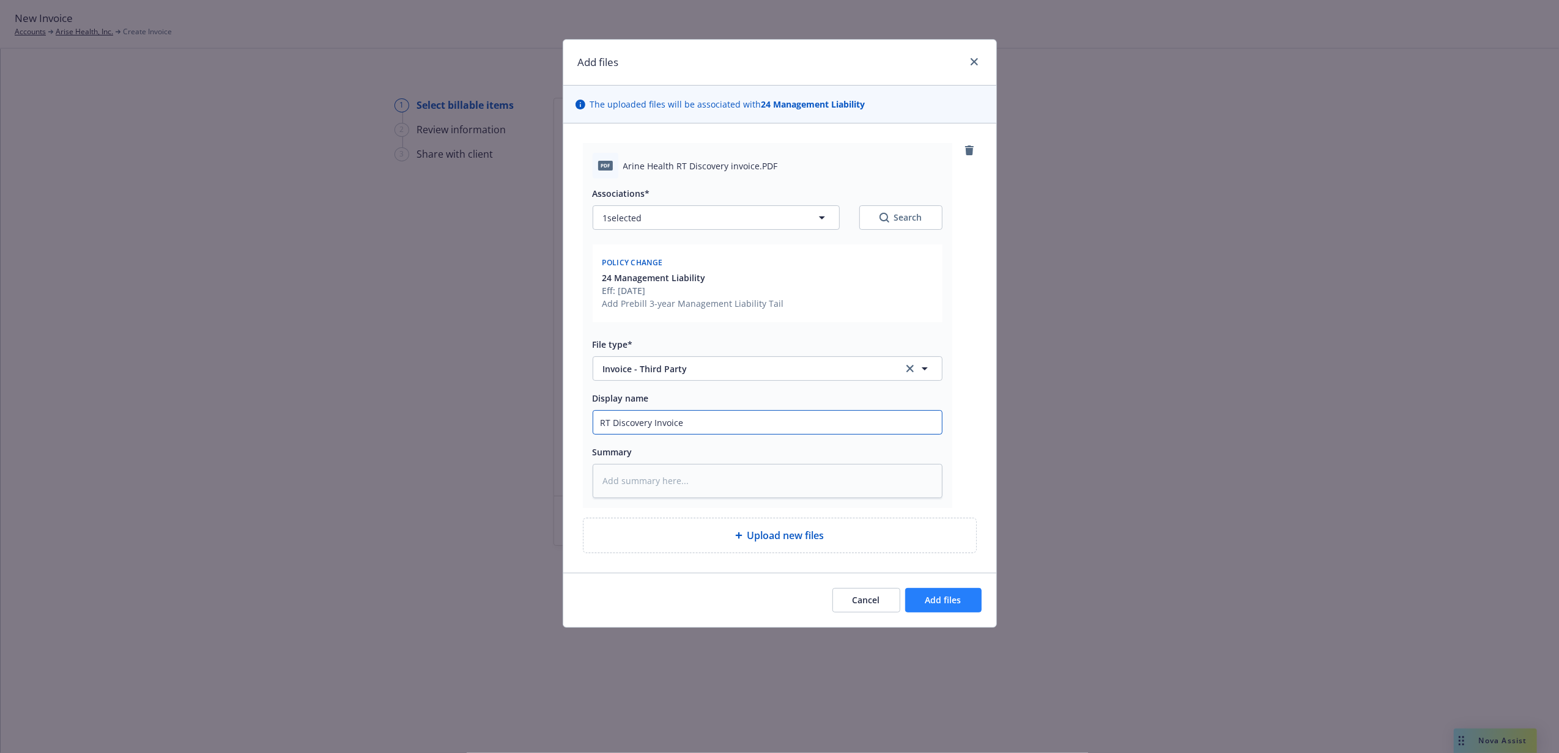
type input "RT Discovery Invoice"
click at [929, 590] on button "Add files" at bounding box center [943, 600] width 76 height 24
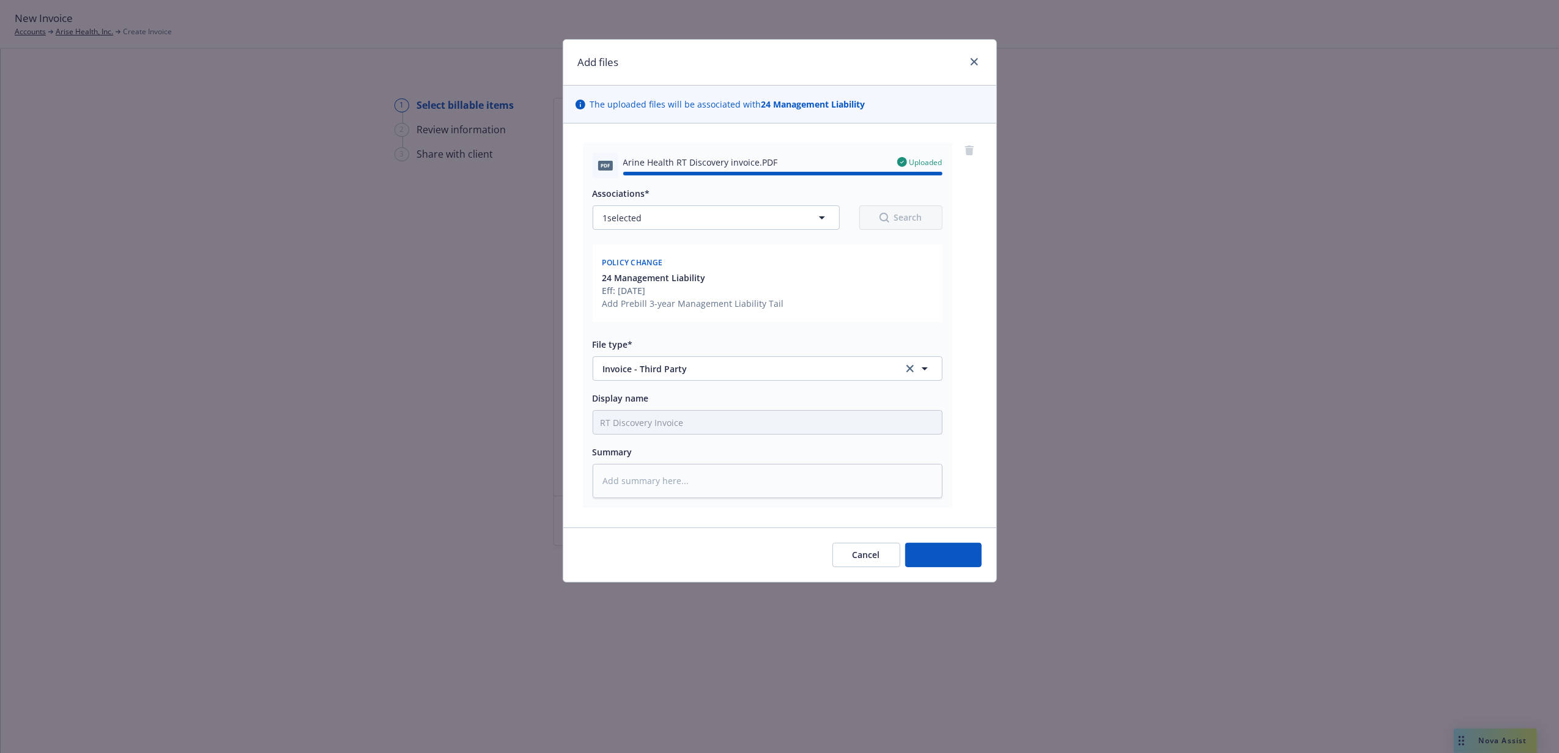
type textarea "x"
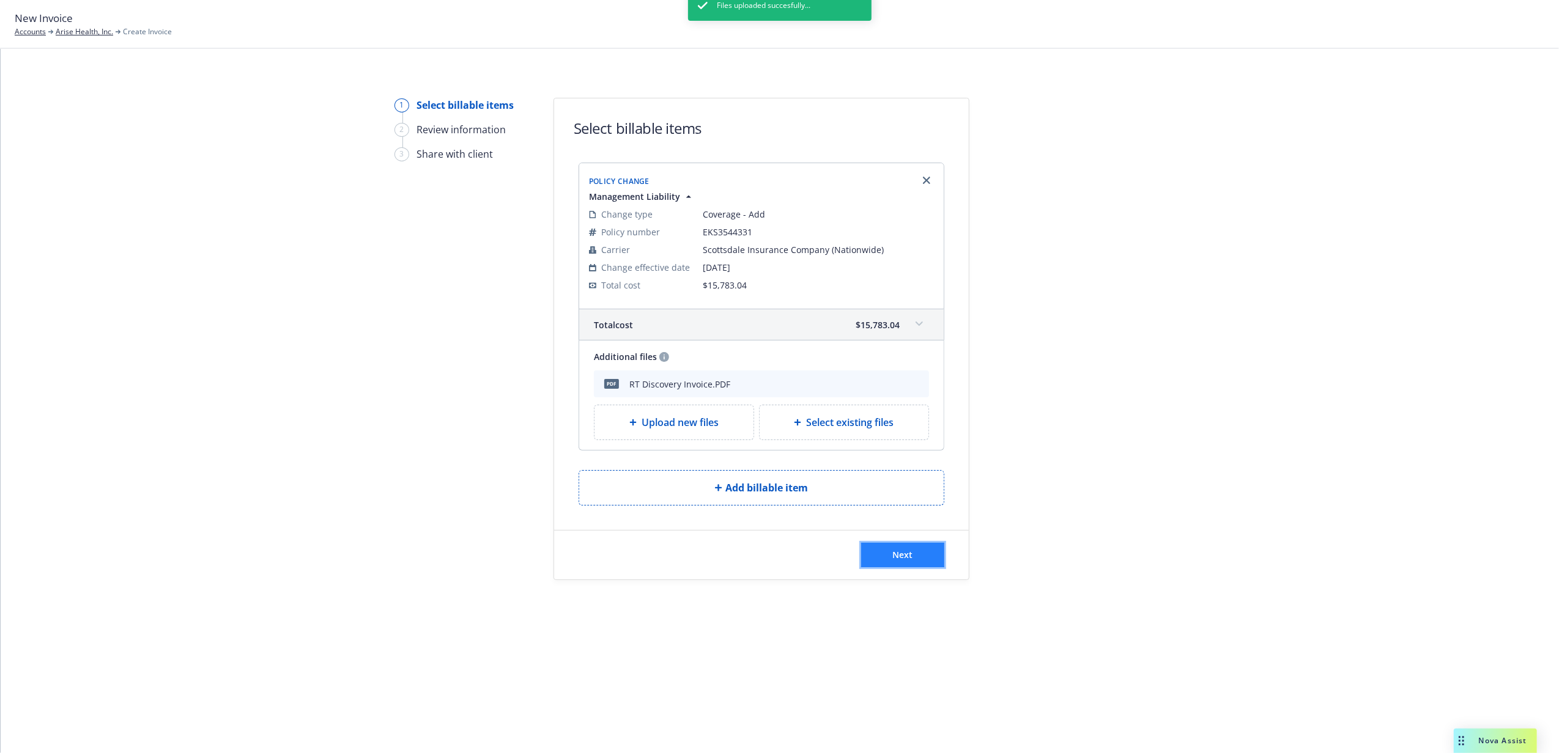
click at [878, 556] on button "Next" at bounding box center [902, 555] width 83 height 24
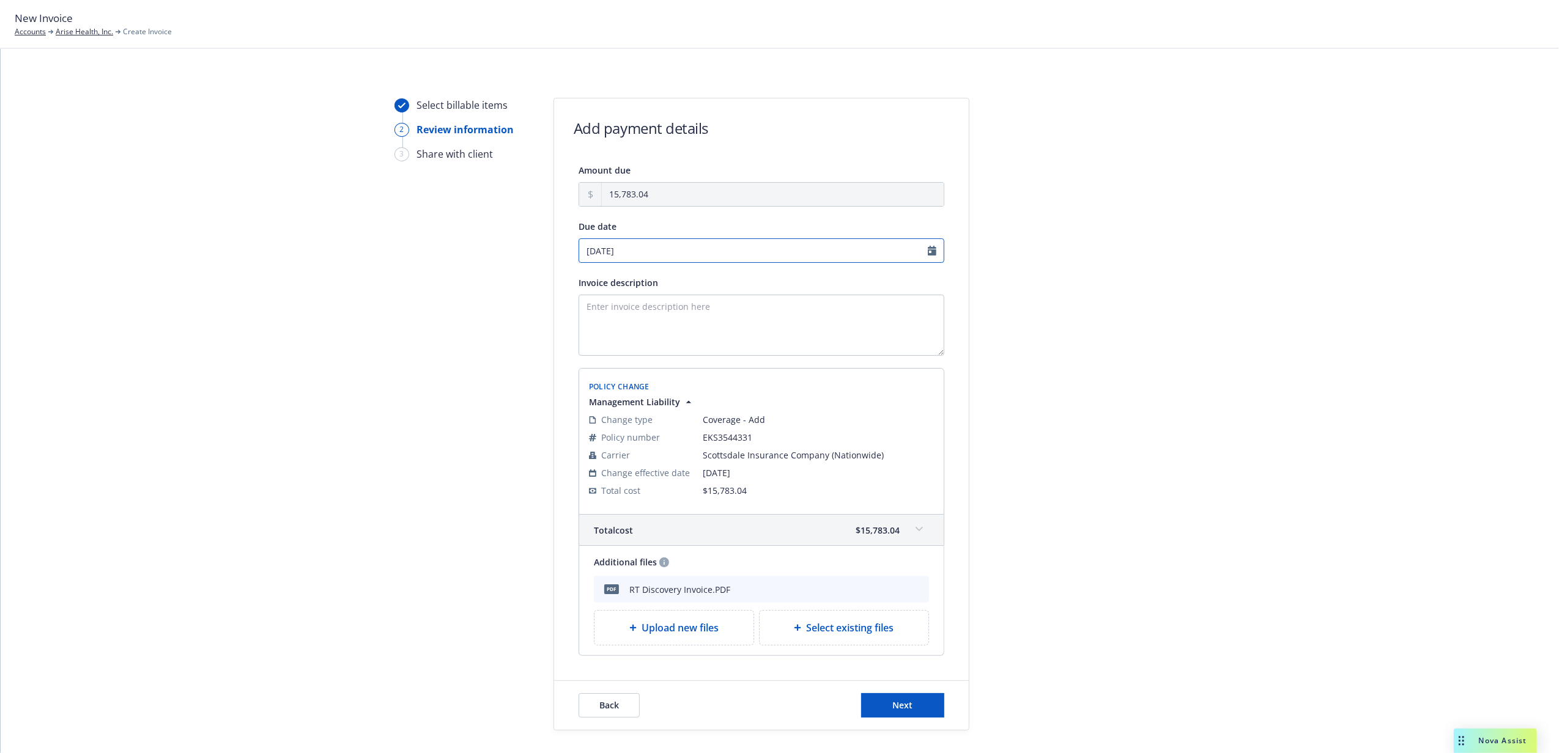
click at [711, 252] on input "09/29/2025" at bounding box center [761, 250] width 366 height 24
select select "September"
select select "2025"
click at [652, 353] on span "17" at bounding box center [646, 352] width 18 height 15
type input "09/17/2025"
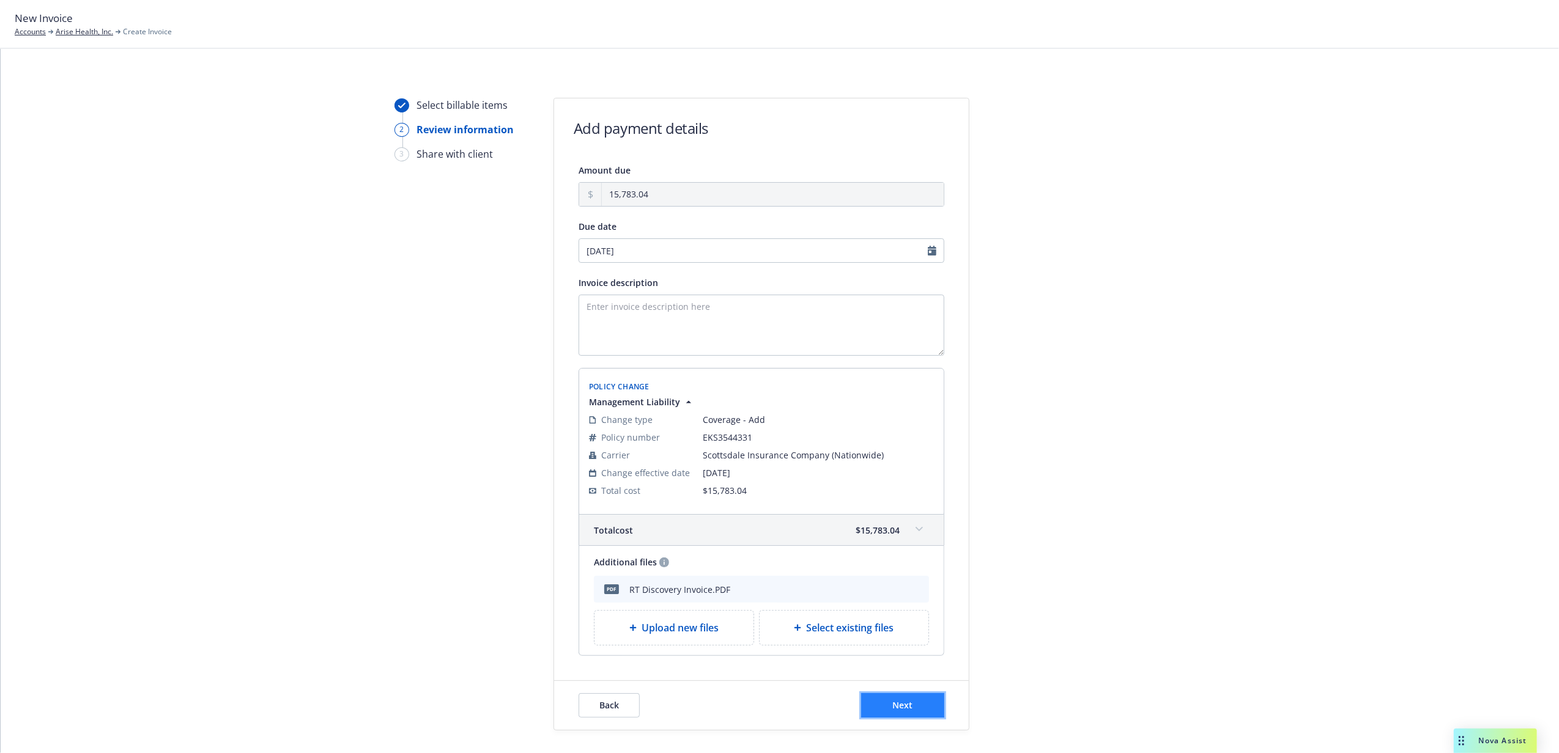
click at [915, 706] on button "Next" at bounding box center [902, 705] width 83 height 24
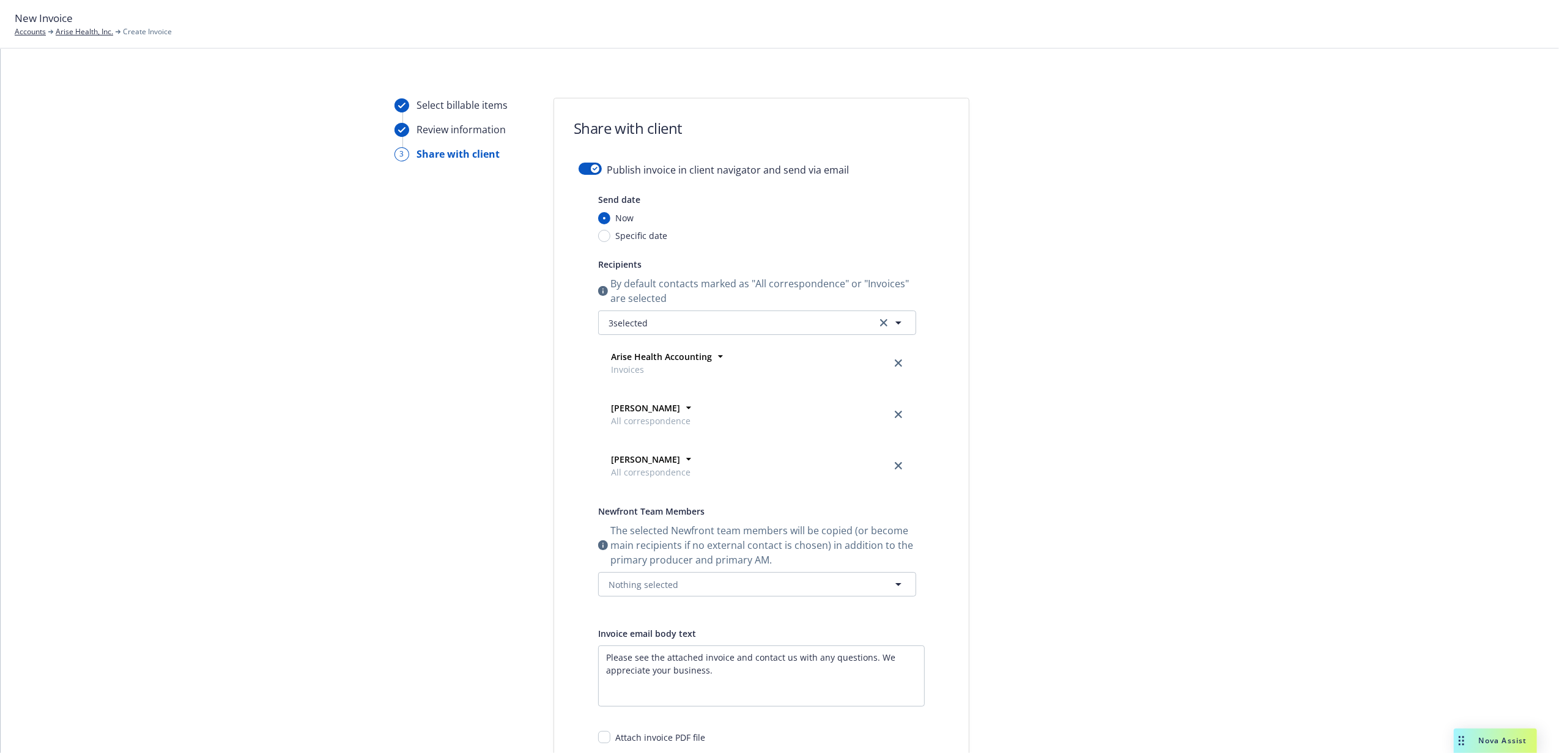
click at [586, 175] on div "Publish invoice in client navigator and send via email" at bounding box center [761, 177] width 366 height 29
click at [591, 172] on div "button" at bounding box center [595, 168] width 9 height 9
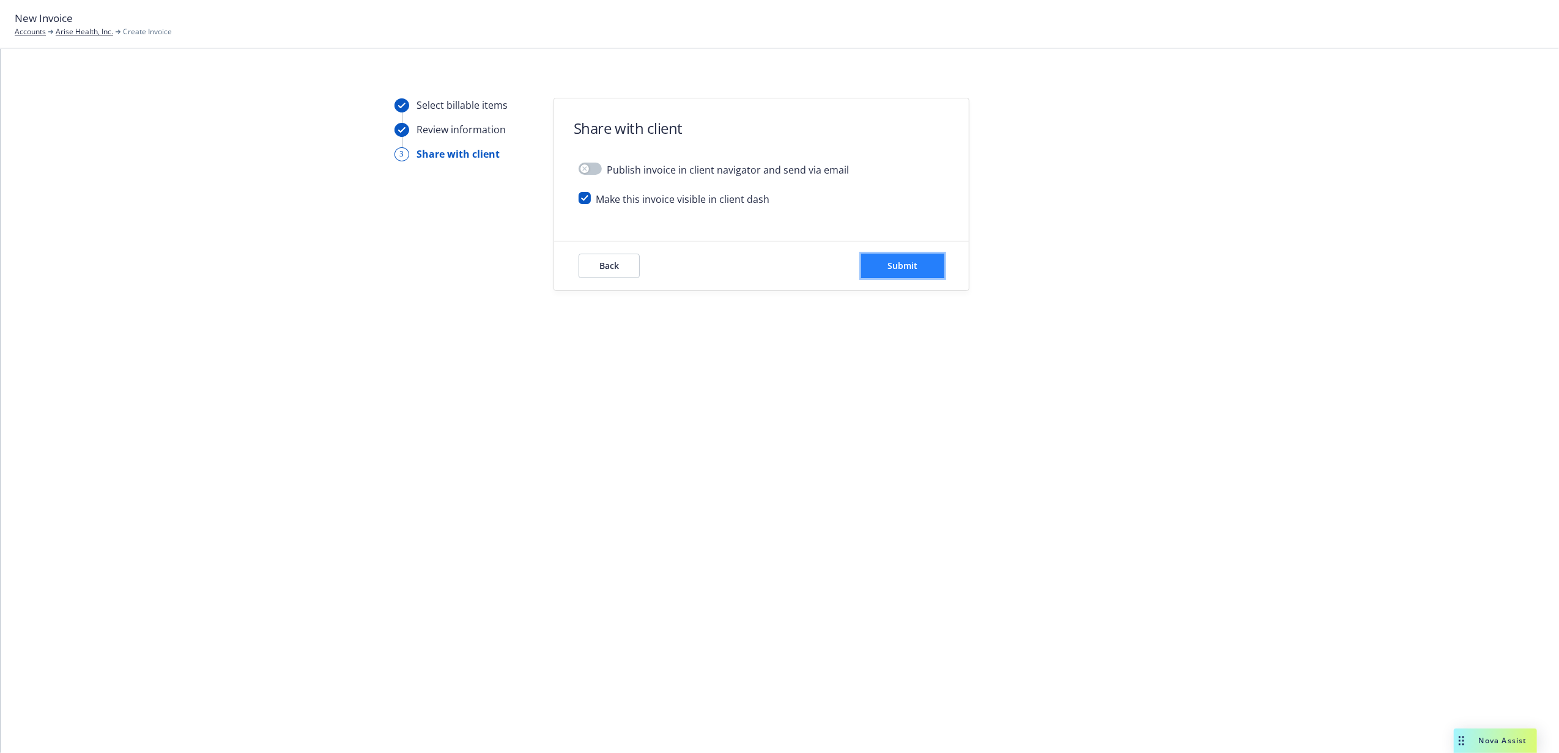
click at [906, 262] on span "Submit" at bounding box center [903, 266] width 30 height 12
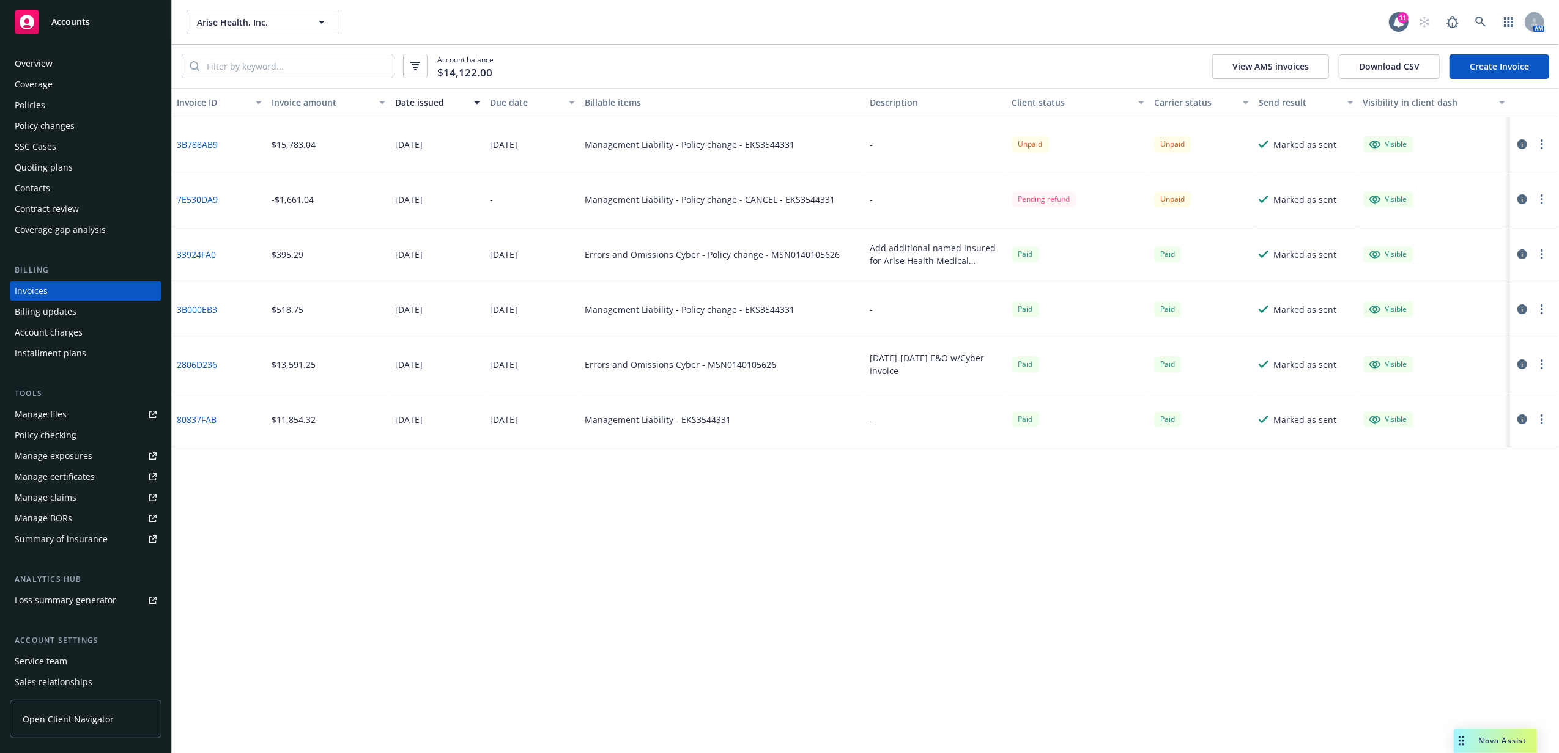
click at [1546, 141] on button "button" at bounding box center [1541, 144] width 15 height 15
click at [1486, 221] on link "Copy invoice URL" at bounding box center [1470, 218] width 156 height 24
click at [213, 145] on link "3B788AB9" at bounding box center [197, 144] width 41 height 13
click at [57, 125] on div "Policy changes" at bounding box center [45, 126] width 60 height 20
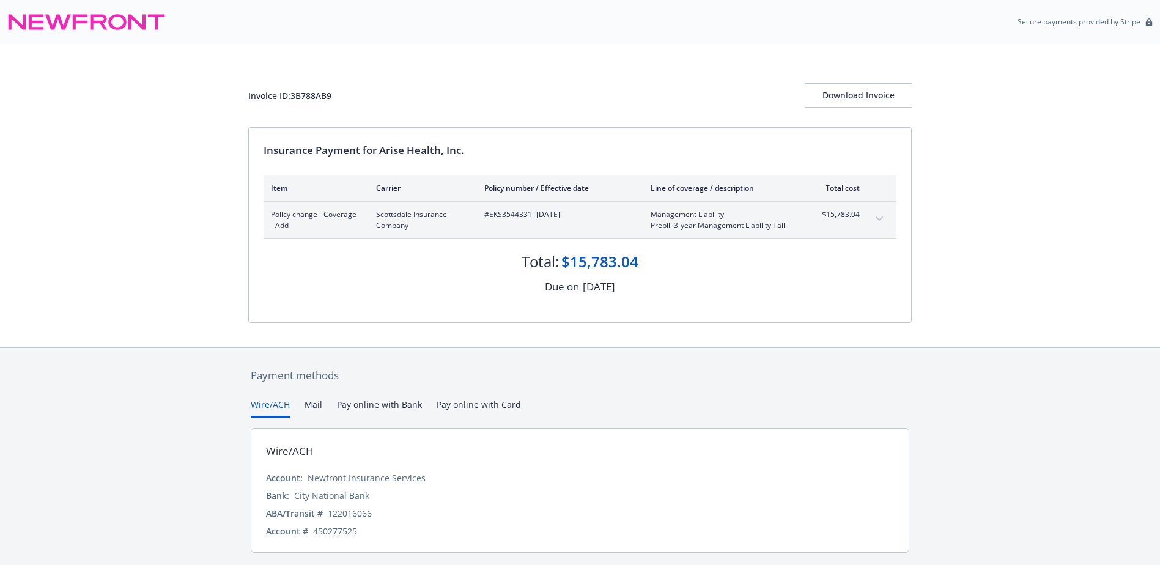
click at [879, 220] on icon "expand content" at bounding box center [879, 218] width 7 height 4
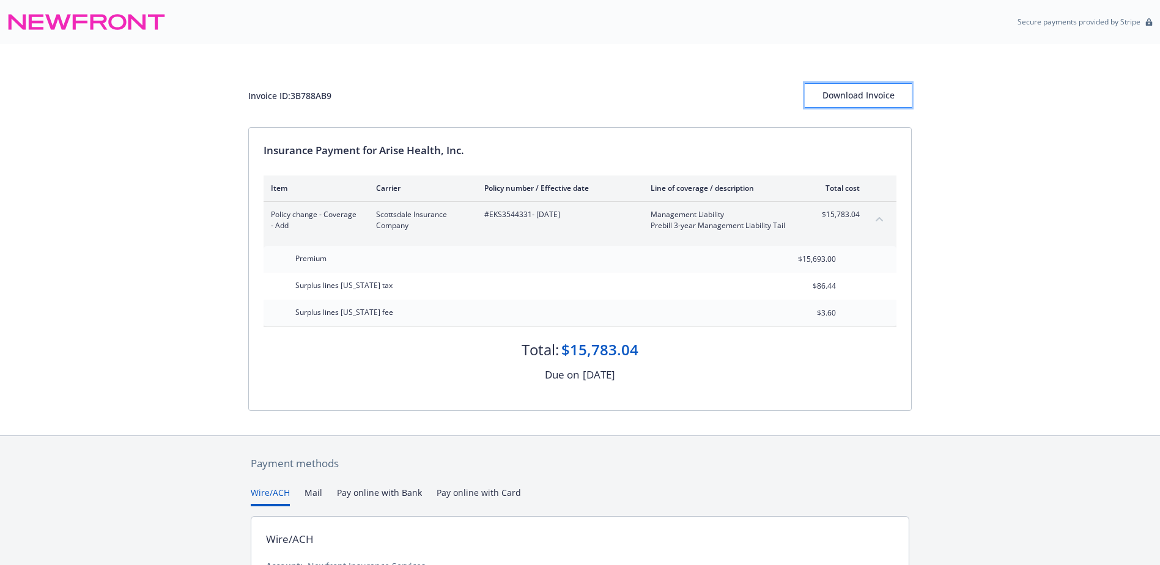
click at [825, 97] on div "Download Invoice" at bounding box center [858, 95] width 107 height 23
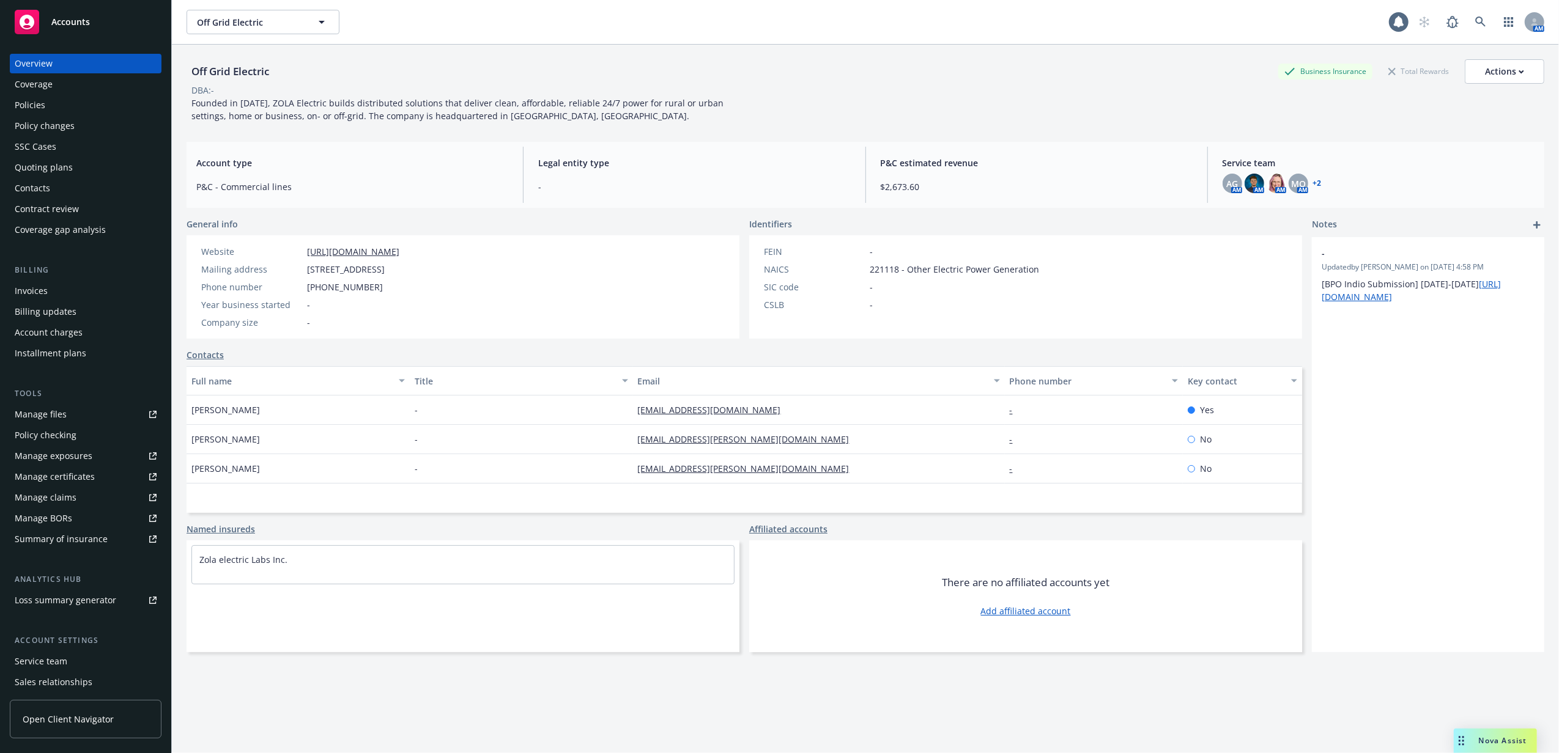
click at [69, 125] on div "Policy changes" at bounding box center [45, 126] width 60 height 20
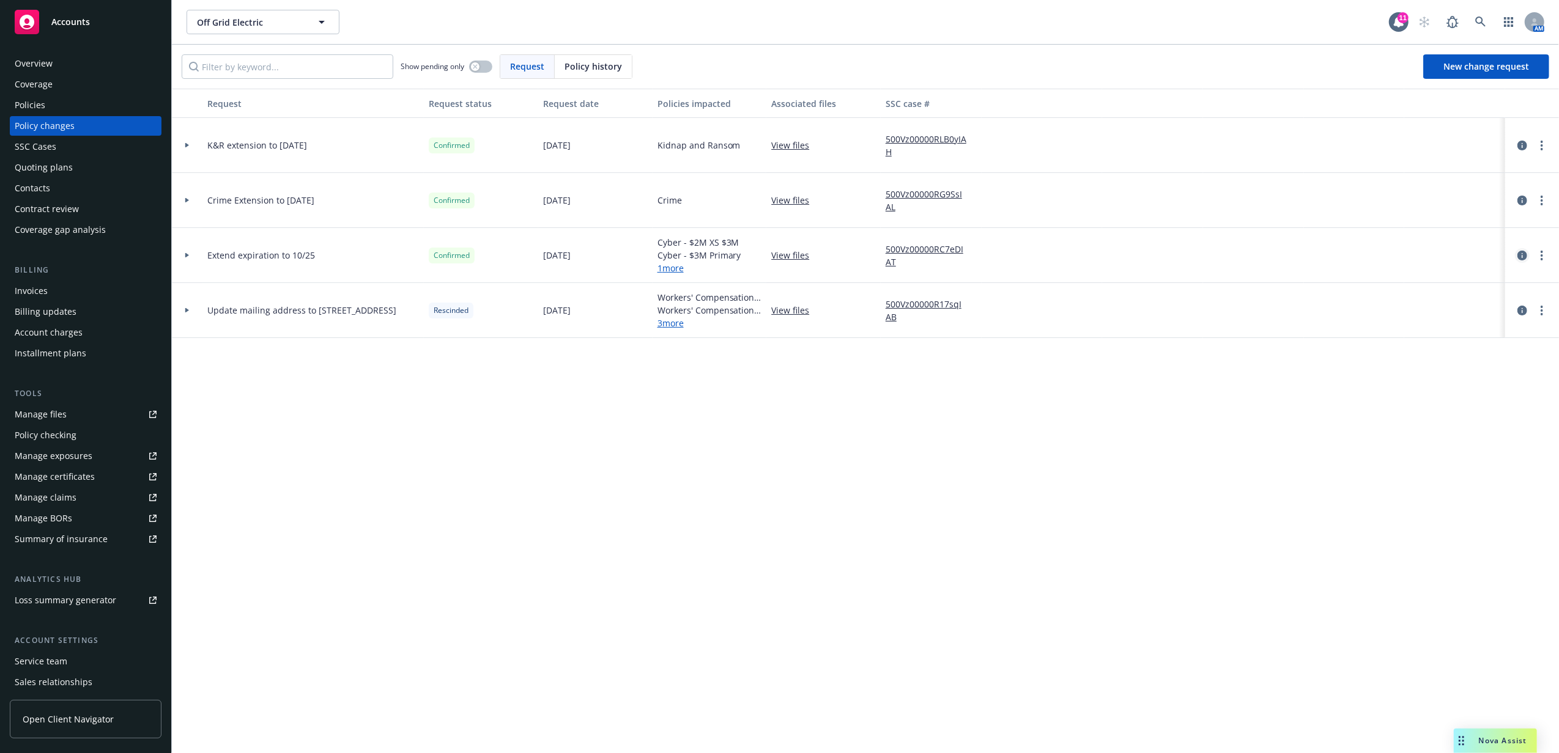
click at [1522, 252] on icon "circleInformation" at bounding box center [1522, 256] width 10 height 10
